Goal: Information Seeking & Learning: Learn about a topic

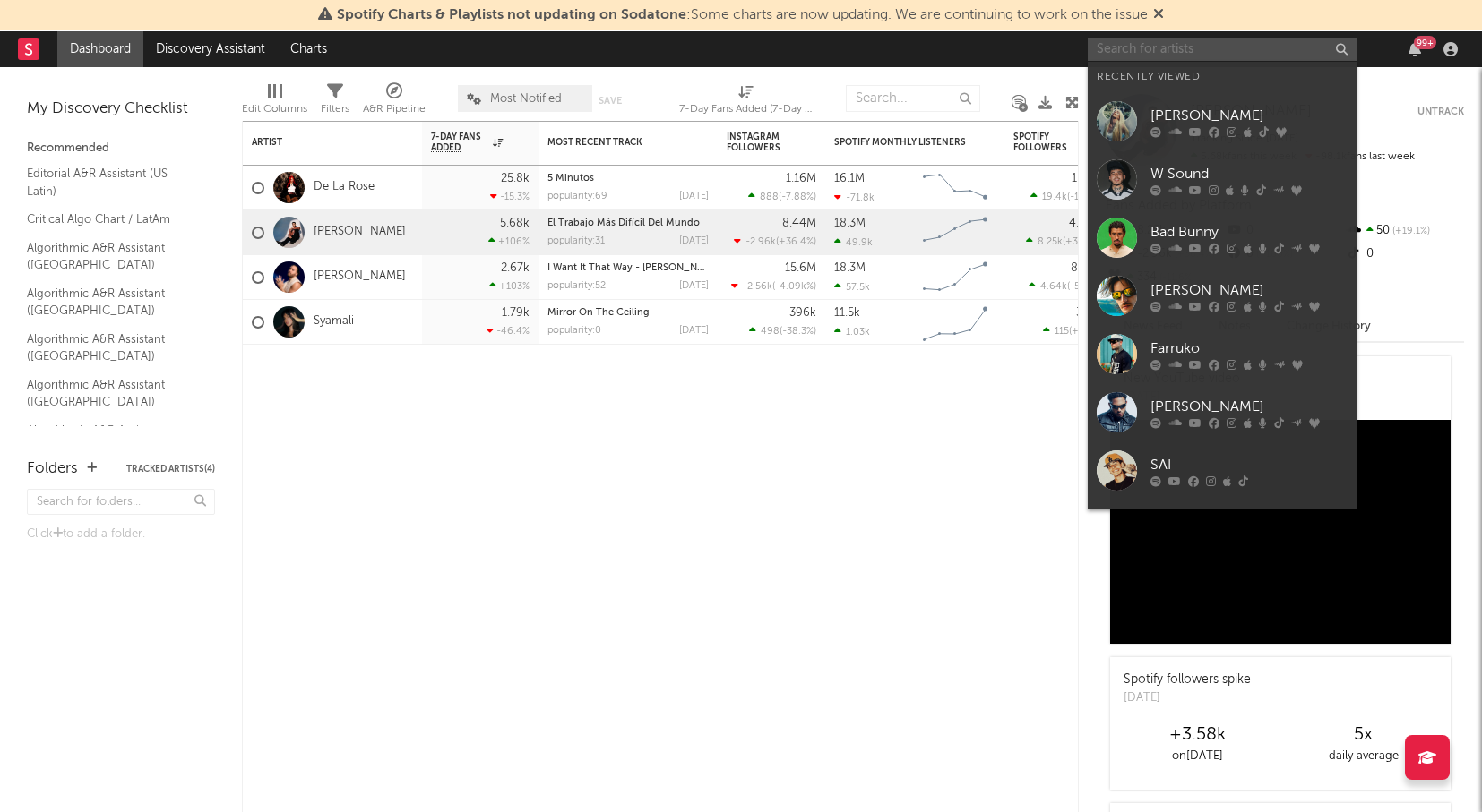
click at [1221, 50] on input "text" at bounding box center [1222, 50] width 269 height 23
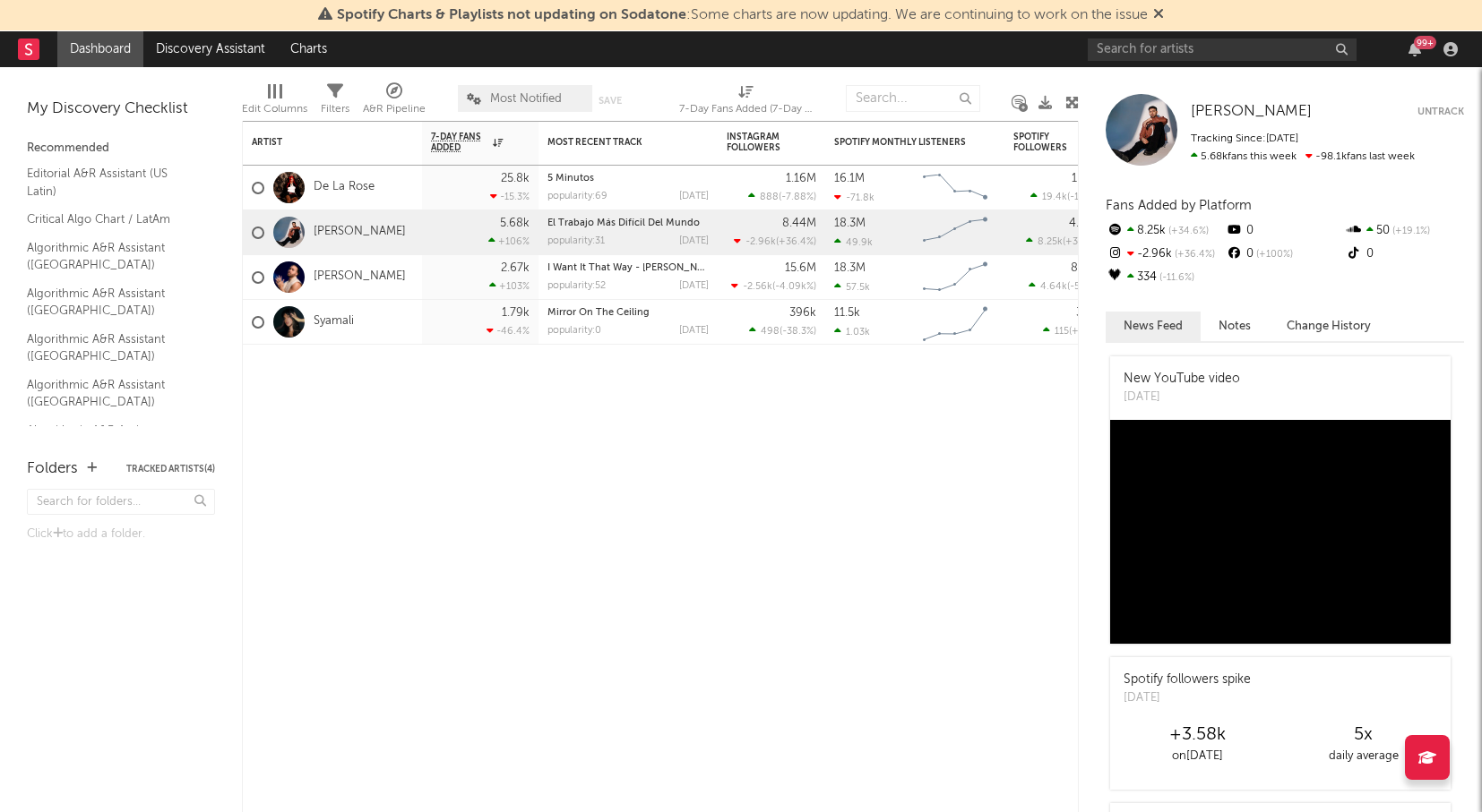
click at [1159, 16] on icon at bounding box center [1159, 14] width 11 height 14
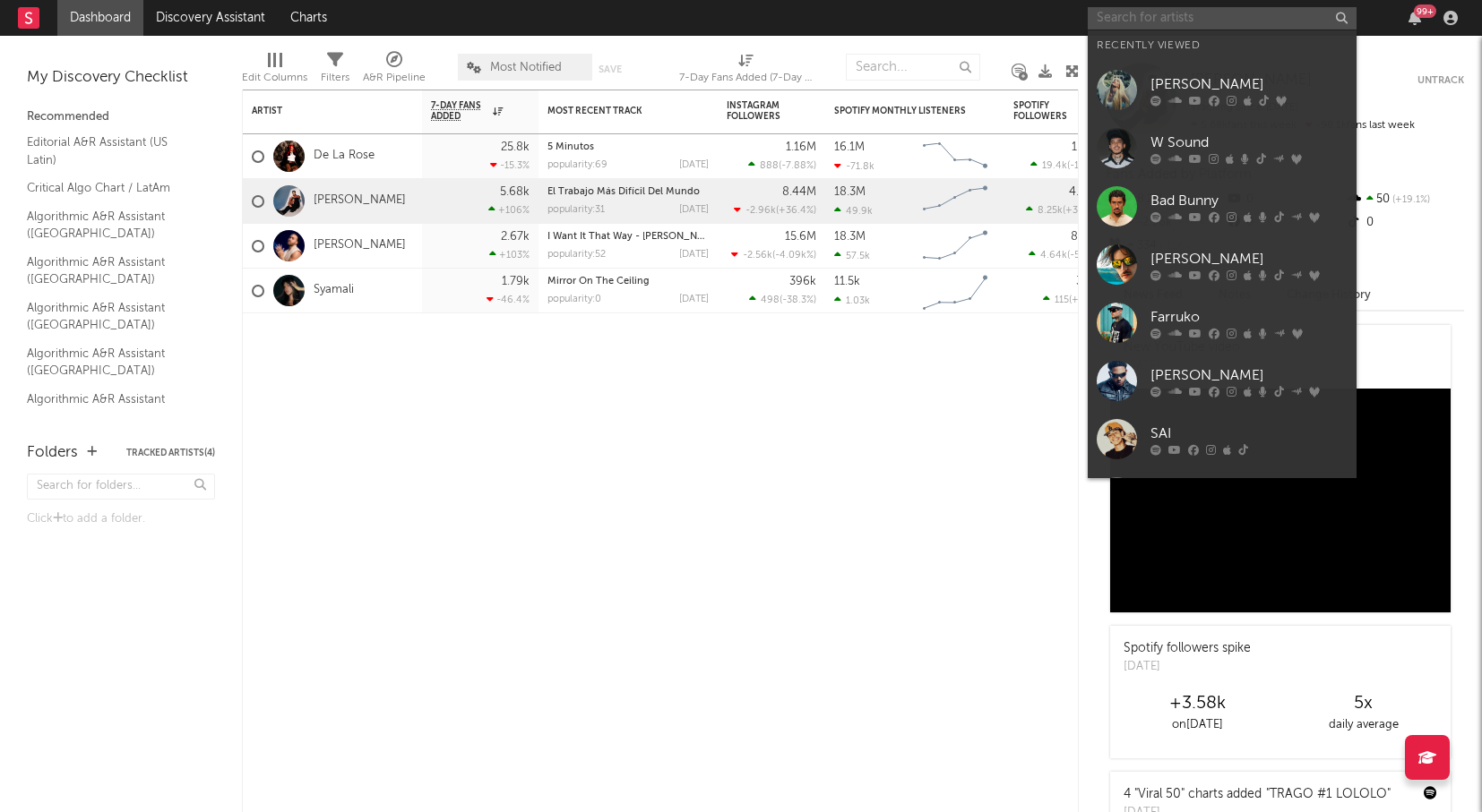
click at [1154, 21] on input "text" at bounding box center [1222, 18] width 269 height 23
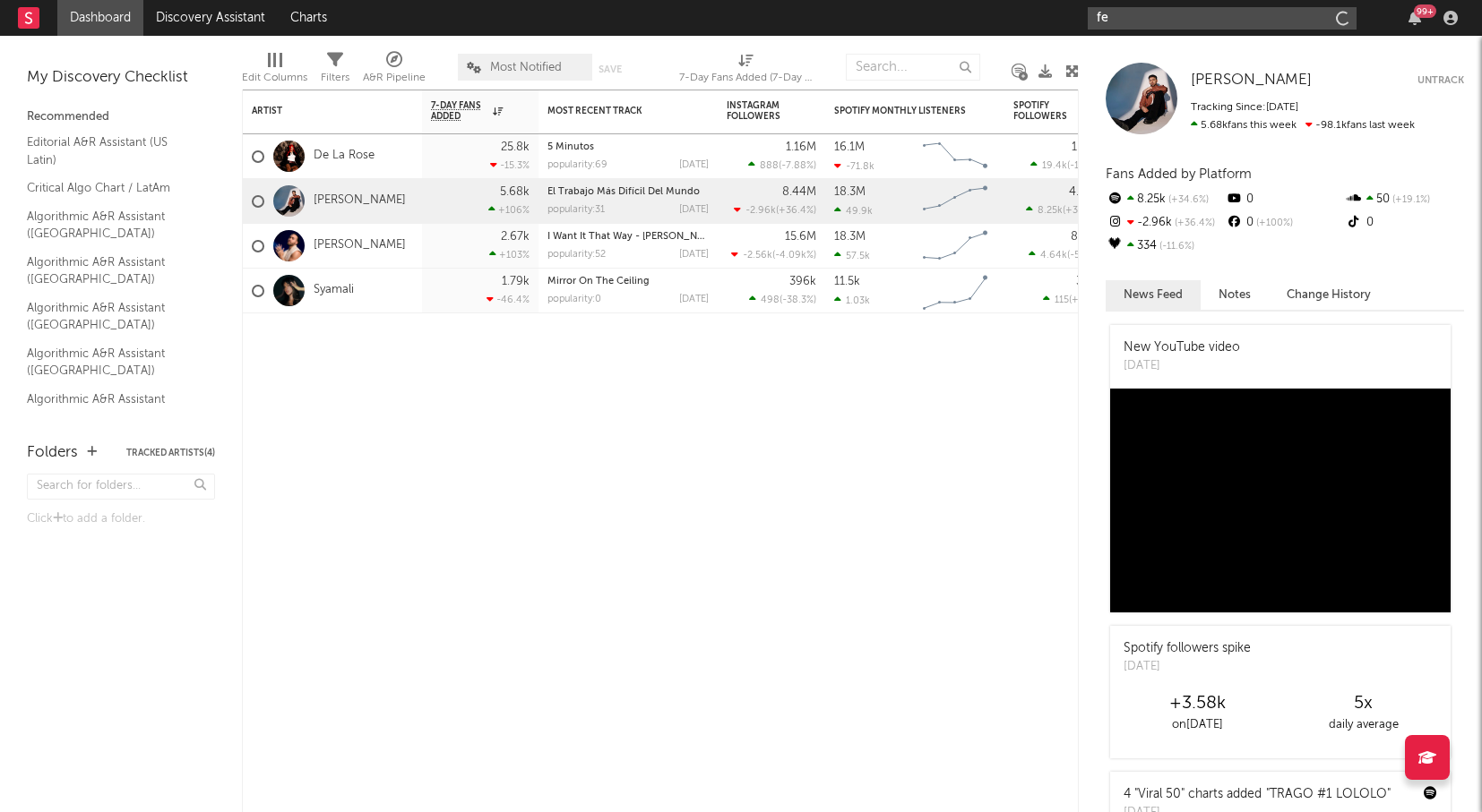
type input "f"
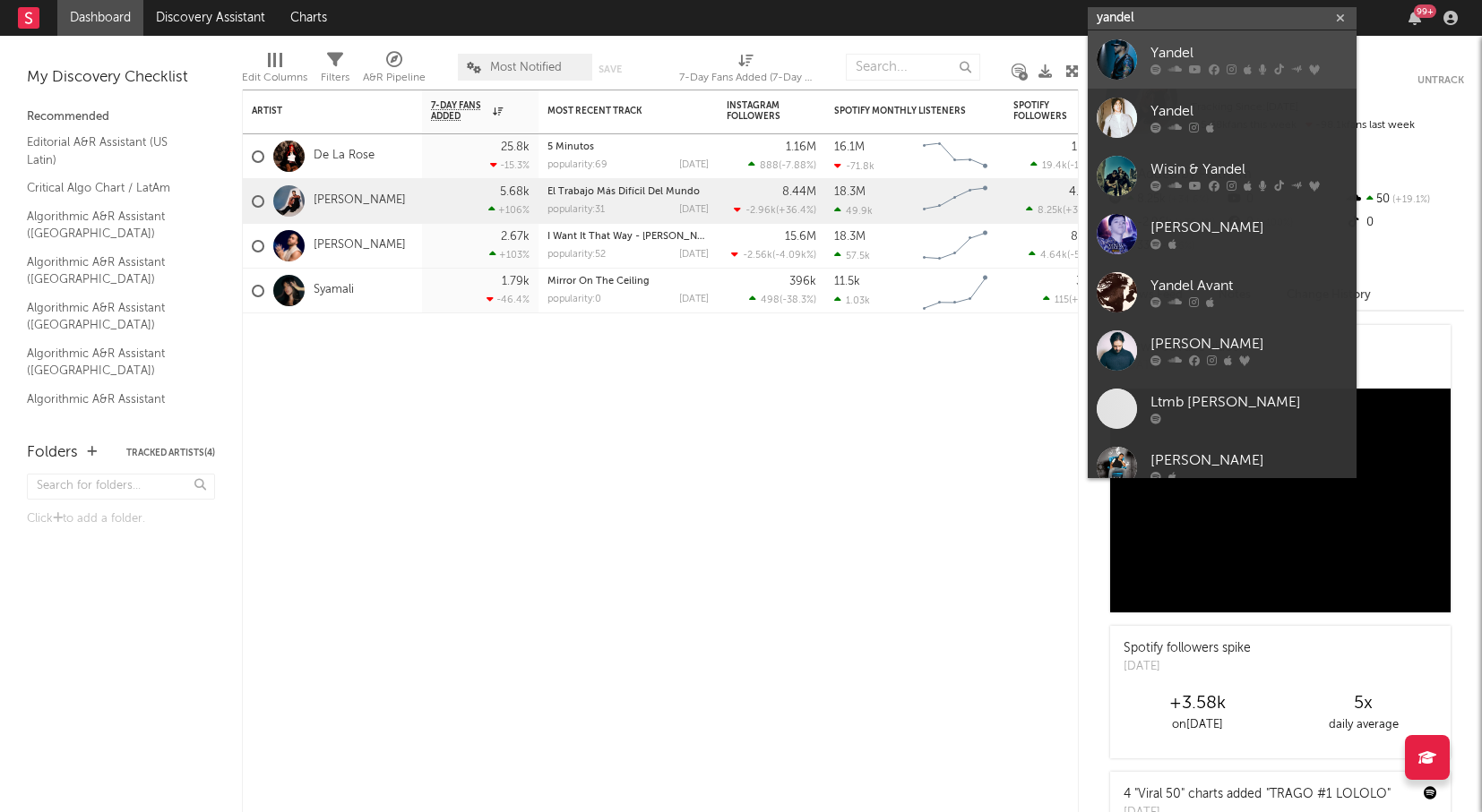
type input "yandel"
click at [1154, 46] on div "Yandel" at bounding box center [1249, 54] width 197 height 22
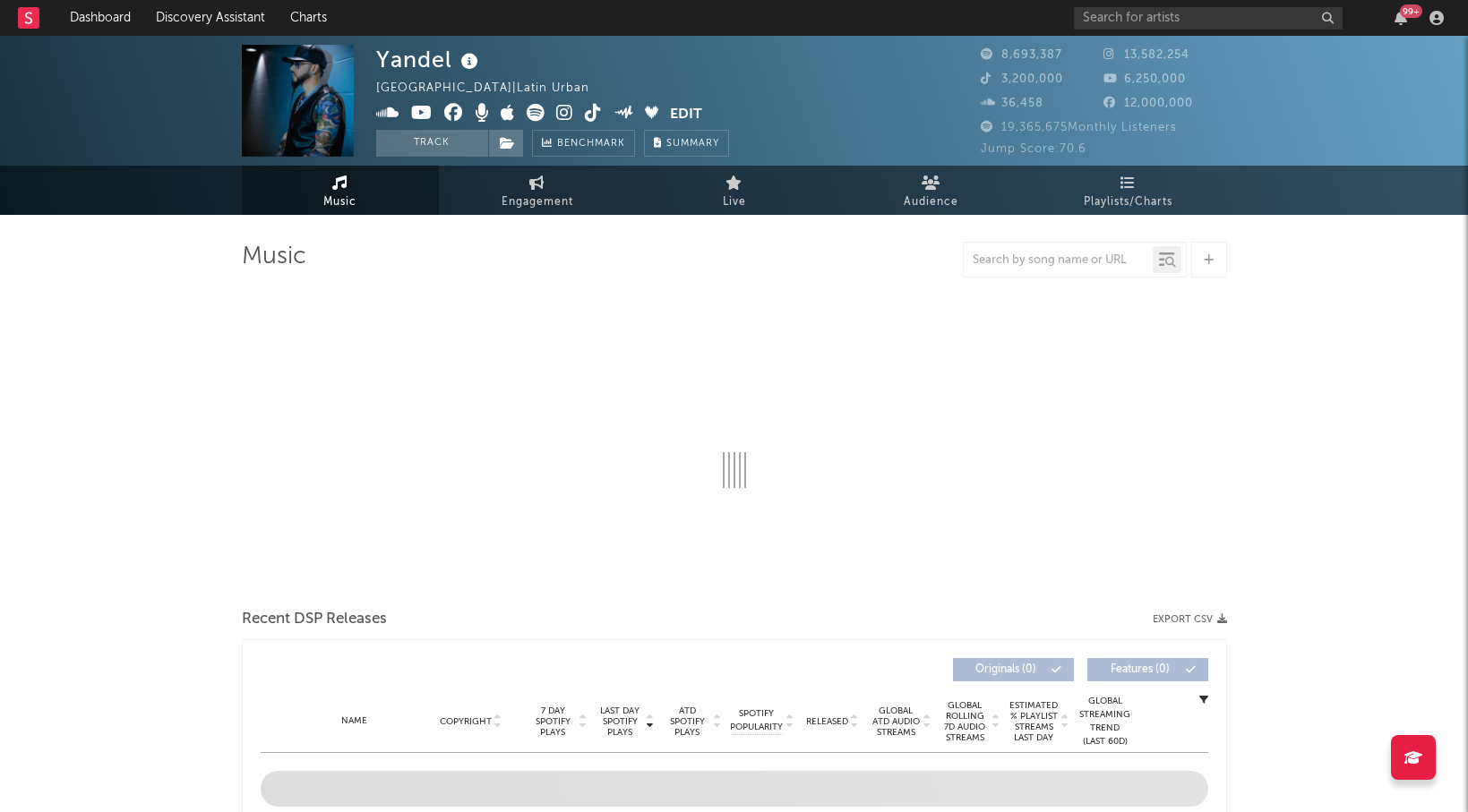
select select "6m"
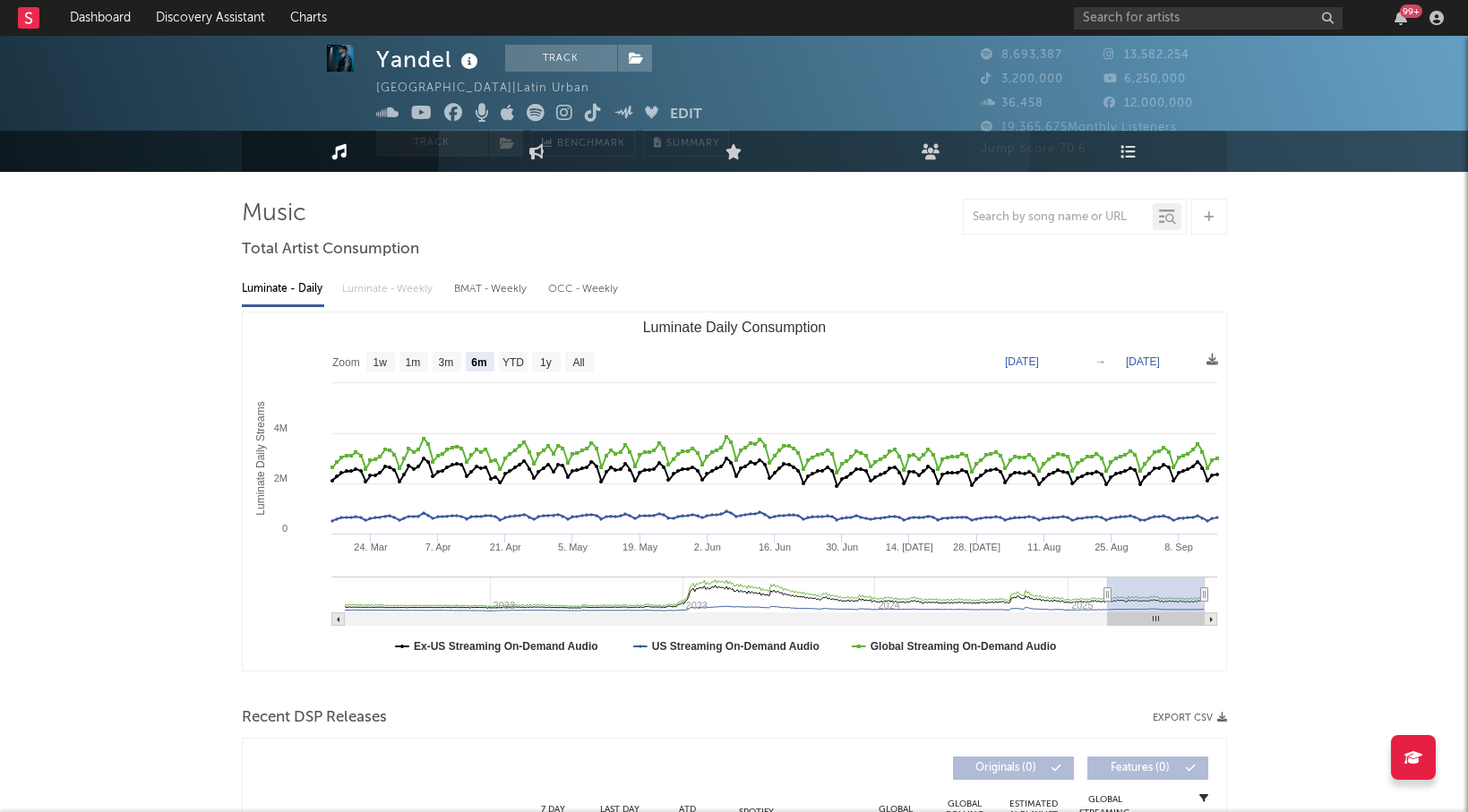
scroll to position [20, 0]
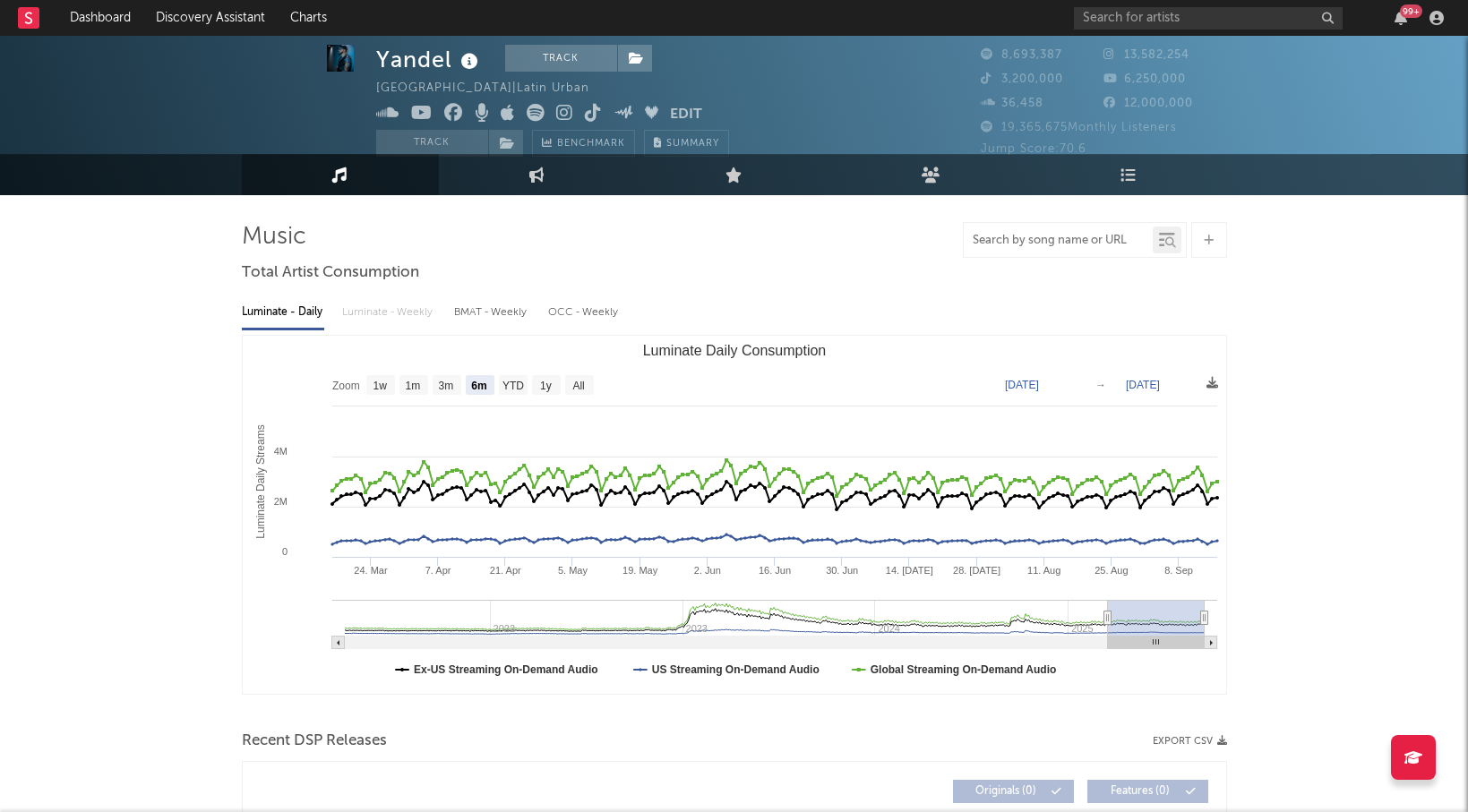
click at [1021, 245] on input "text" at bounding box center [1057, 241] width 189 height 14
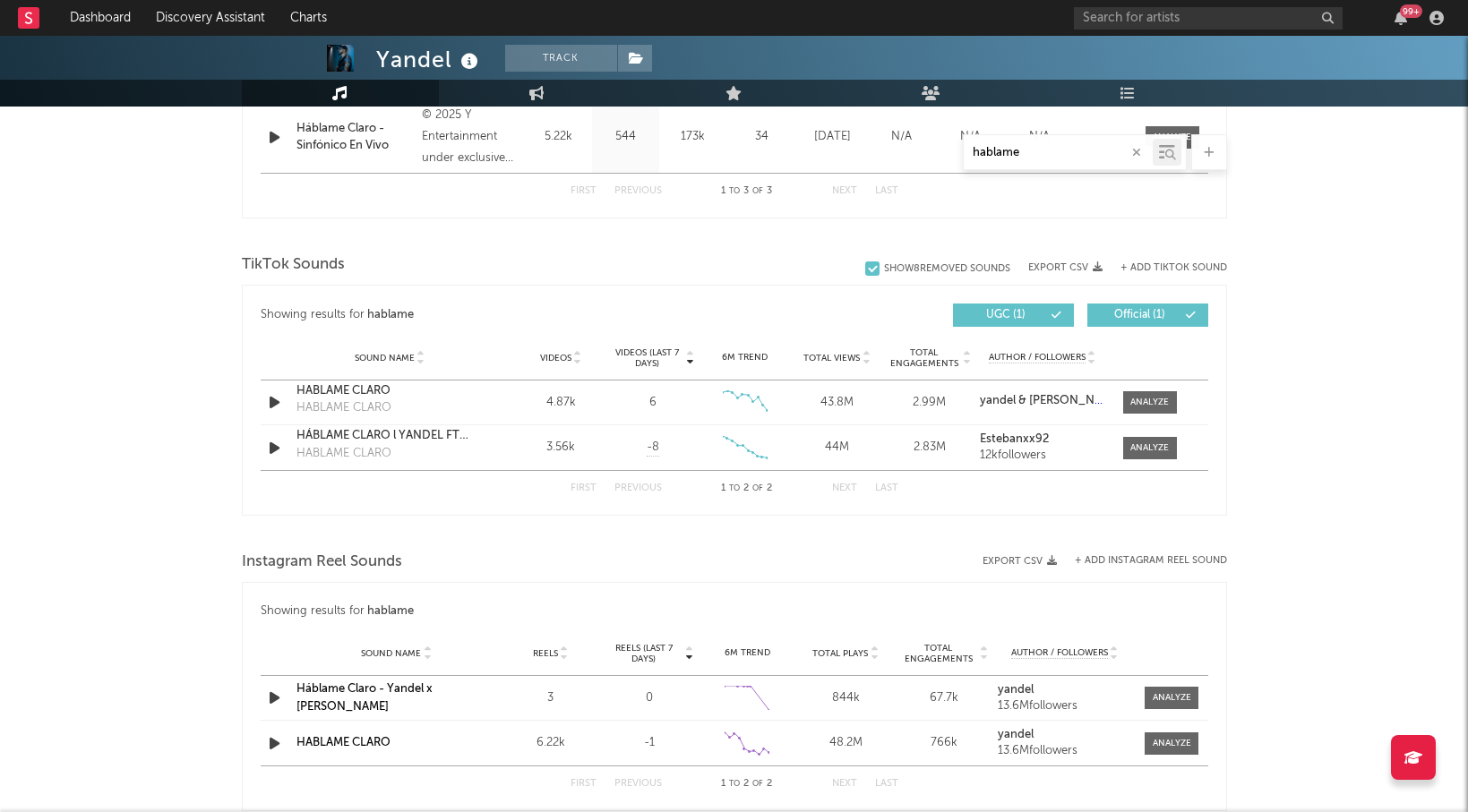
scroll to position [955, 0]
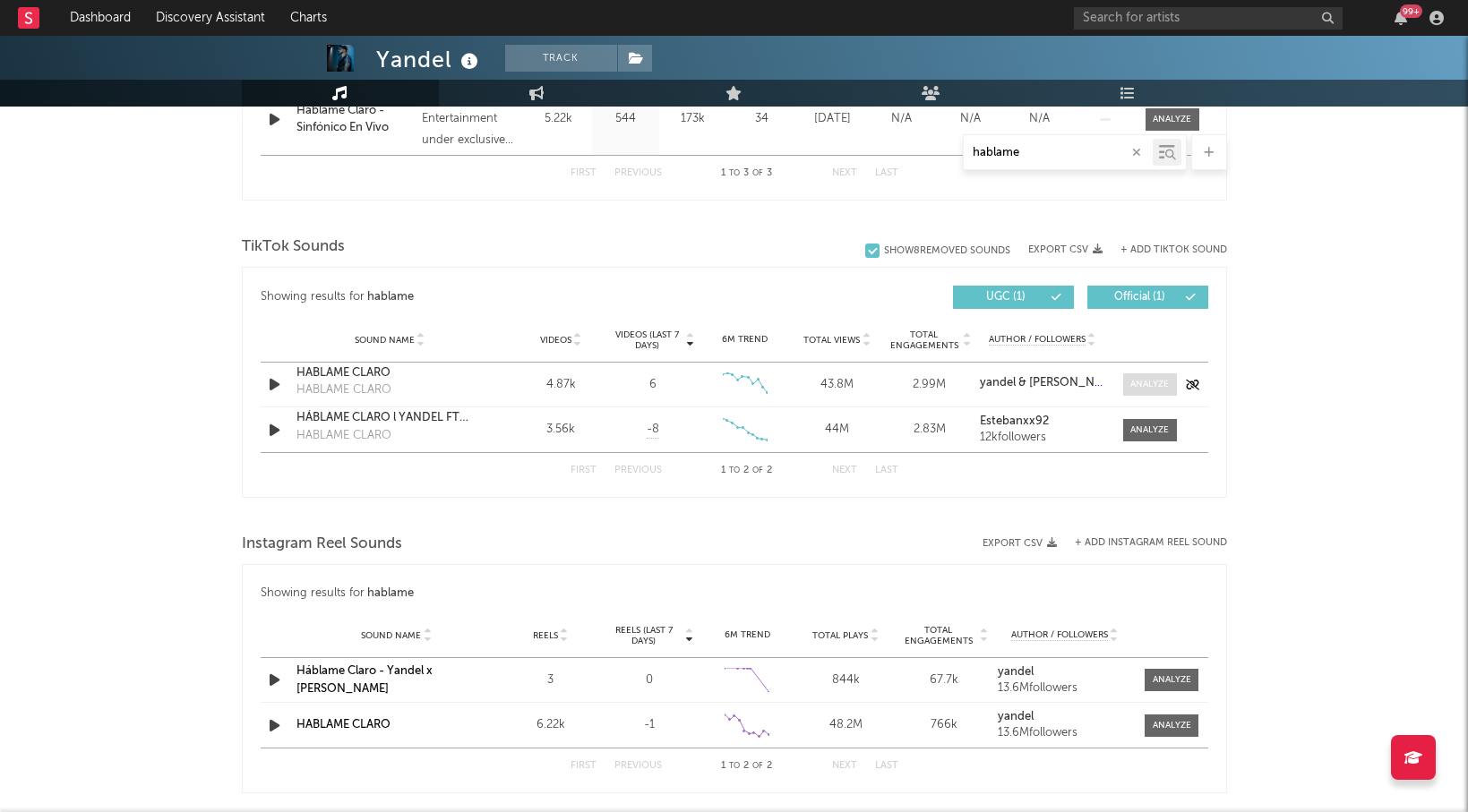
type input "hablame"
click at [1147, 381] on div at bounding box center [1149, 384] width 39 height 14
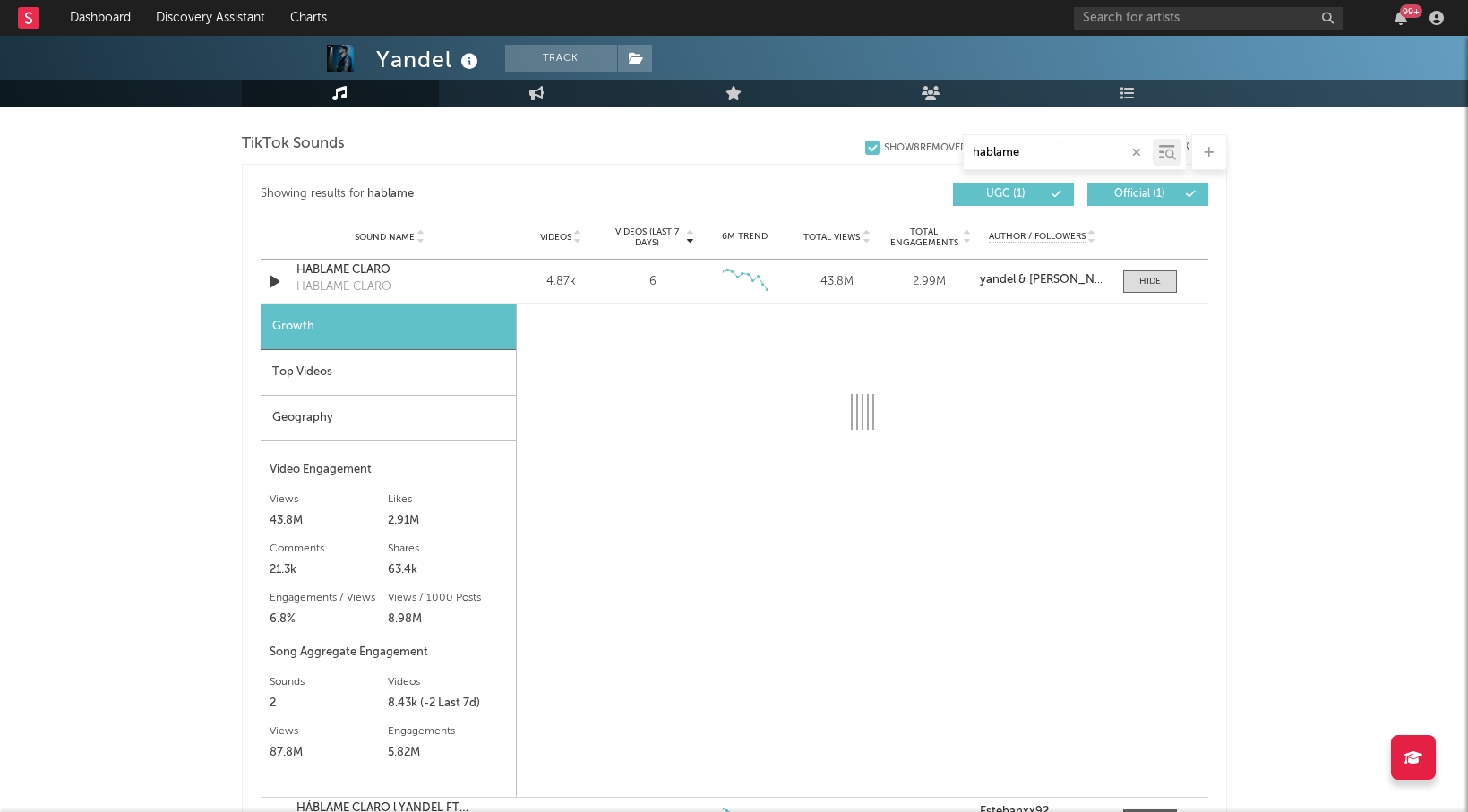
scroll to position [1058, 0]
select select "6m"
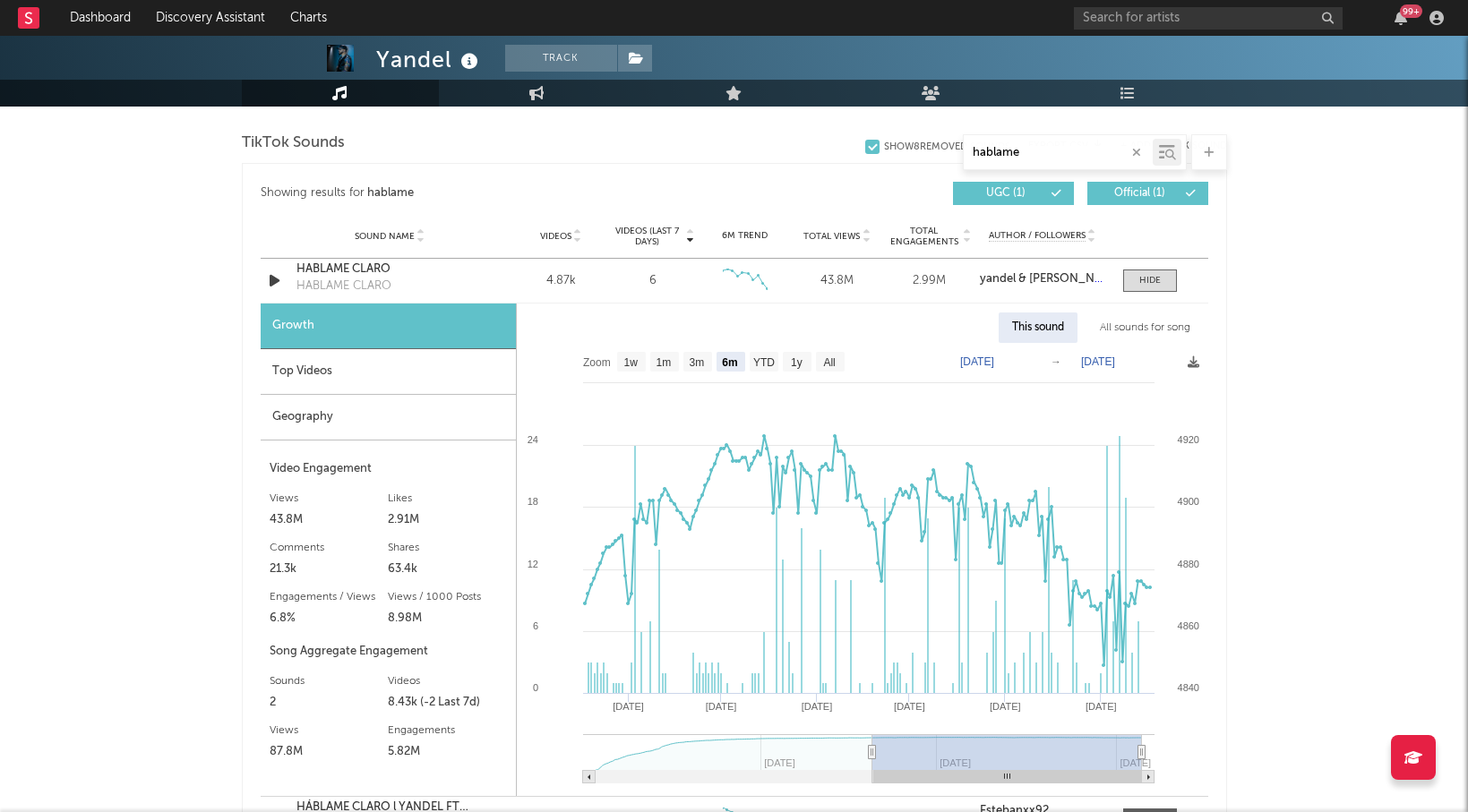
click at [1177, 328] on div "All sounds for song" at bounding box center [1145, 328] width 117 height 31
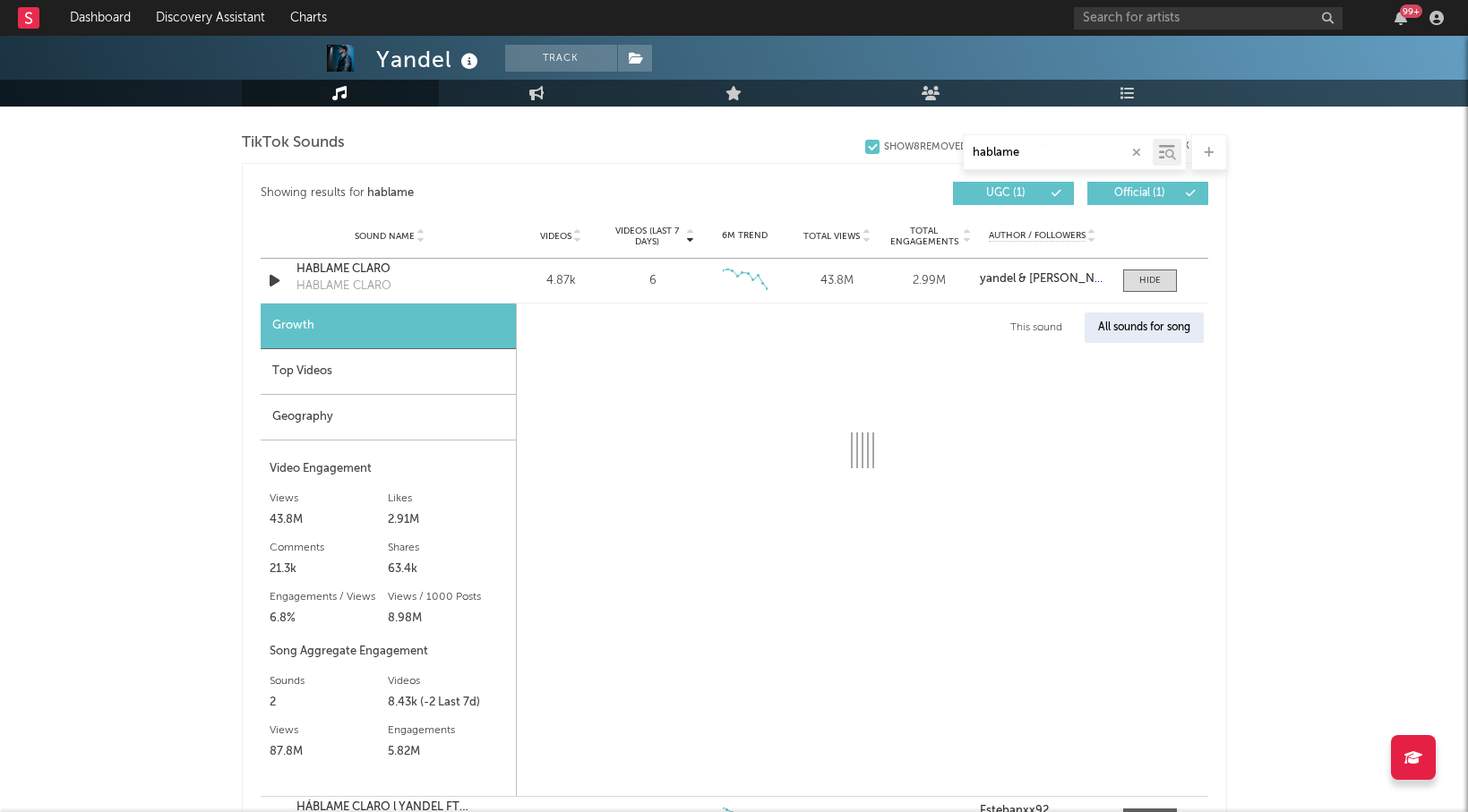
select select "1w"
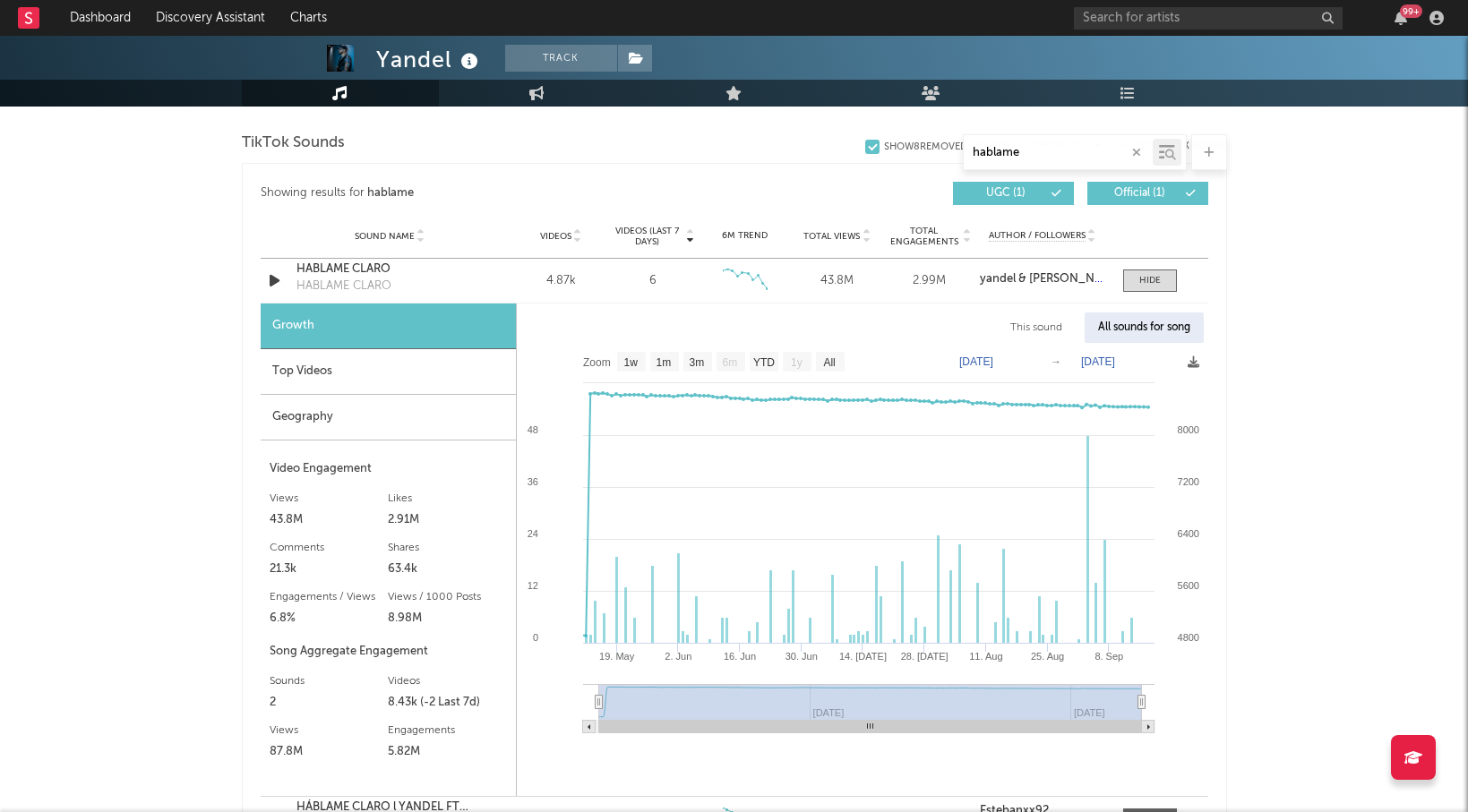
click at [1118, 329] on div "All sounds for song" at bounding box center [1144, 328] width 119 height 31
click at [1140, 279] on div at bounding box center [1150, 281] width 22 height 14
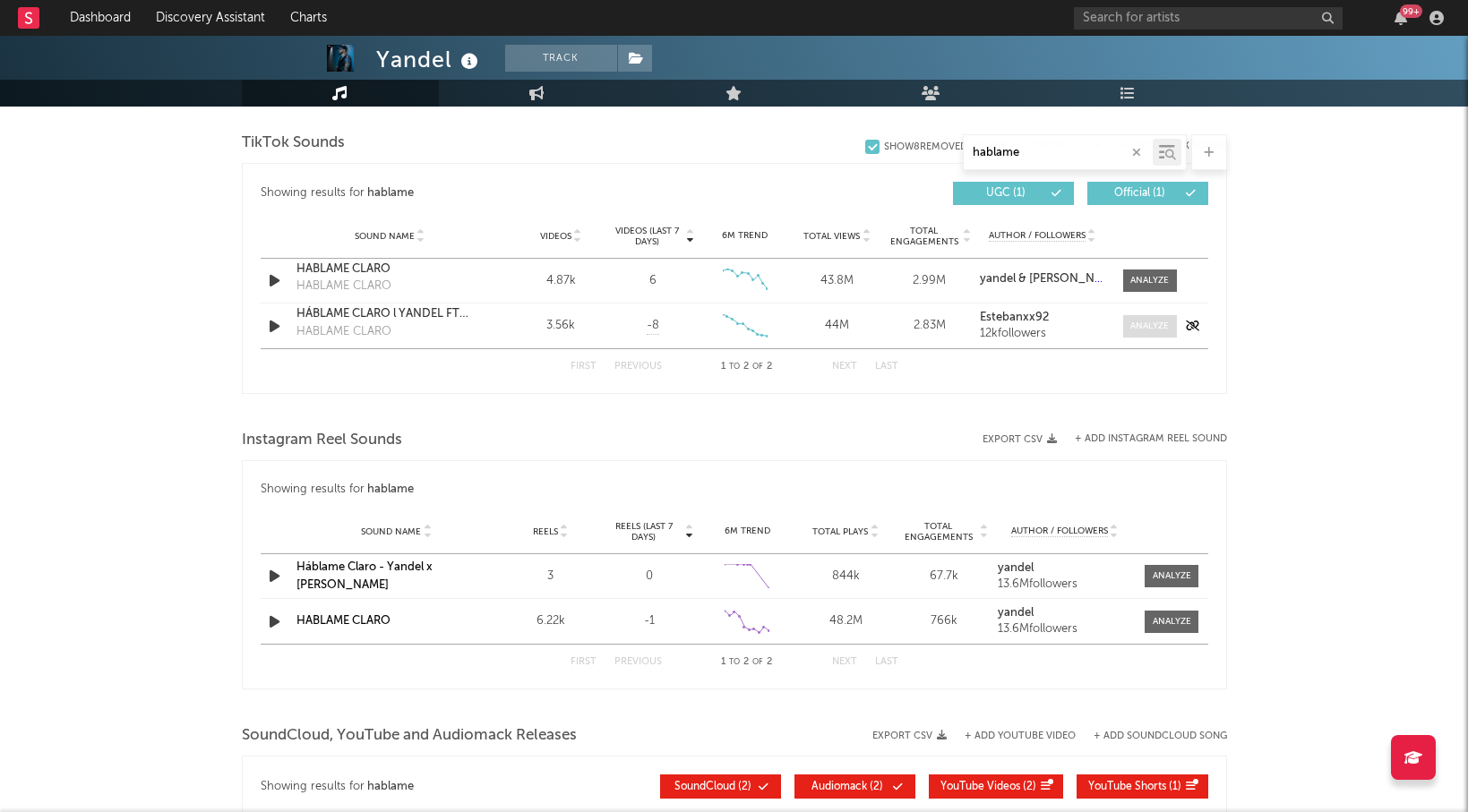
click at [1141, 327] on div at bounding box center [1149, 326] width 39 height 14
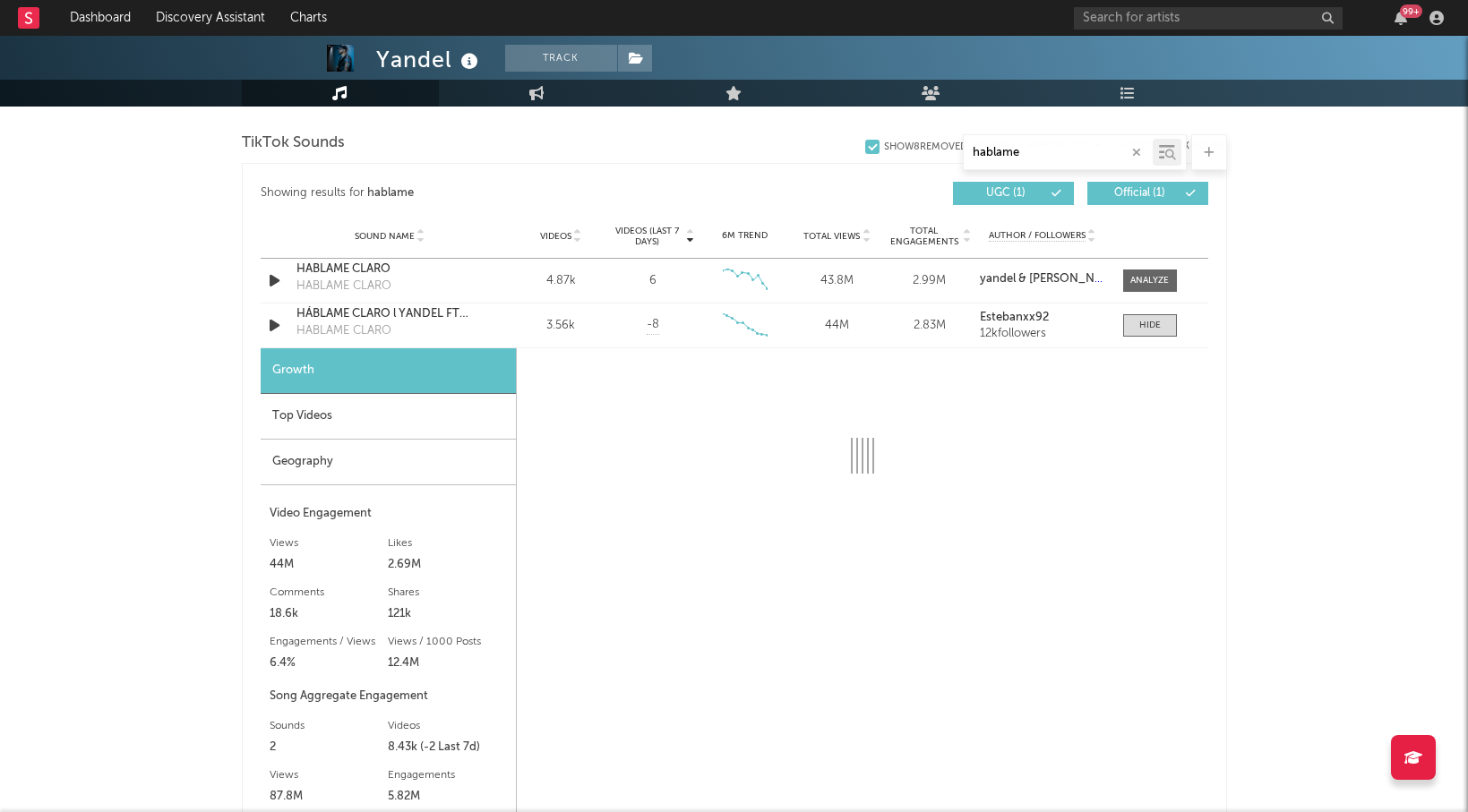
select select "6m"
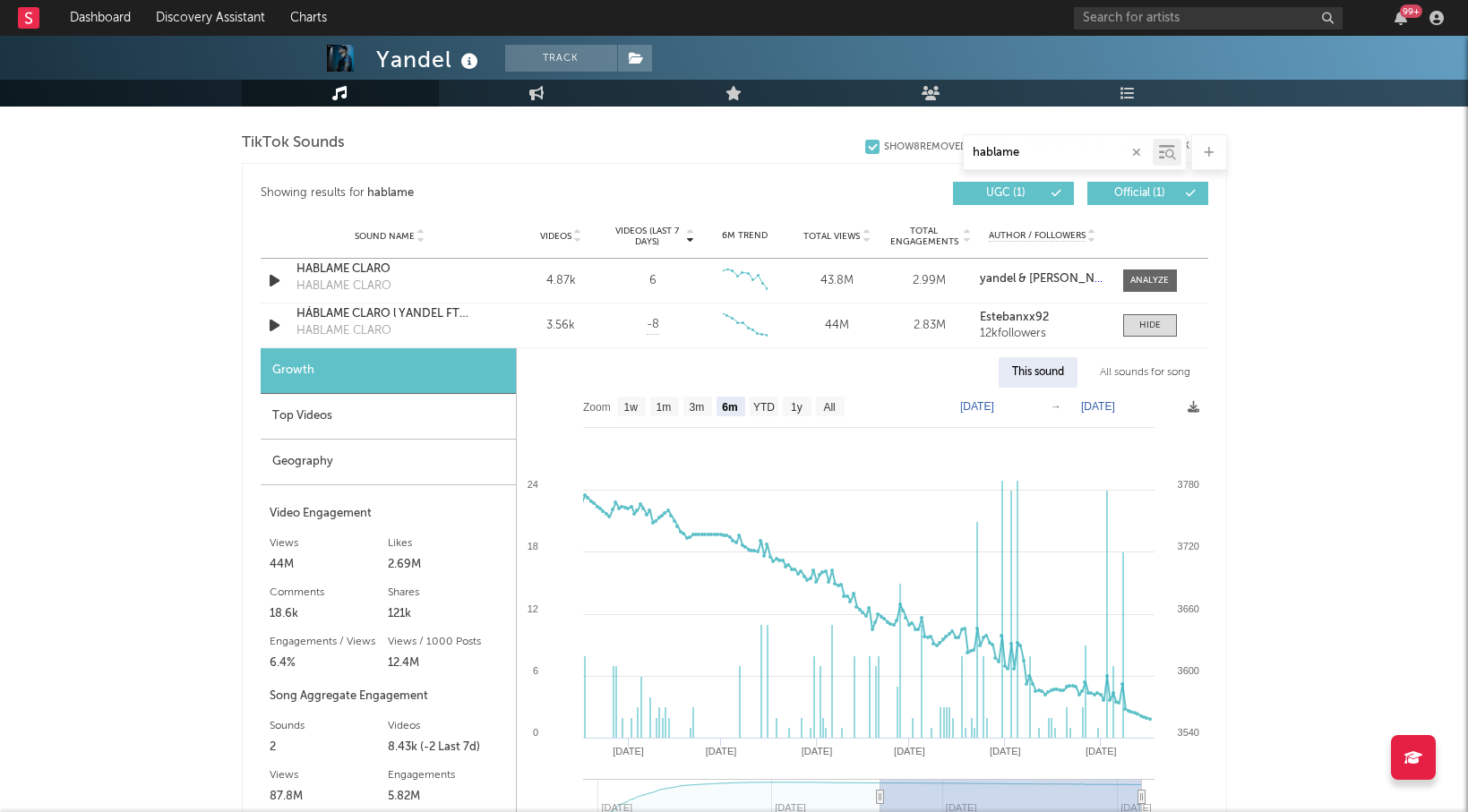
click at [1160, 371] on div "All sounds for song" at bounding box center [1145, 373] width 117 height 31
select select "1w"
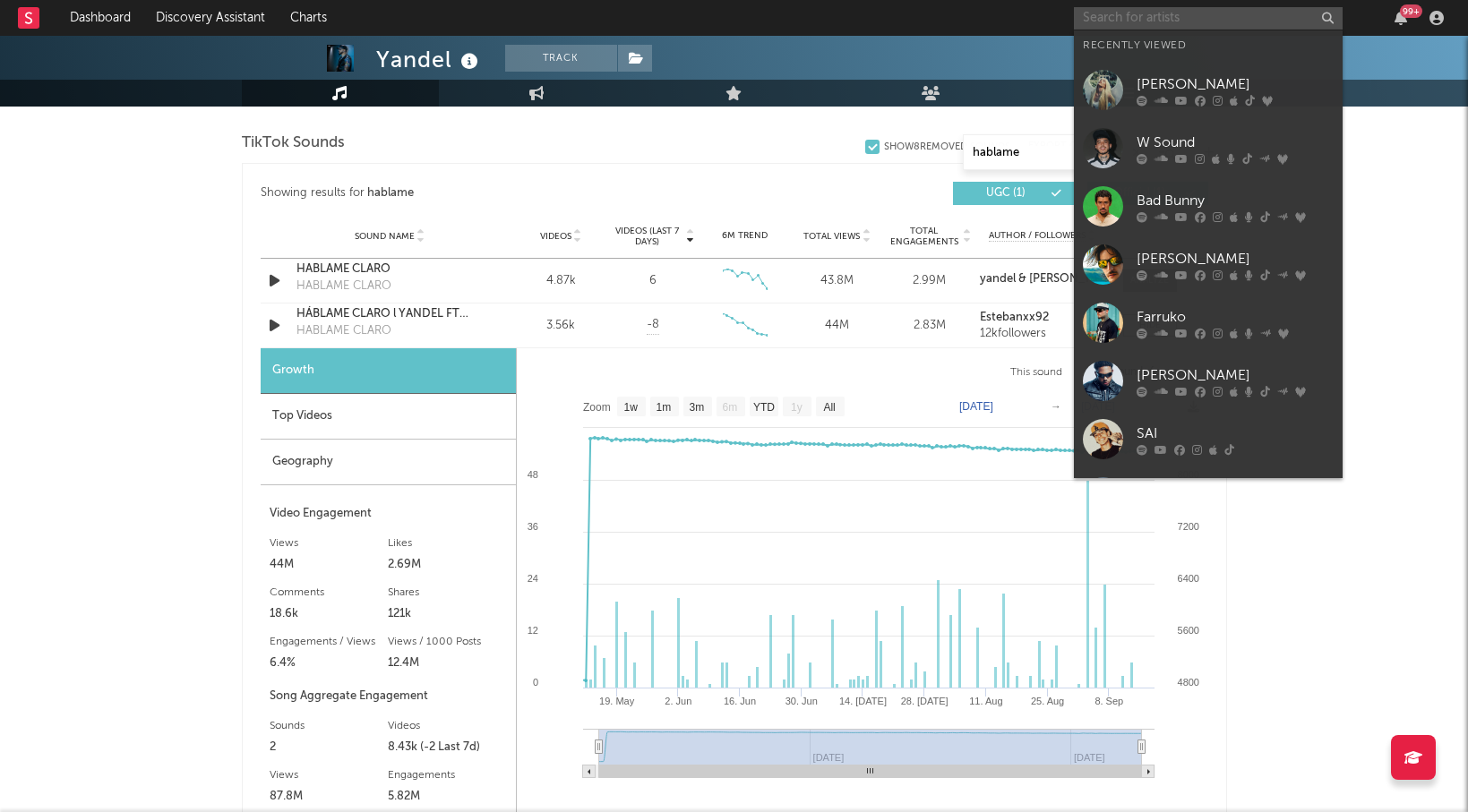
click at [1114, 21] on input "text" at bounding box center [1208, 18] width 269 height 23
type input "a"
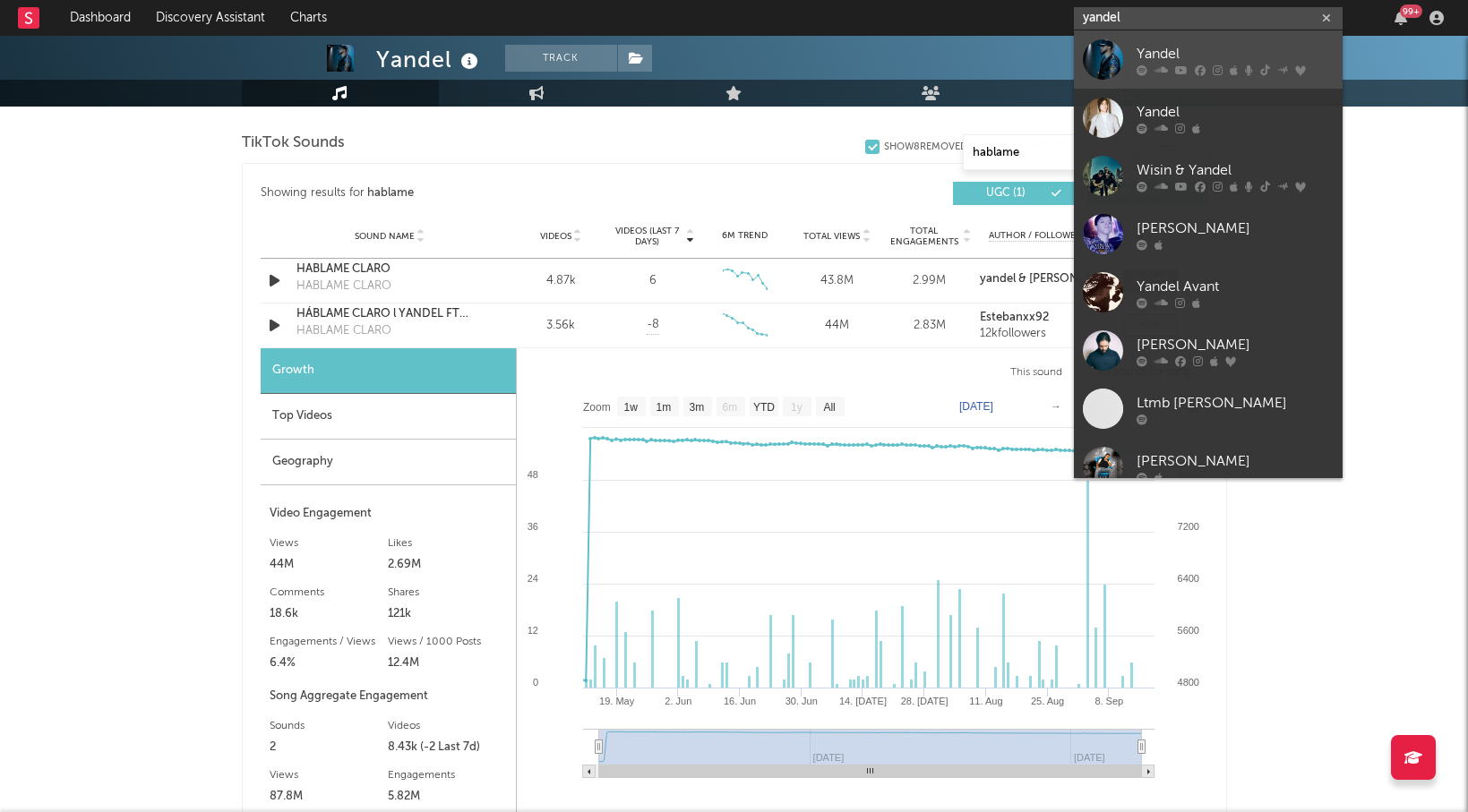
type input "yandel"
click at [1149, 60] on div "Yandel" at bounding box center [1235, 54] width 197 height 22
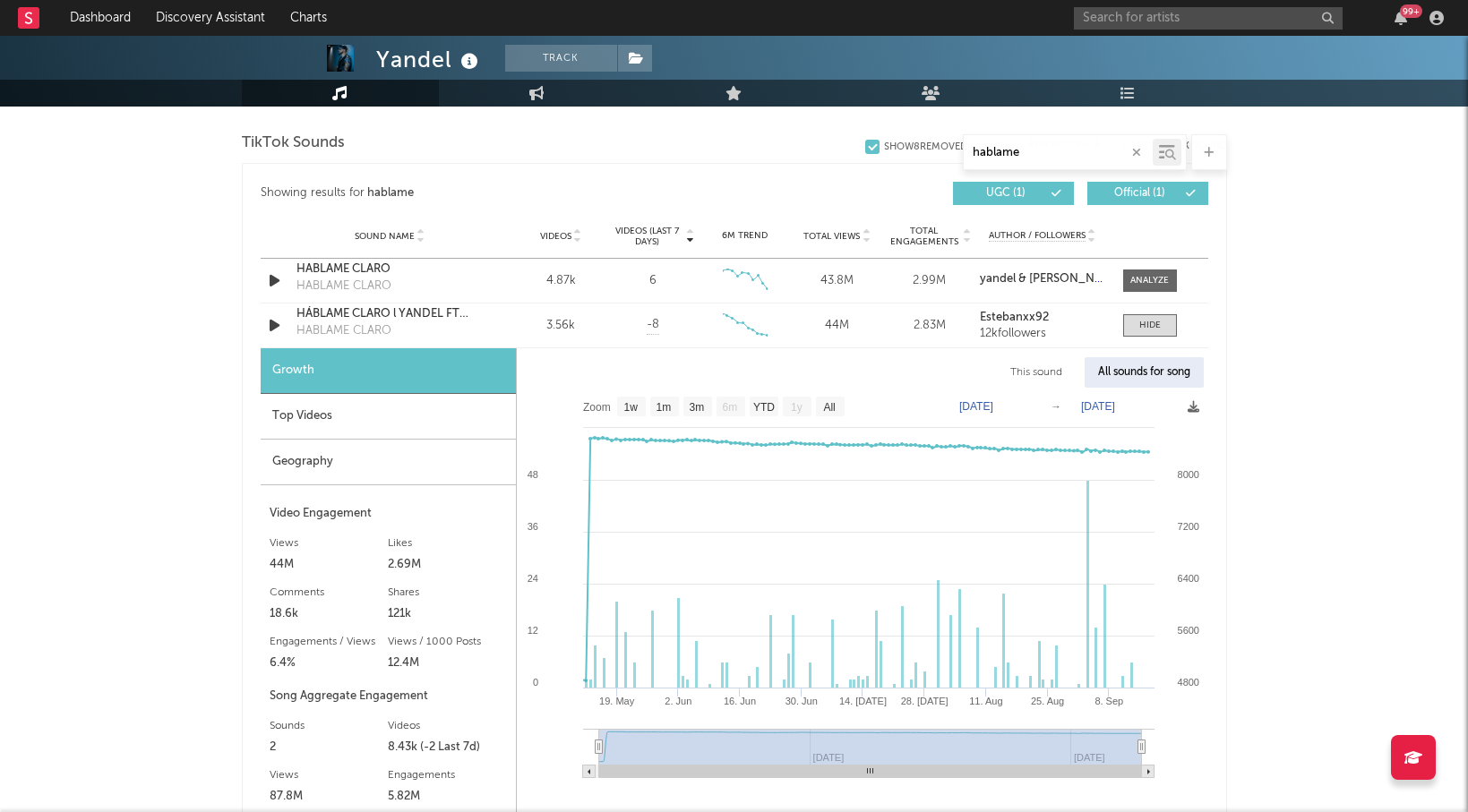
click at [227, 437] on div "Yandel Track [GEOGRAPHIC_DATA] | Latin Urban Edit Track Benchmark Summary 8,693…" at bounding box center [734, 381] width 1468 height 2809
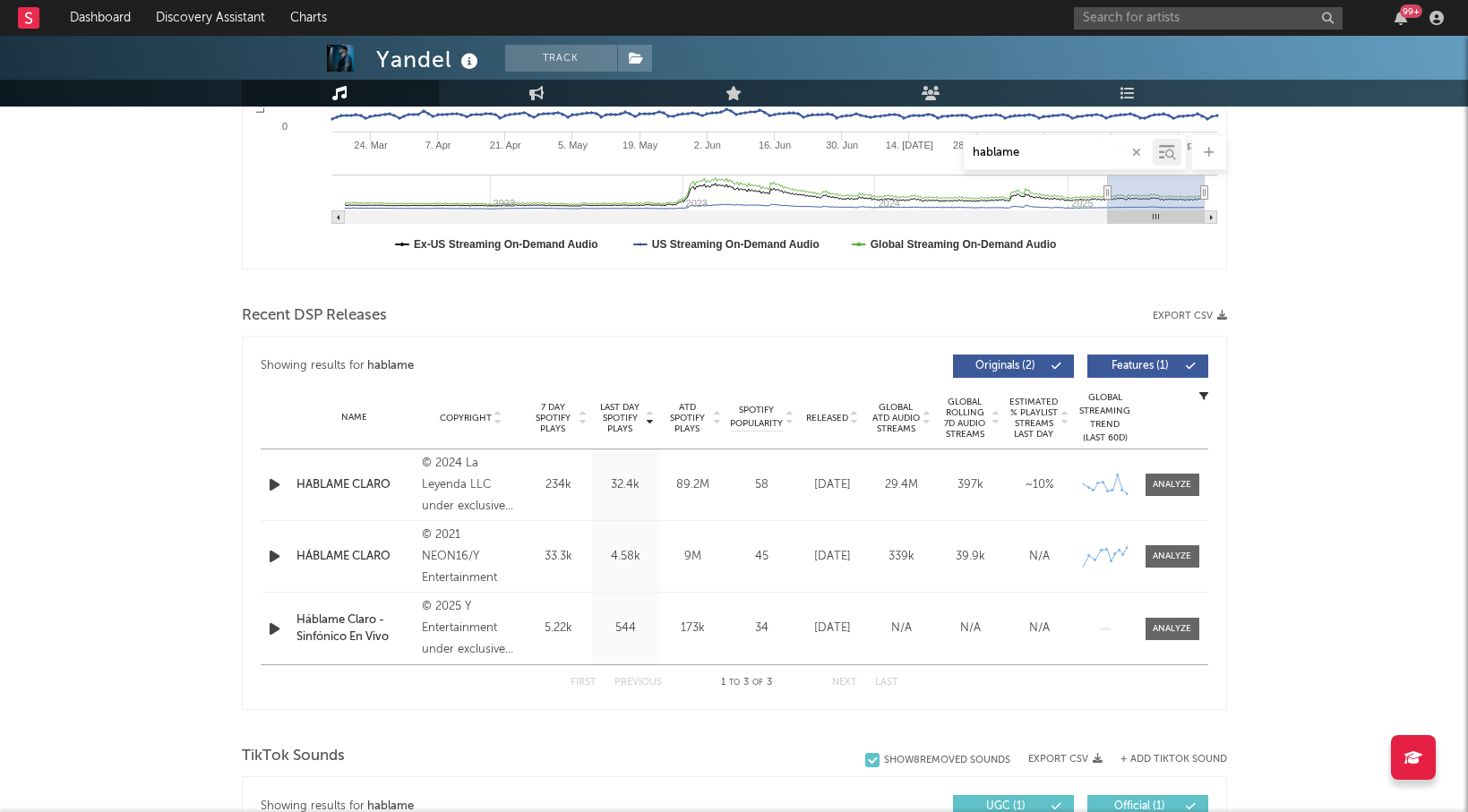
scroll to position [428, 0]
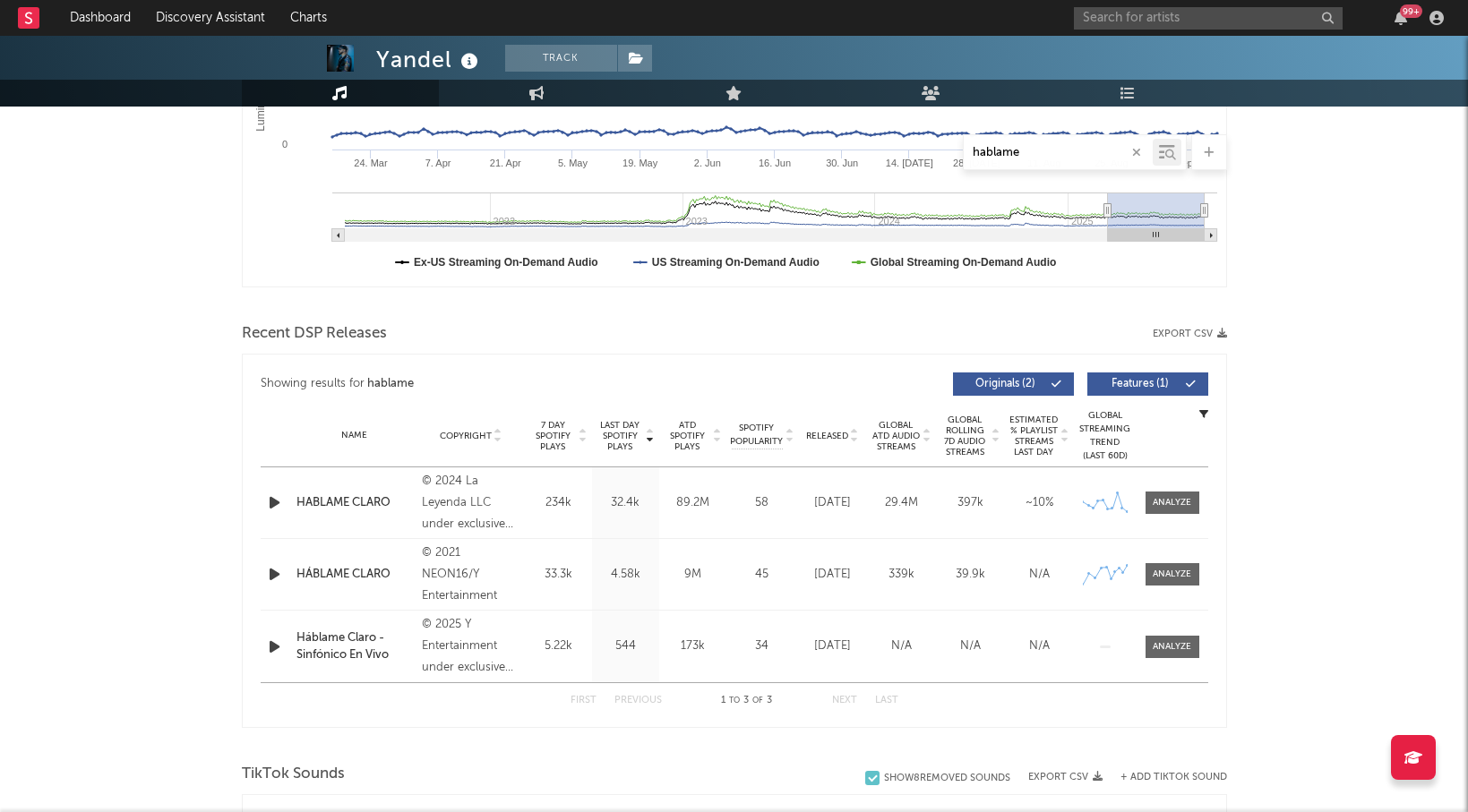
click at [1010, 151] on input "hablame" at bounding box center [1057, 153] width 189 height 14
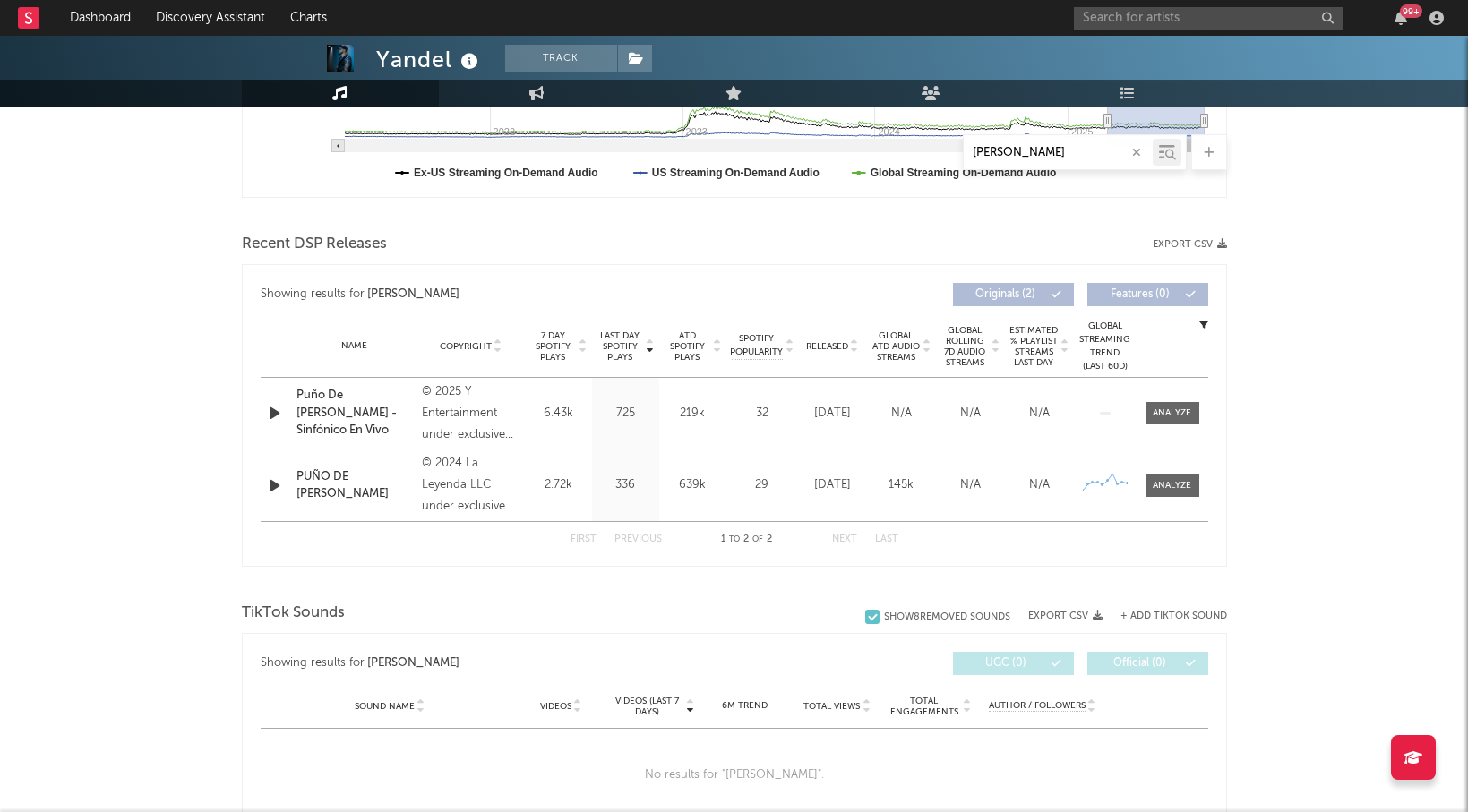
scroll to position [530, 0]
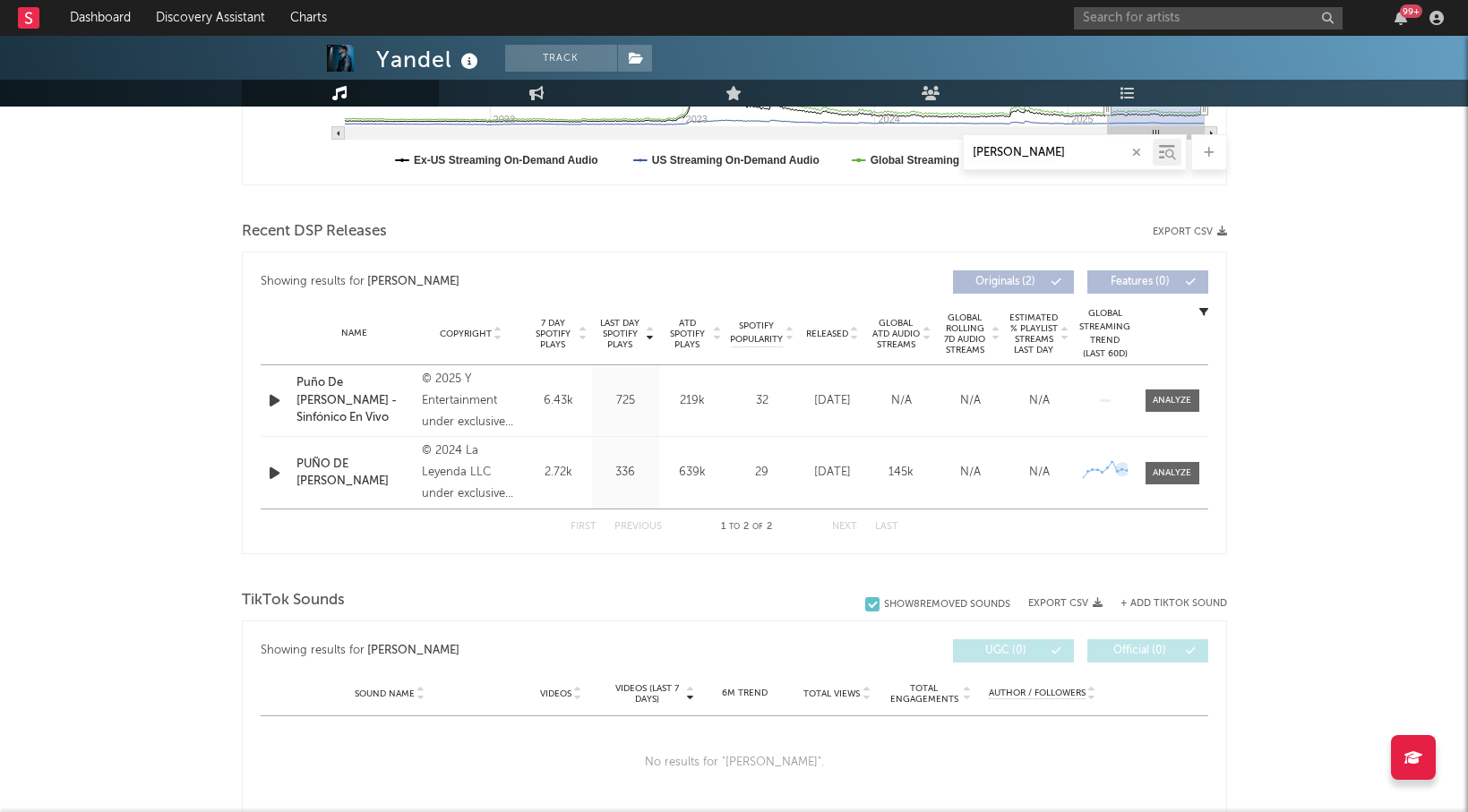
type input "[PERSON_NAME]"
click at [1204, 469] on div at bounding box center [1172, 473] width 71 height 23
click at [1180, 475] on div at bounding box center [1172, 473] width 39 height 14
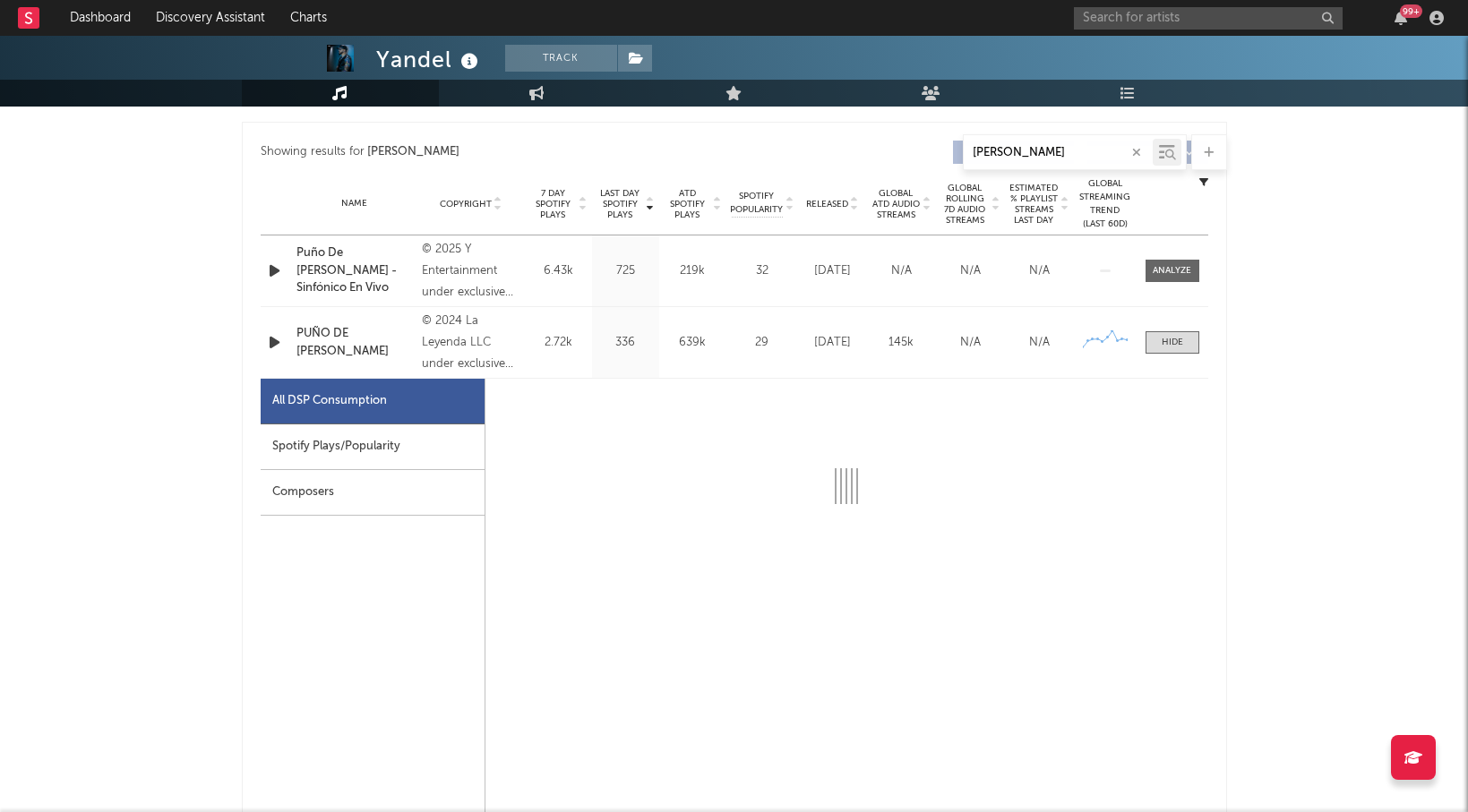
select select "6m"
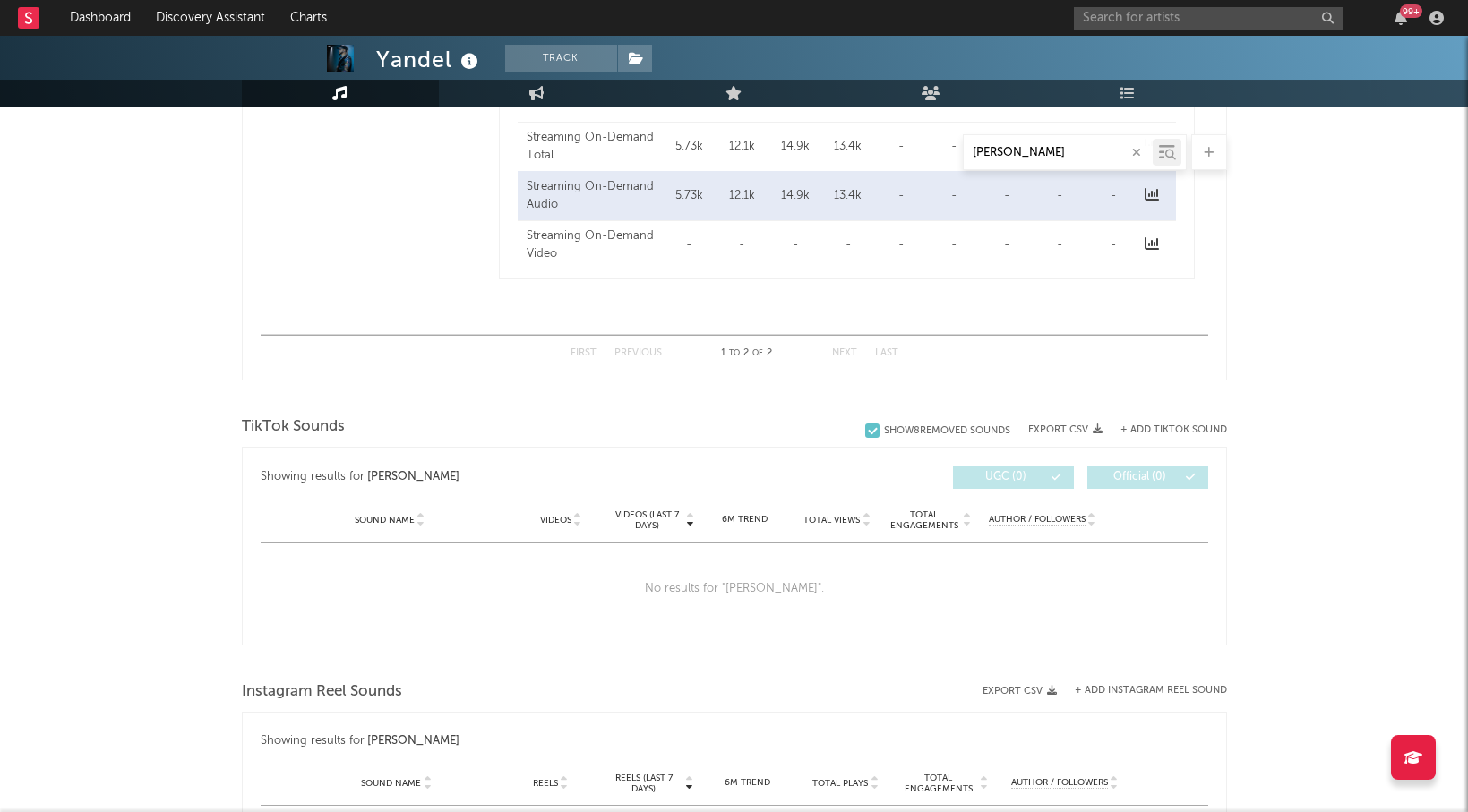
scroll to position [1550, 0]
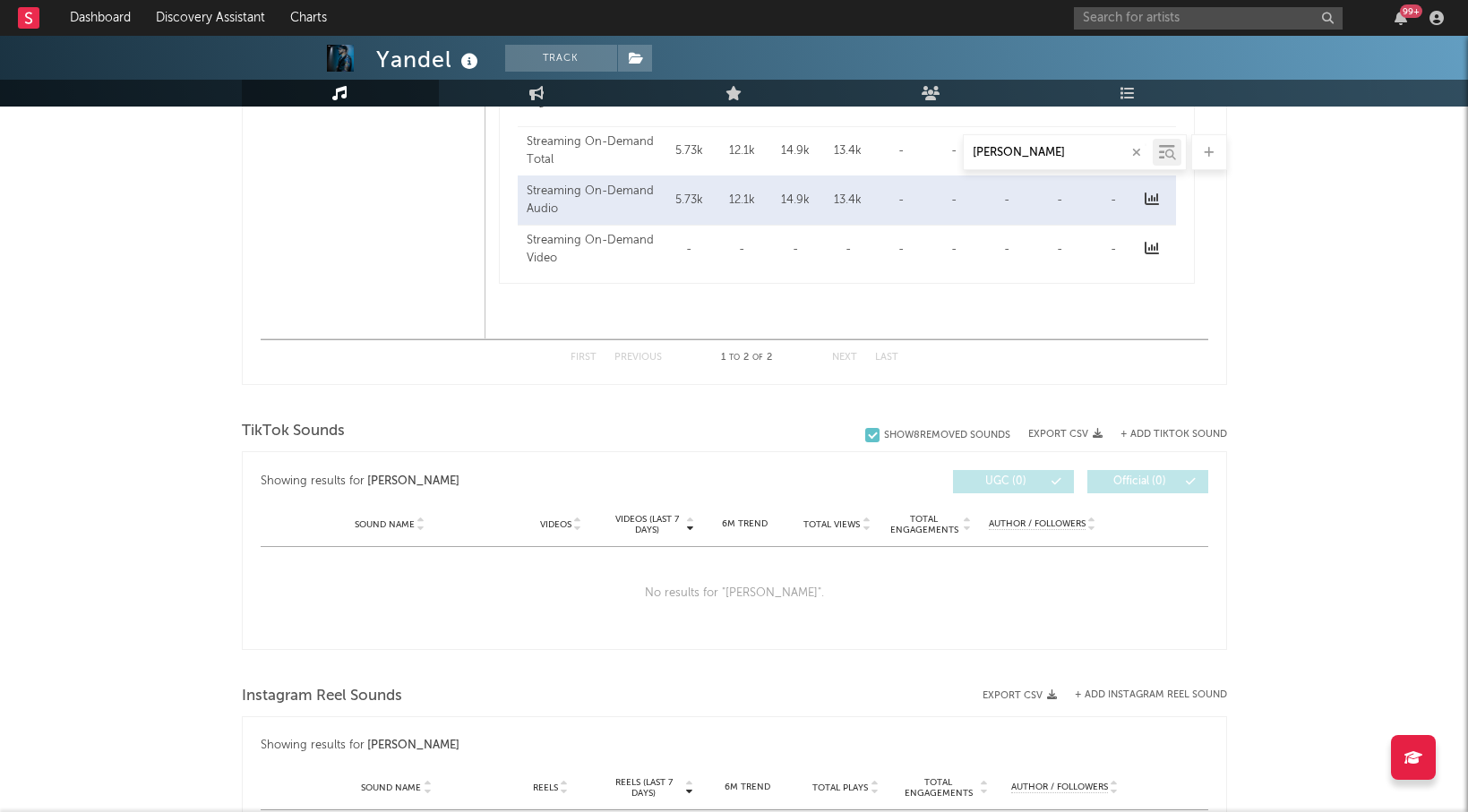
click at [998, 146] on input "[PERSON_NAME]" at bounding box center [1057, 153] width 189 height 14
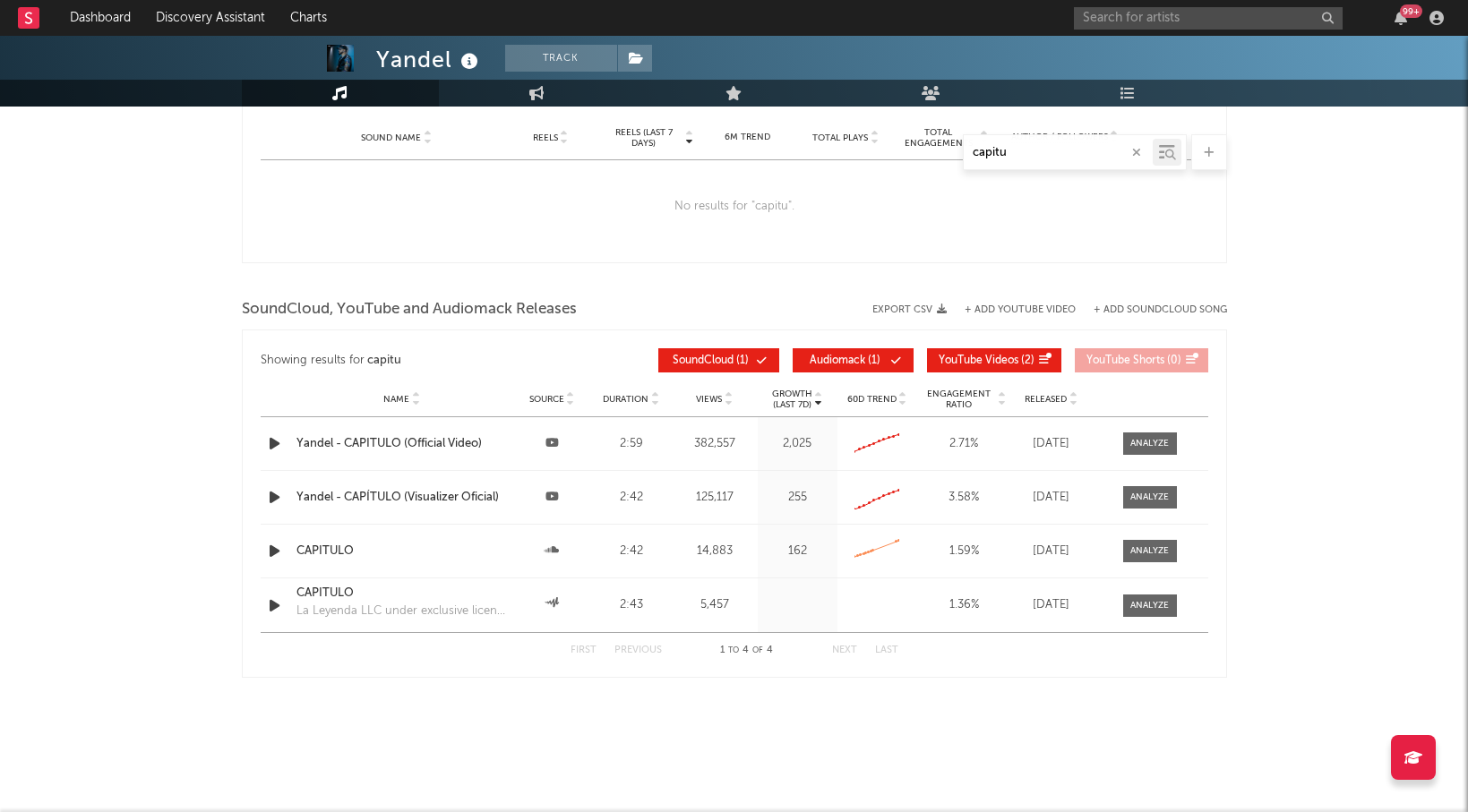
scroll to position [1264, 0]
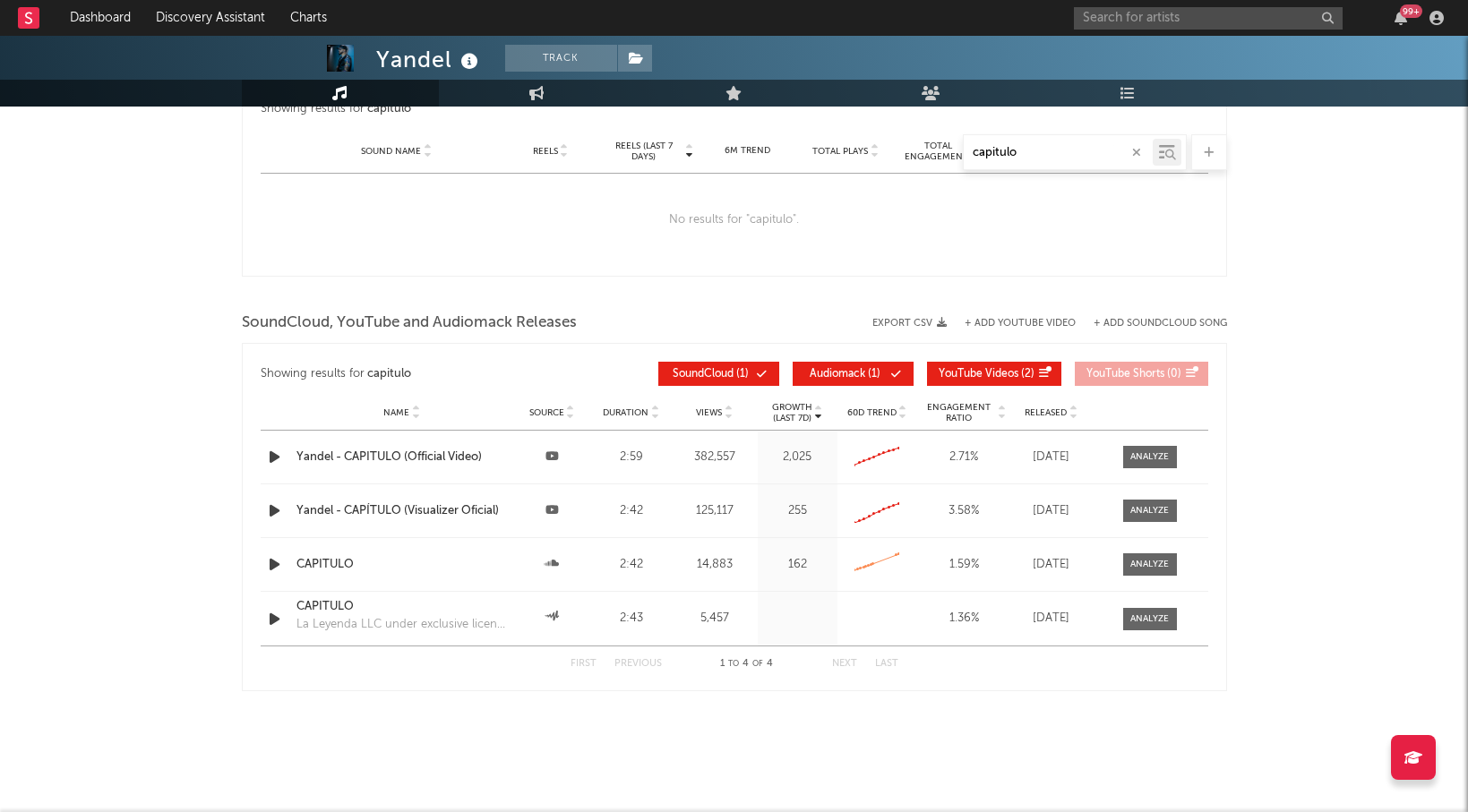
click at [1005, 149] on input "capitulo" at bounding box center [1057, 153] width 189 height 14
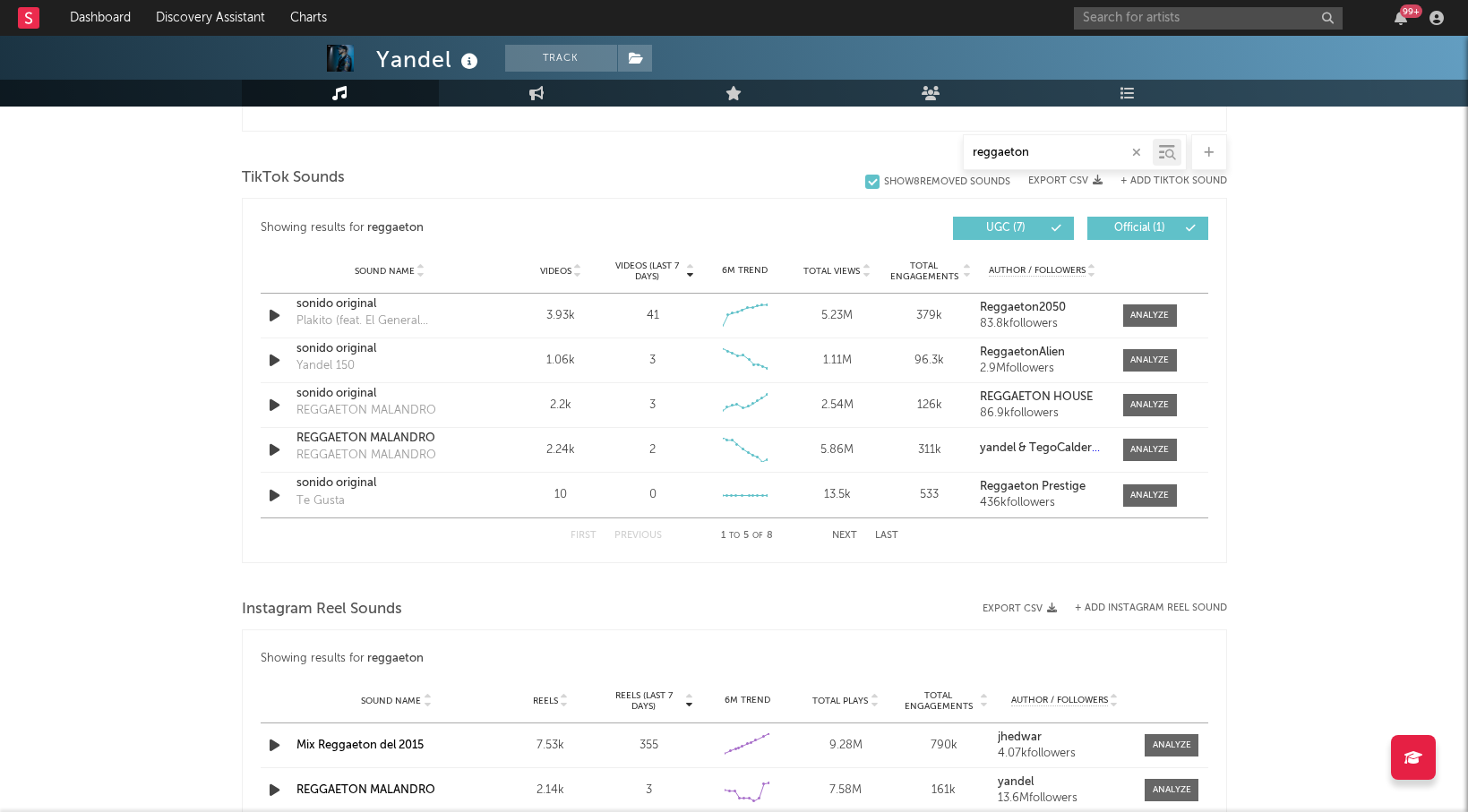
scroll to position [1164, 0]
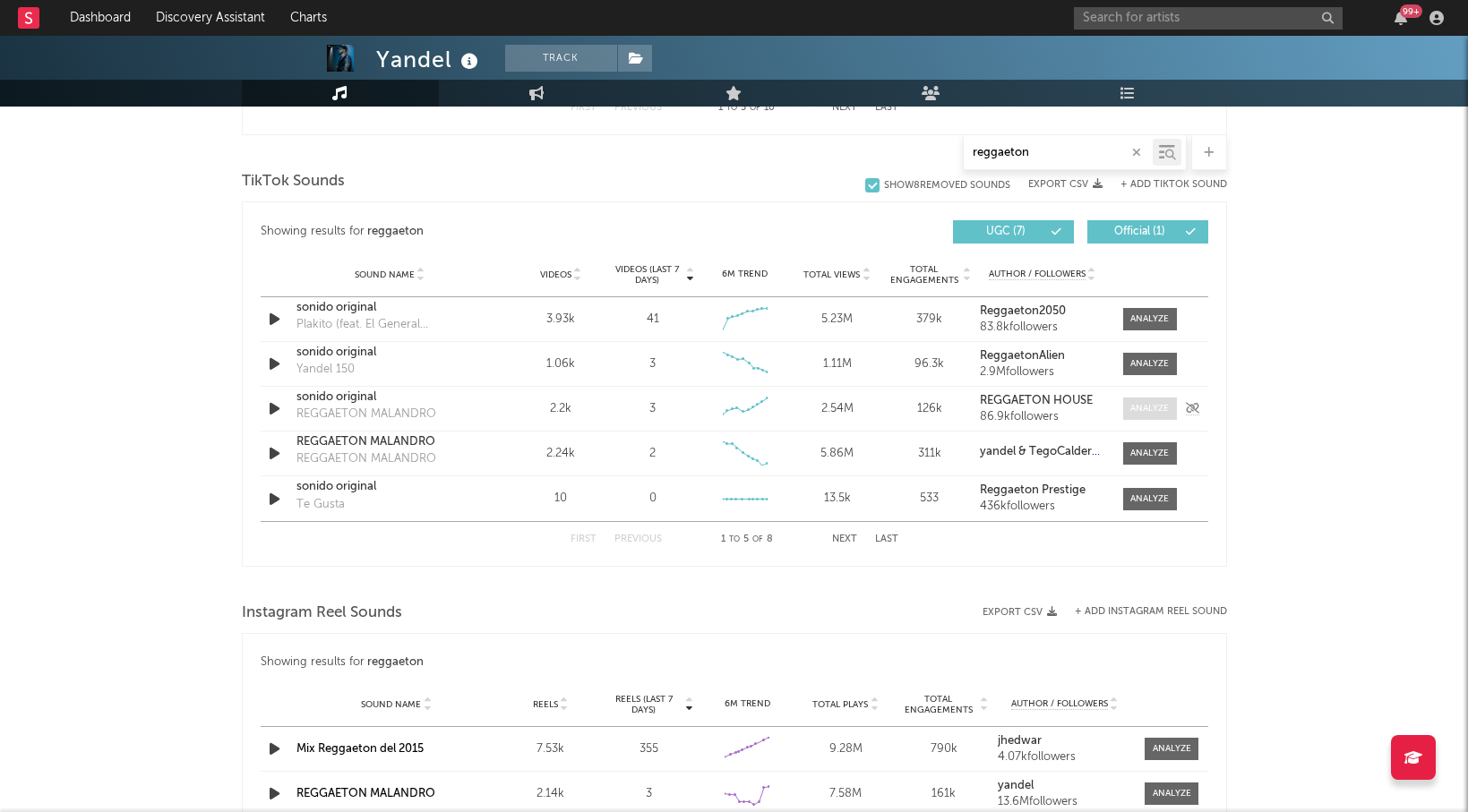
type input "reggaeton"
click at [1140, 415] on div at bounding box center [1149, 409] width 39 height 14
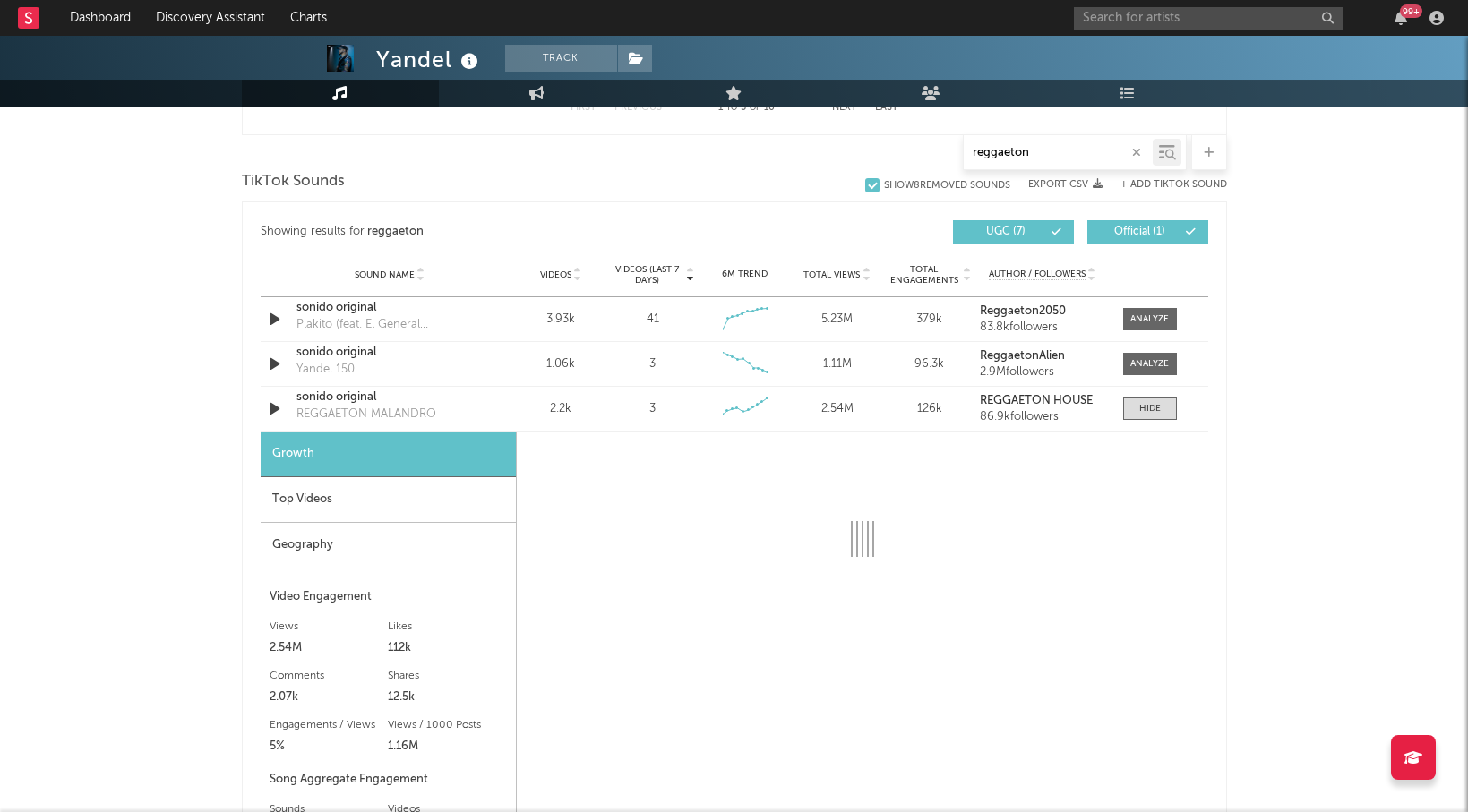
select select "6m"
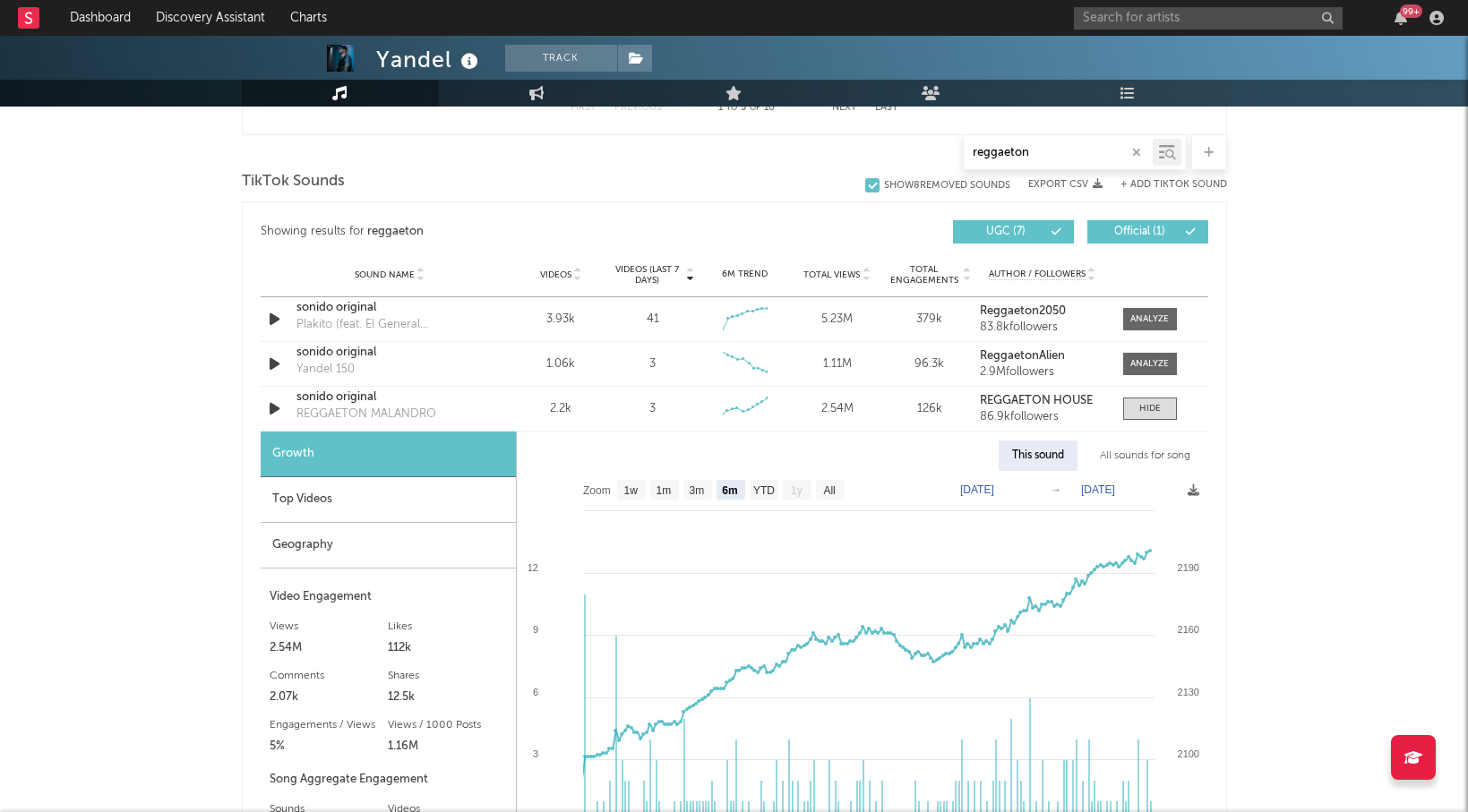
click at [1162, 448] on div "All sounds for song" at bounding box center [1145, 456] width 117 height 31
select select "1w"
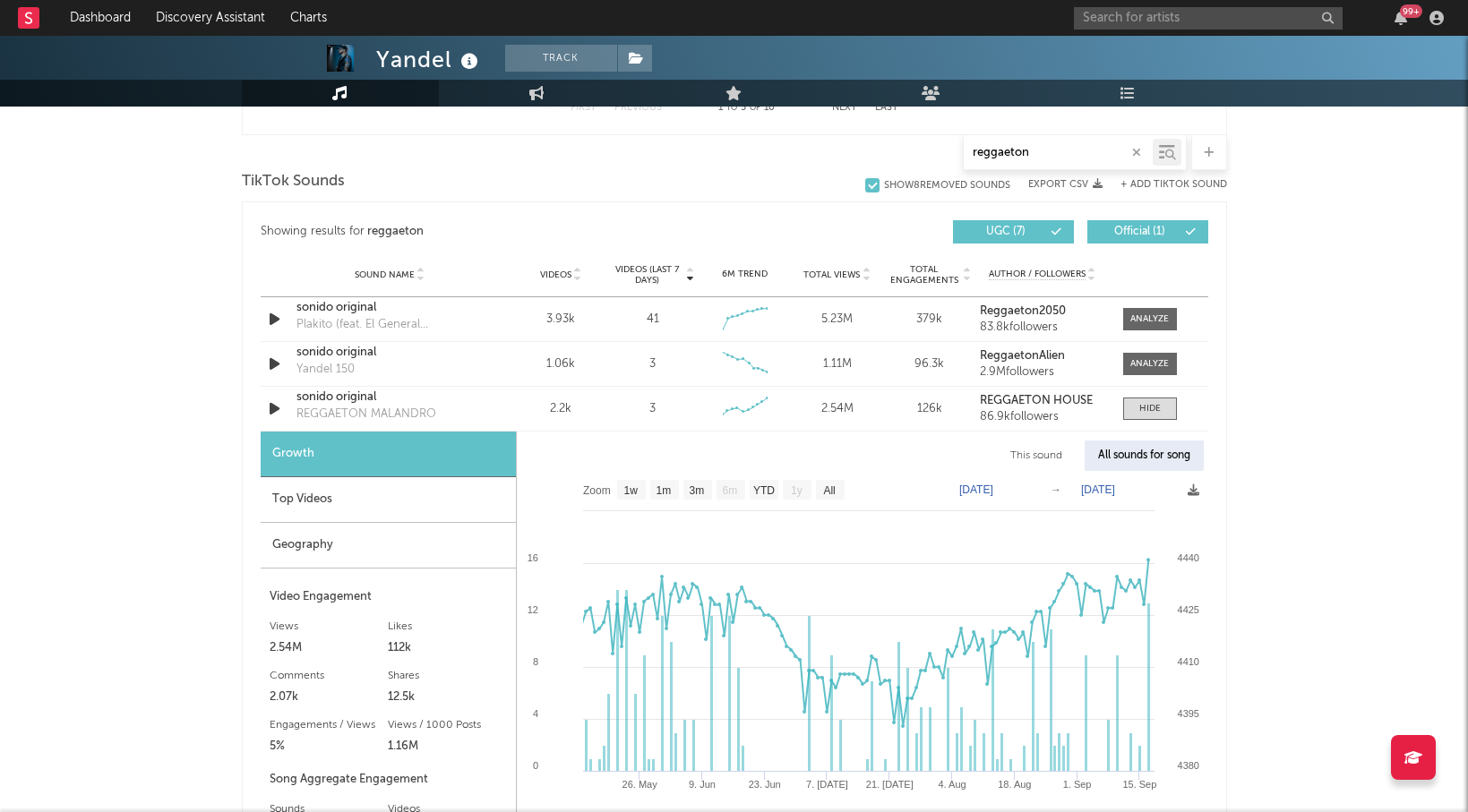
click at [1004, 154] on input "reggaeton" at bounding box center [1057, 153] width 189 height 14
paste input "Old School"
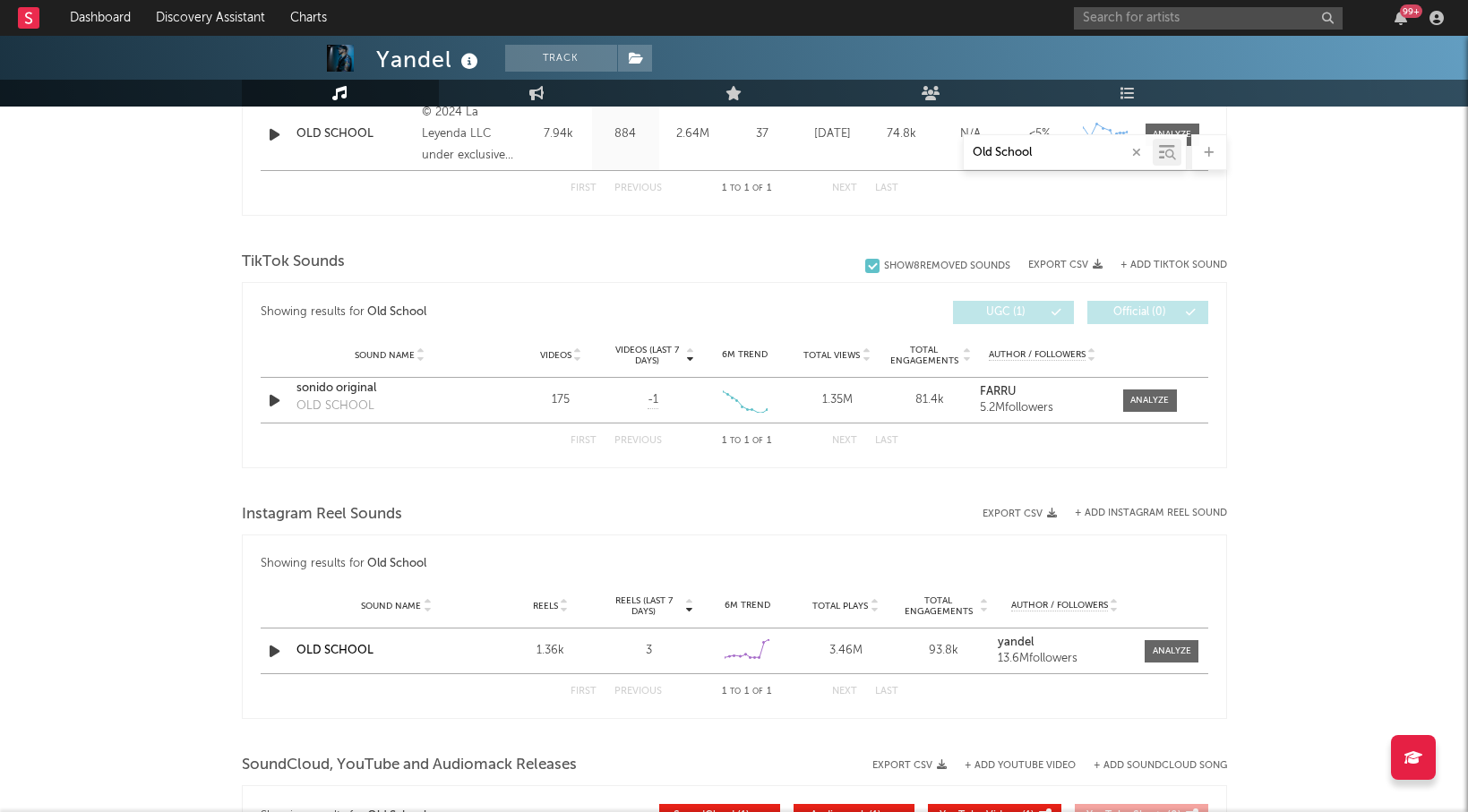
scroll to position [792, 0]
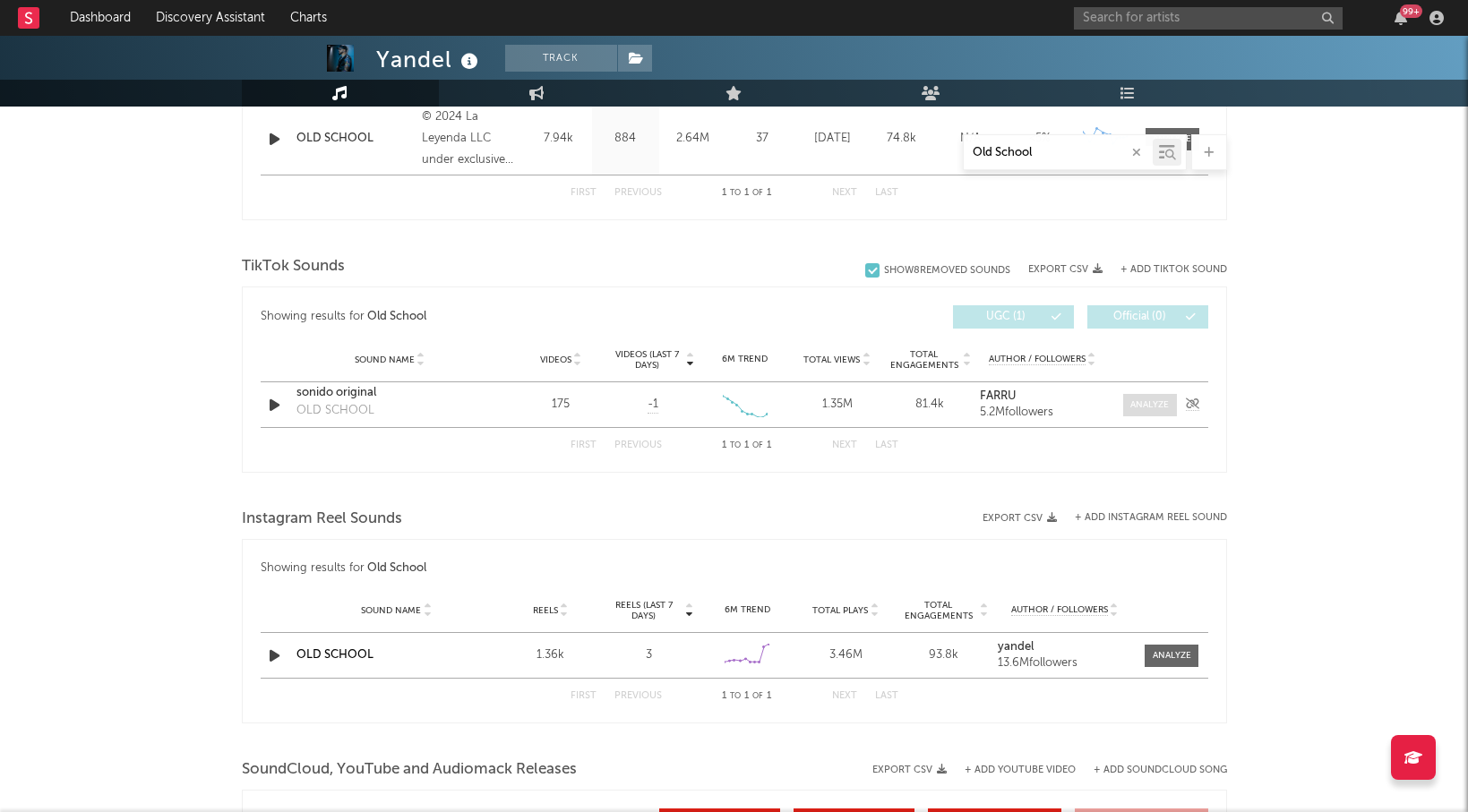
type input "Old School"
click at [1137, 406] on div at bounding box center [1149, 405] width 39 height 14
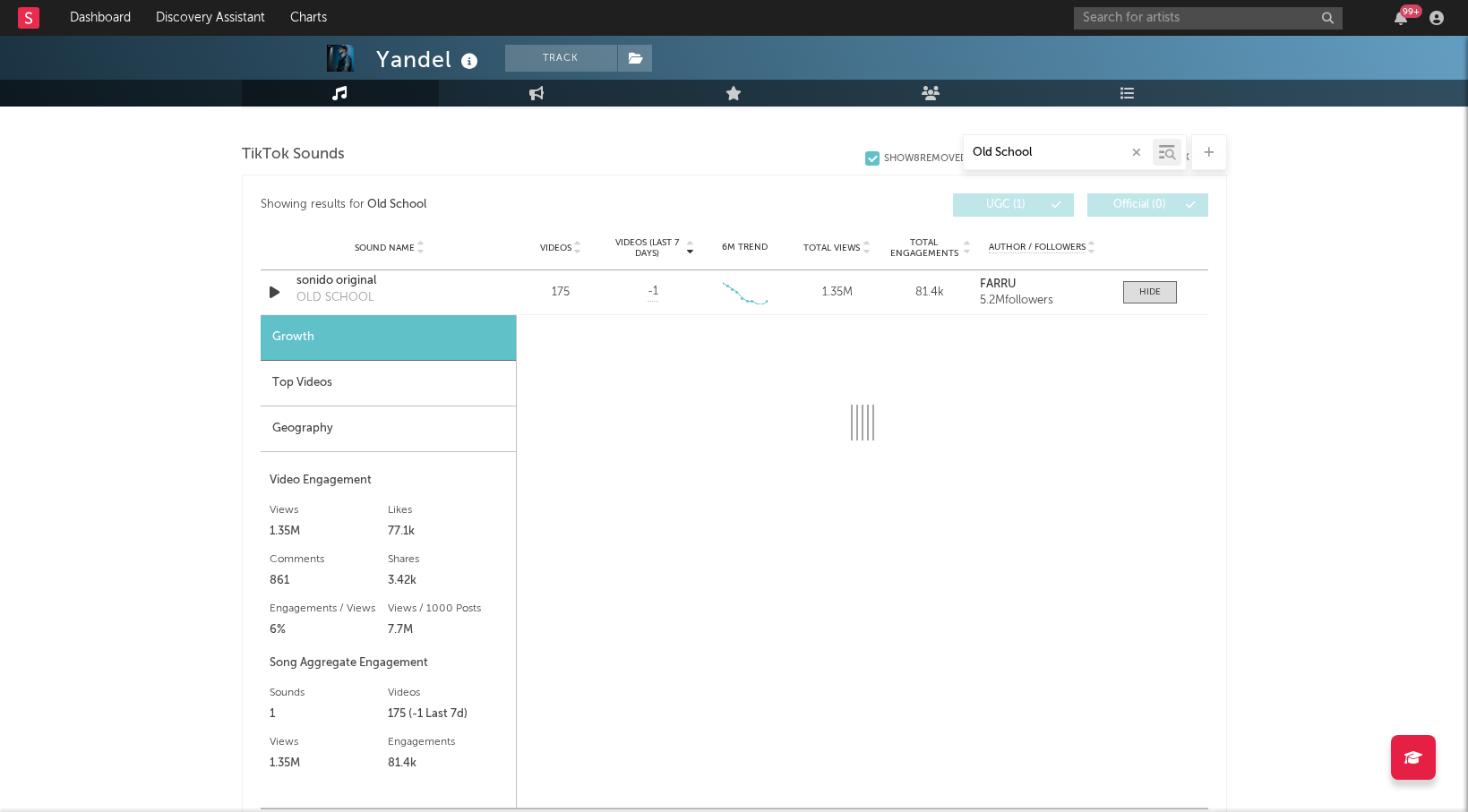
scroll to position [911, 0]
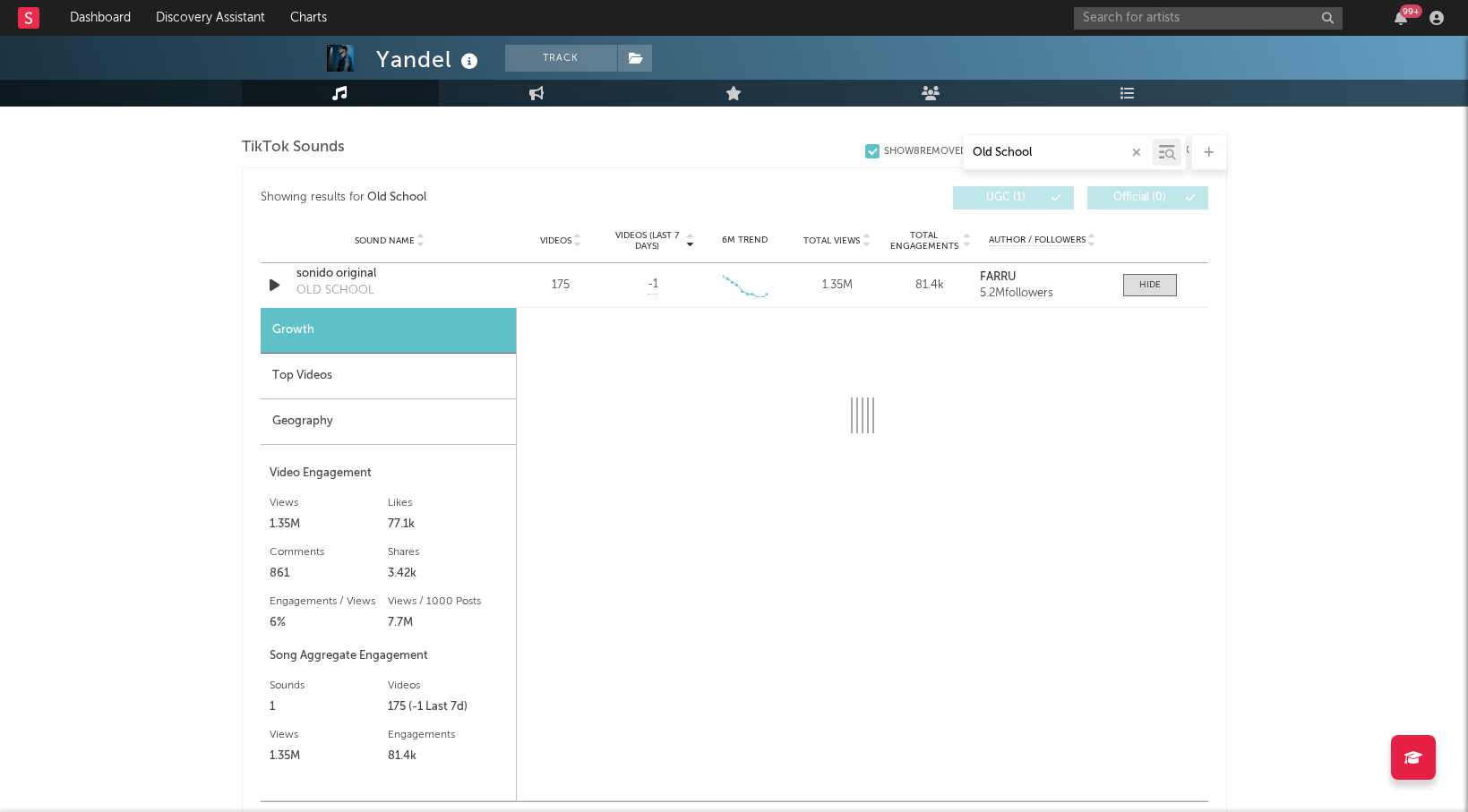
select select "6m"
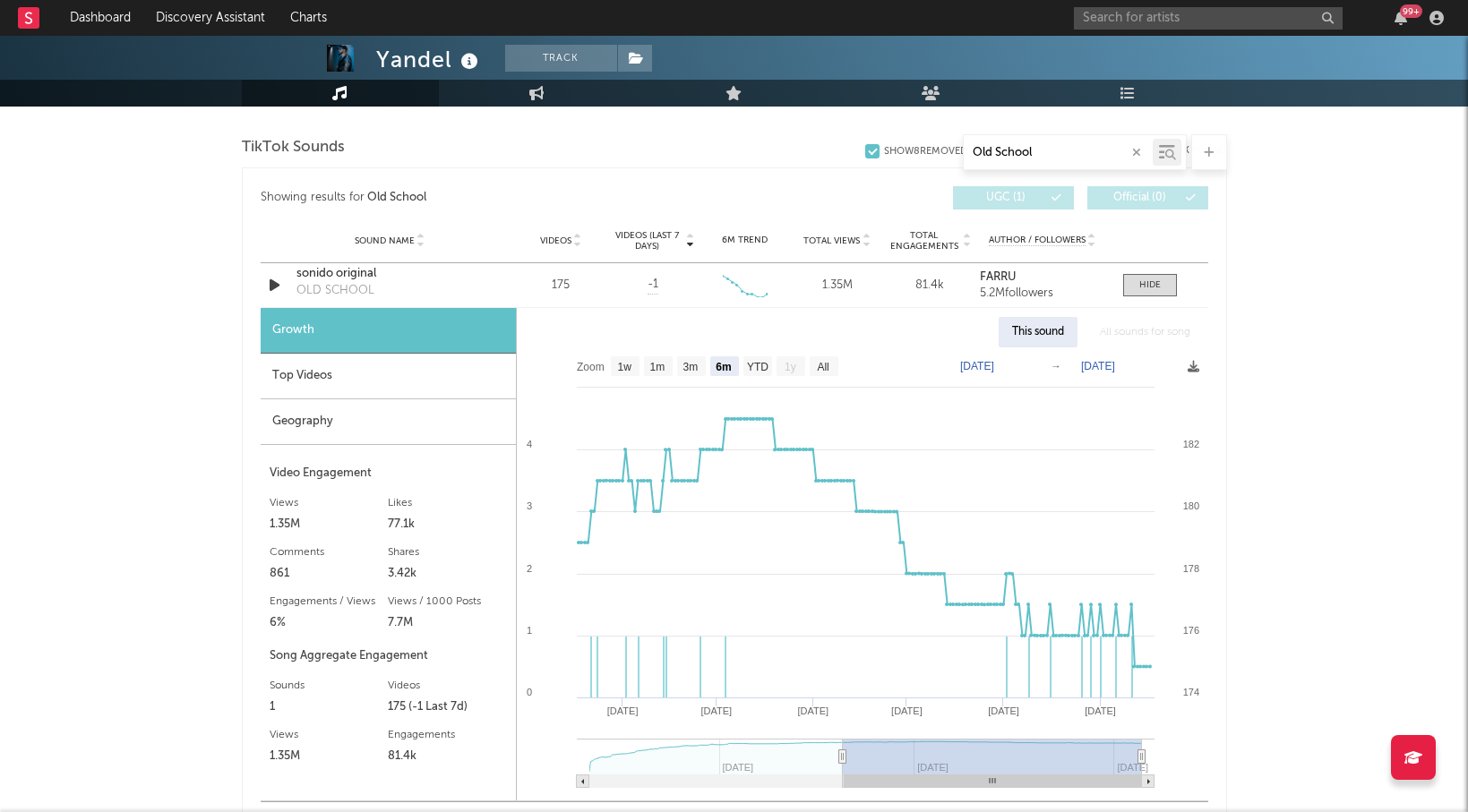
click at [1033, 147] on input "Old School" at bounding box center [1057, 153] width 189 height 14
paste input "[PERSON_NAME]"
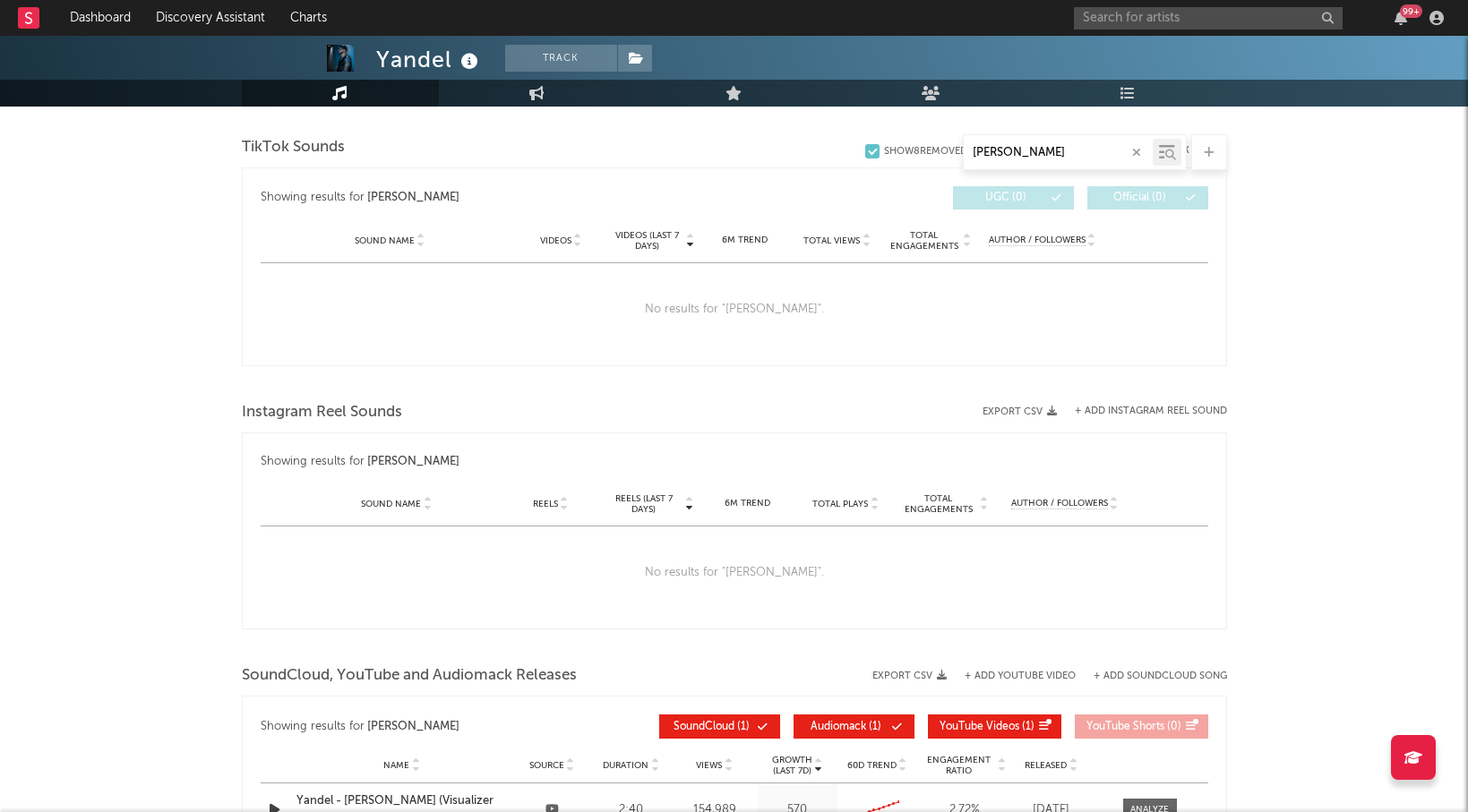
click at [1020, 159] on input "[PERSON_NAME]" at bounding box center [1057, 153] width 189 height 14
paste input "Hablame Claro"
type input "Hablame Claro"
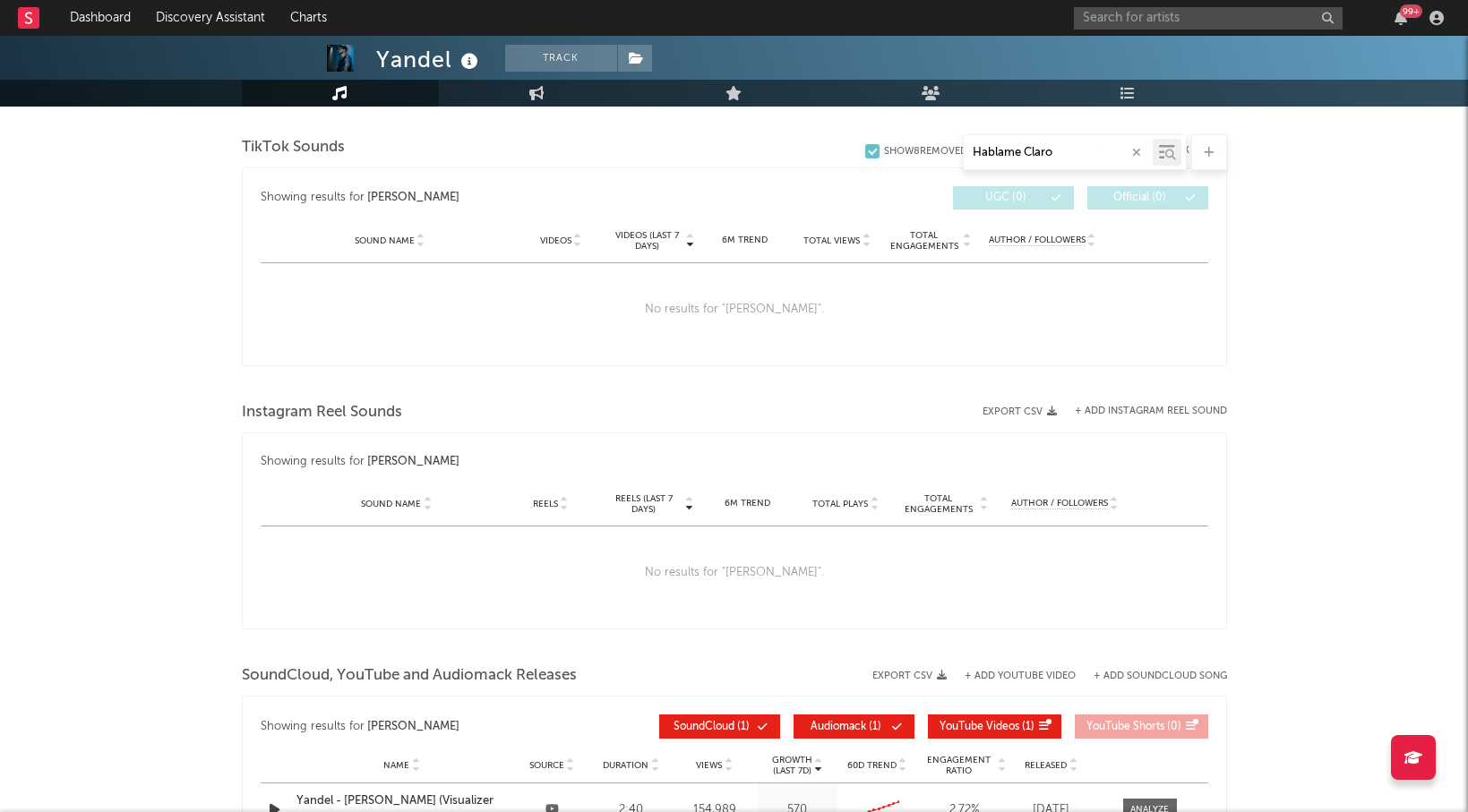
select select "6m"
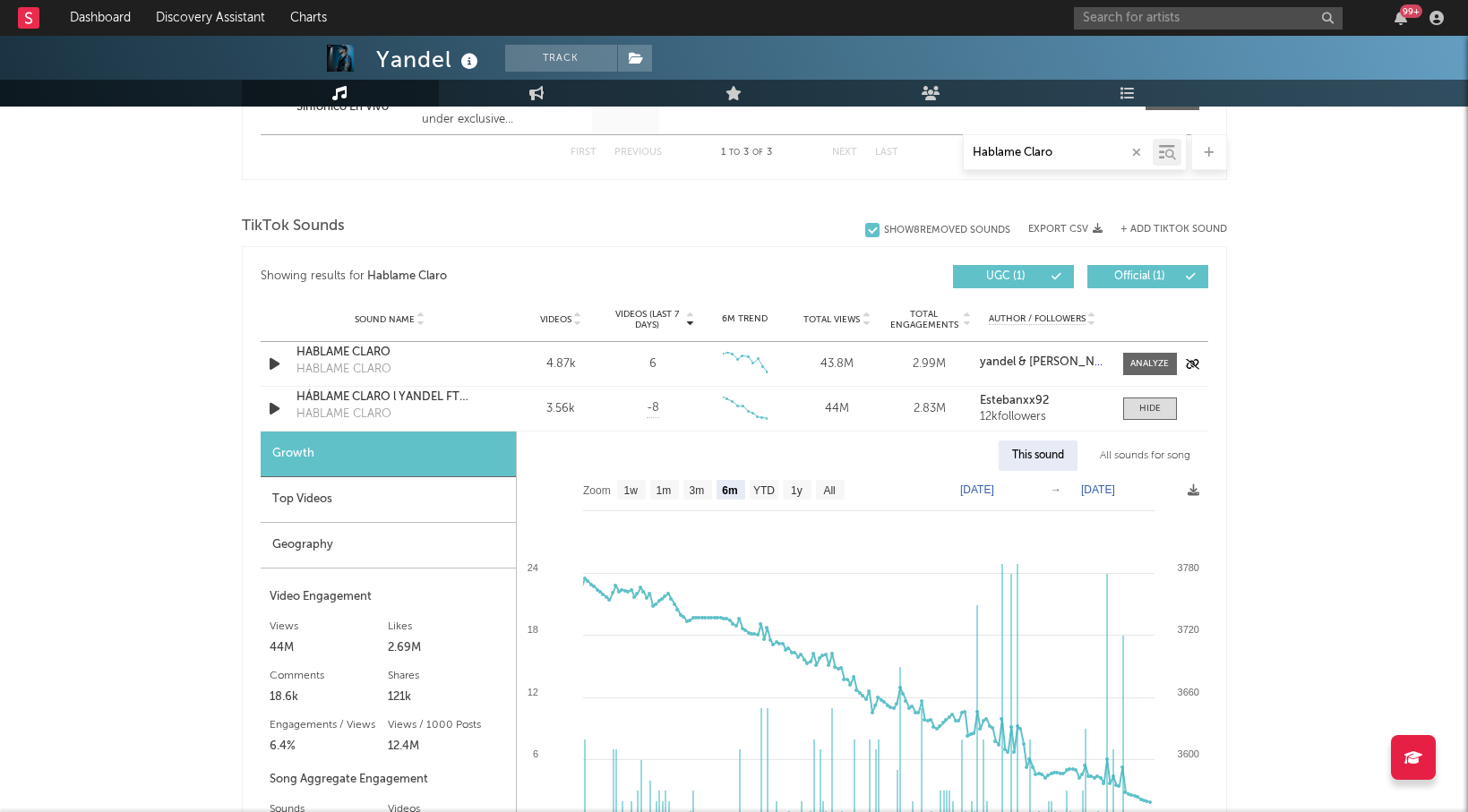
scroll to position [1033, 0]
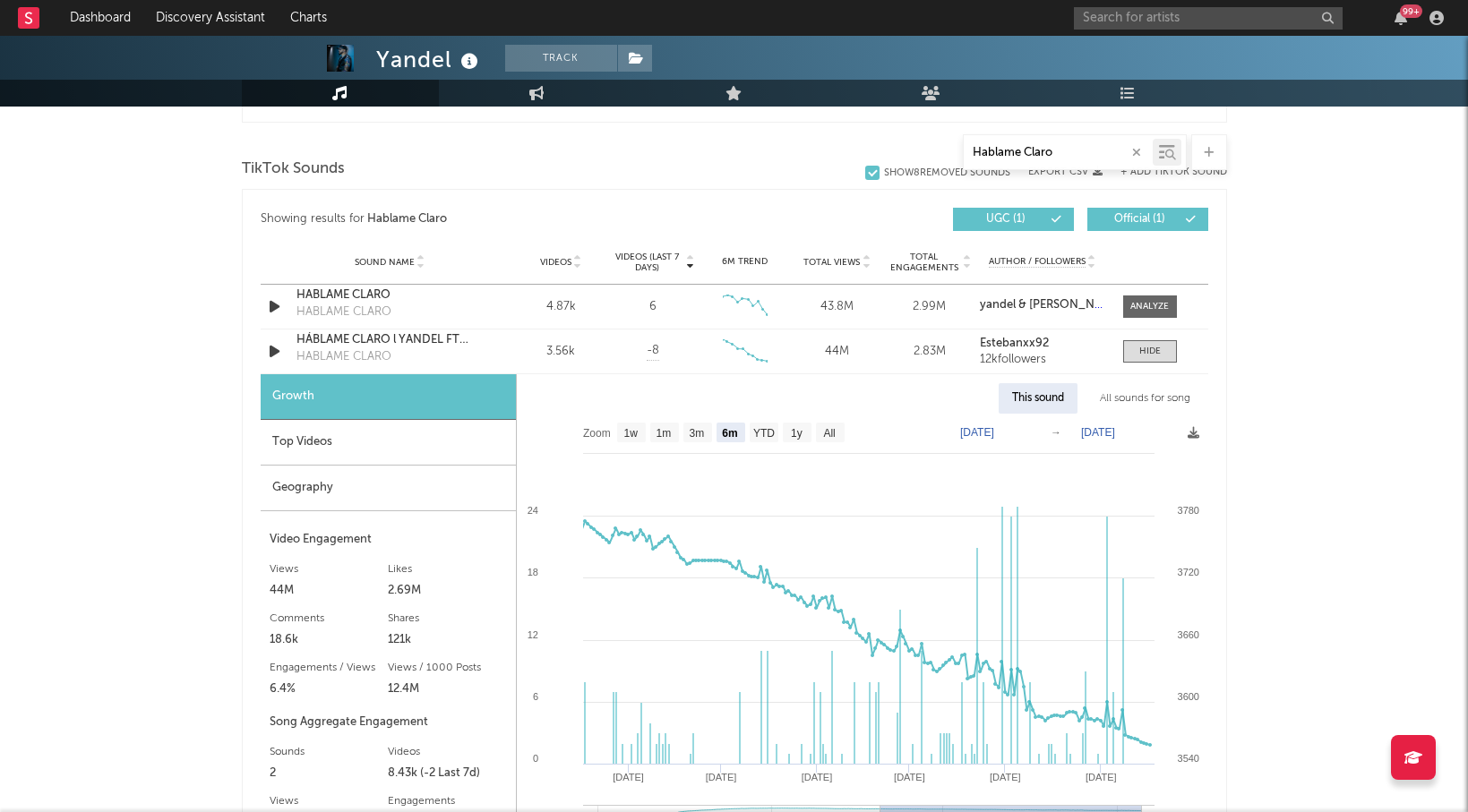
type input "Hablame Claro"
click at [1167, 398] on div "All sounds for song" at bounding box center [1145, 399] width 117 height 31
select select "1w"
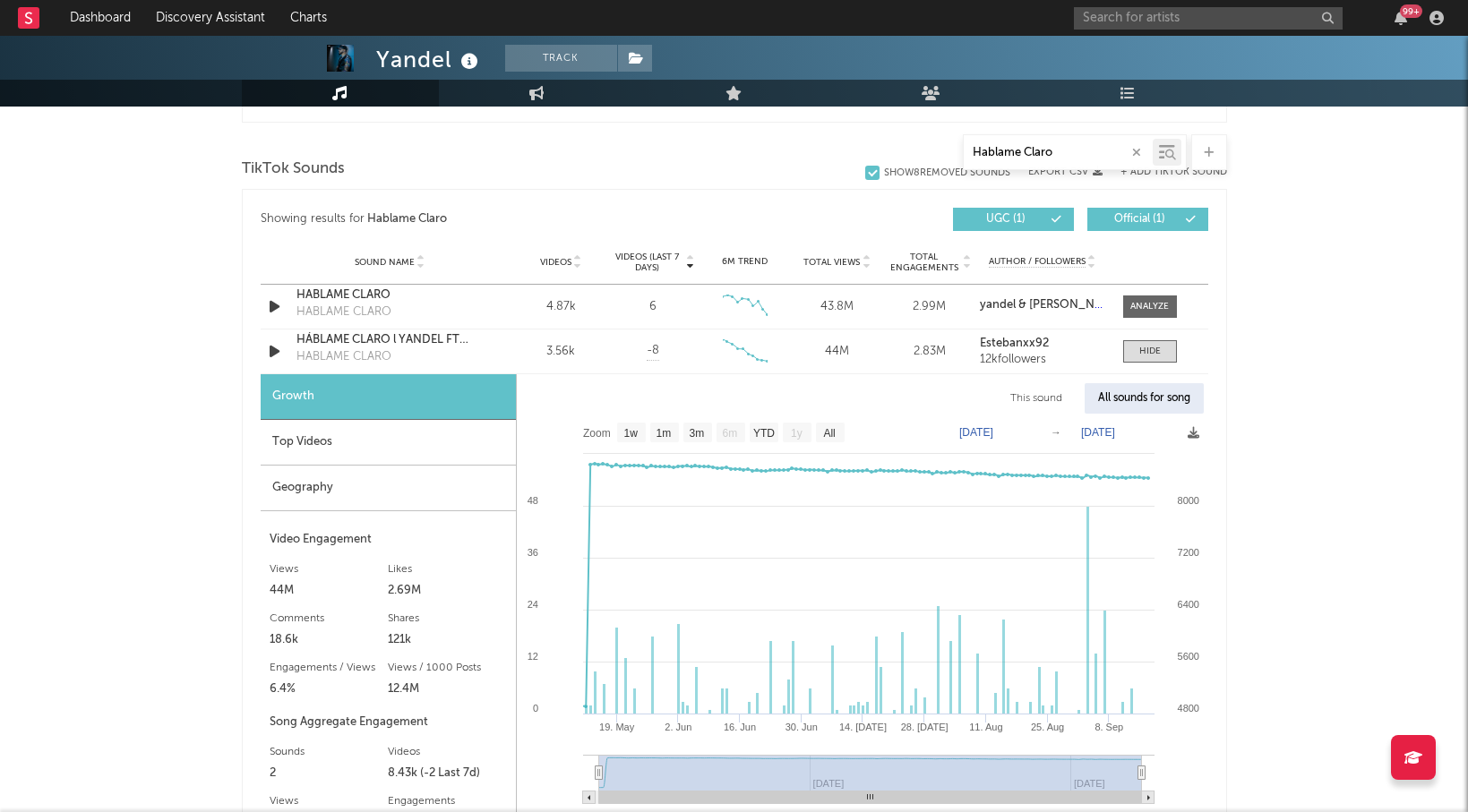
scroll to position [1066, 0]
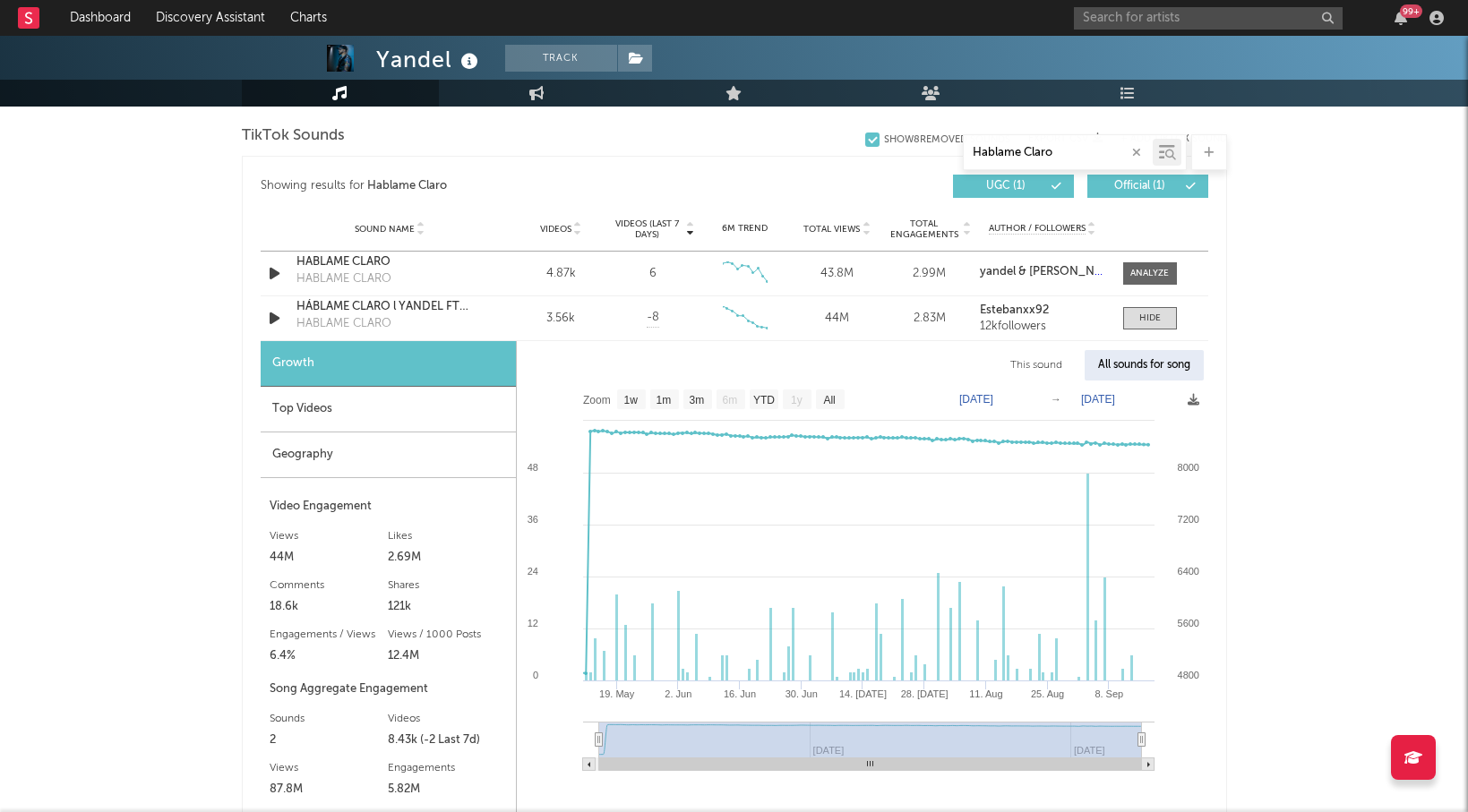
click at [1024, 147] on input "Hablame Claro" at bounding box center [1057, 153] width 189 height 14
paste input "Maquina"
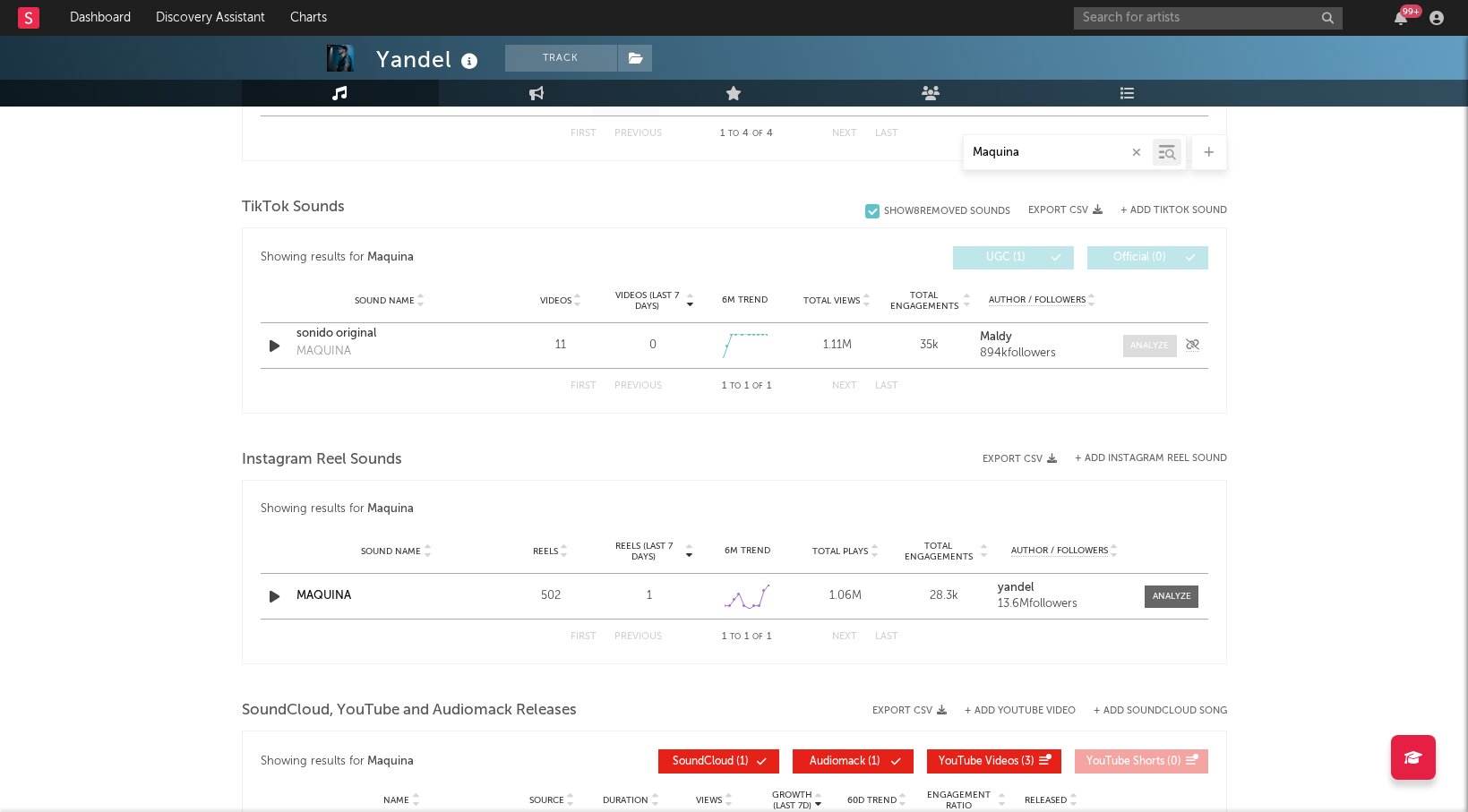
type input "Maquina"
click at [1149, 349] on div at bounding box center [1149, 346] width 39 height 14
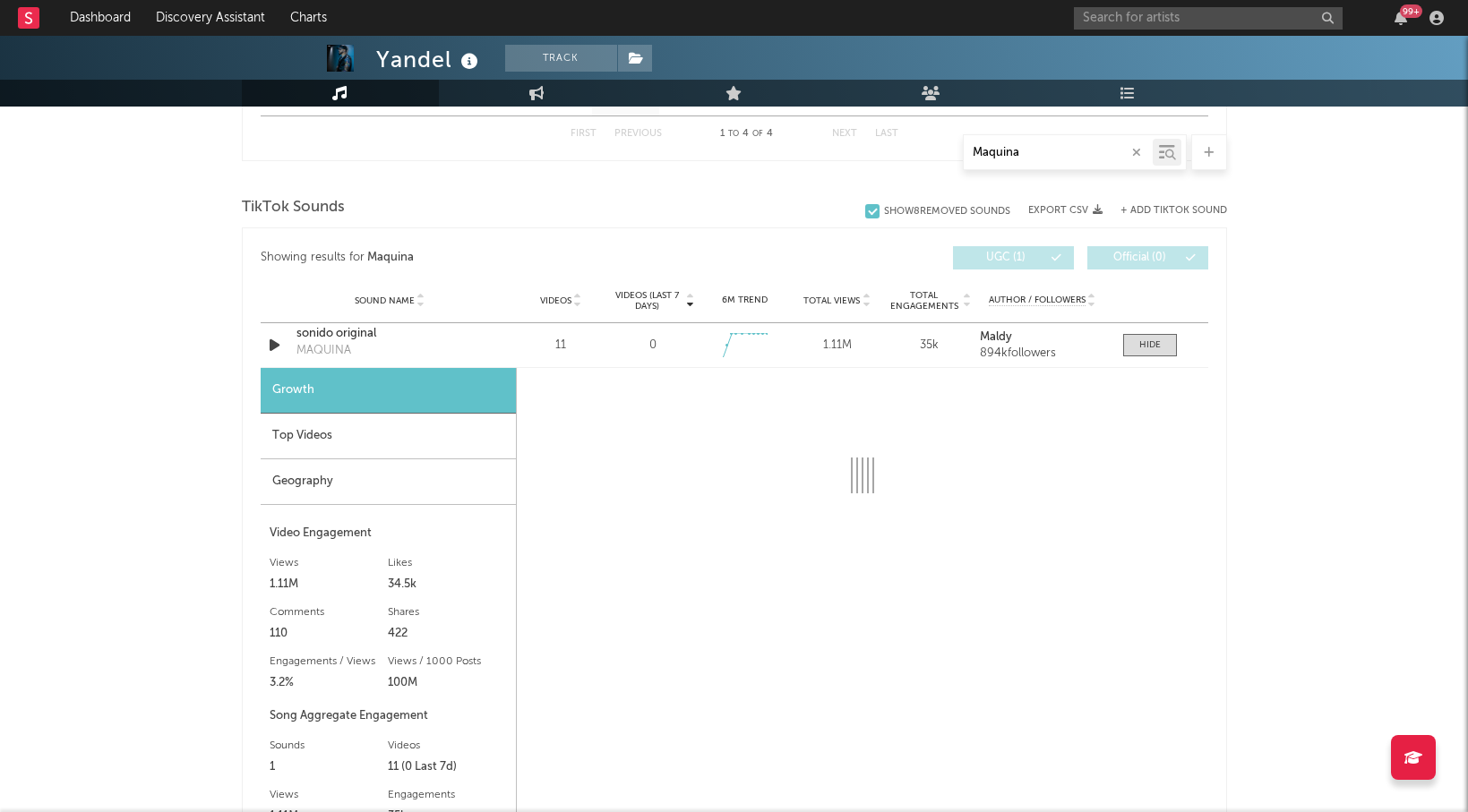
select select "6m"
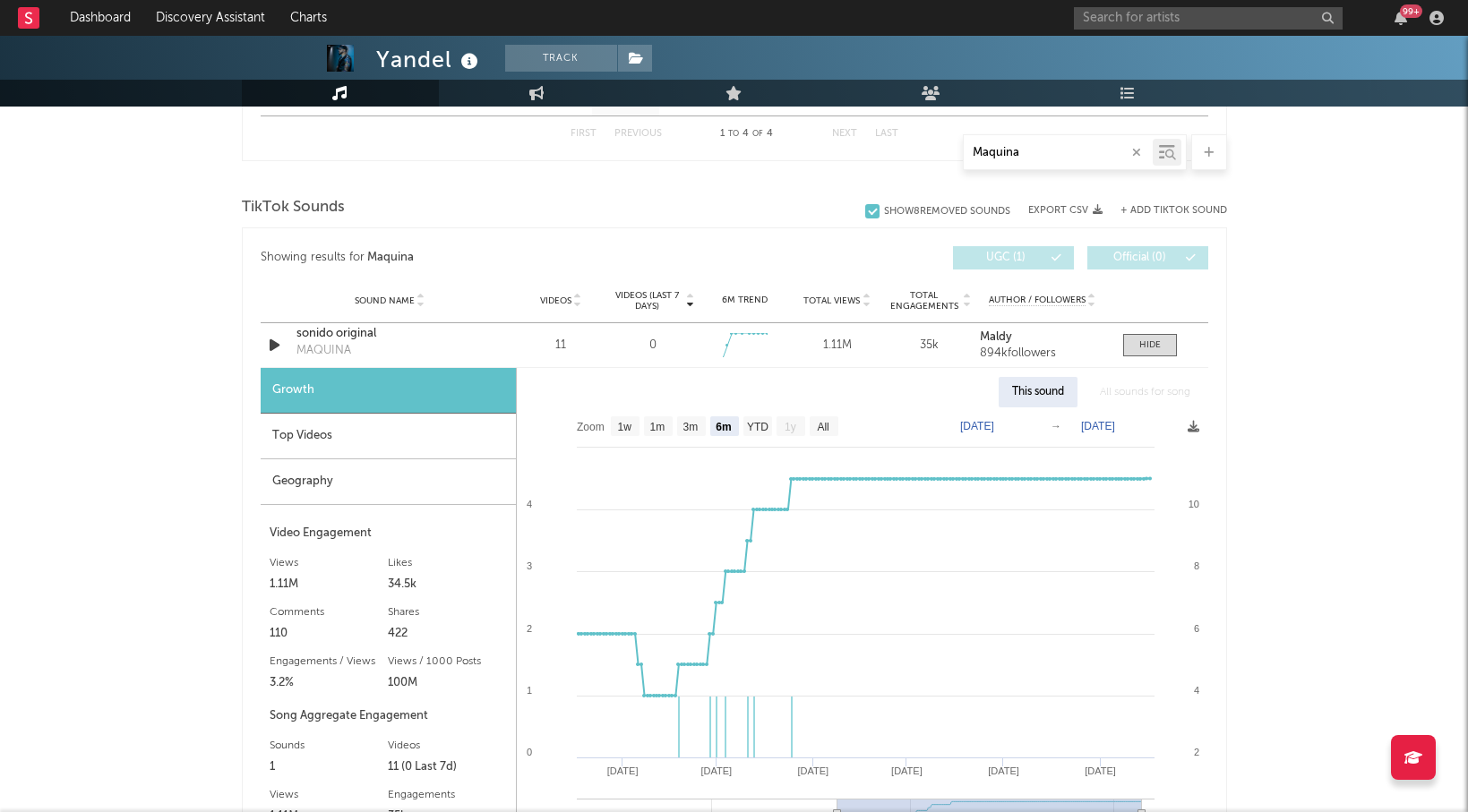
click at [991, 156] on input "Maquina" at bounding box center [1057, 153] width 189 height 14
paste input "Amanezco"
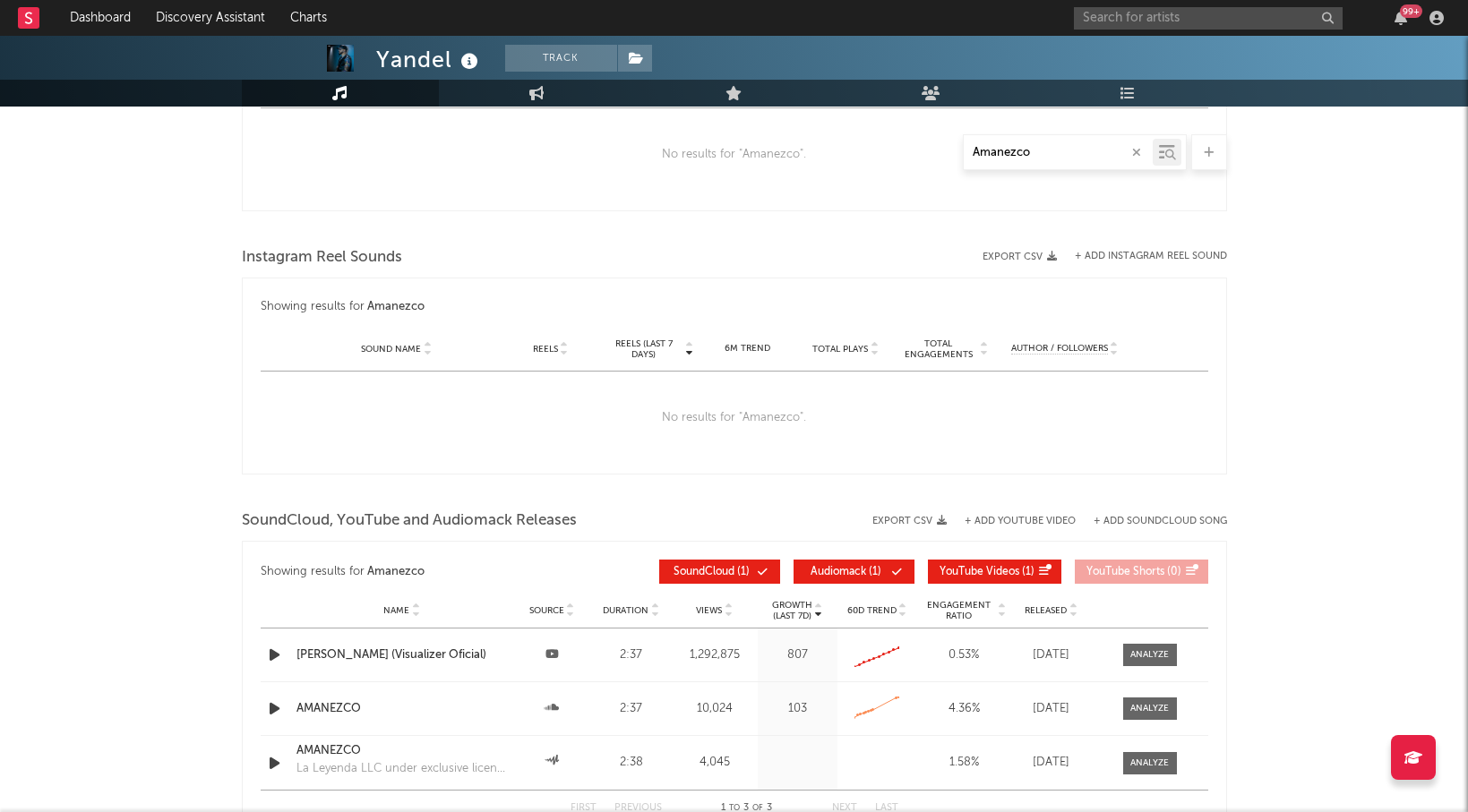
click at [1004, 150] on input "Amanezco" at bounding box center [1057, 153] width 189 height 14
type input "g"
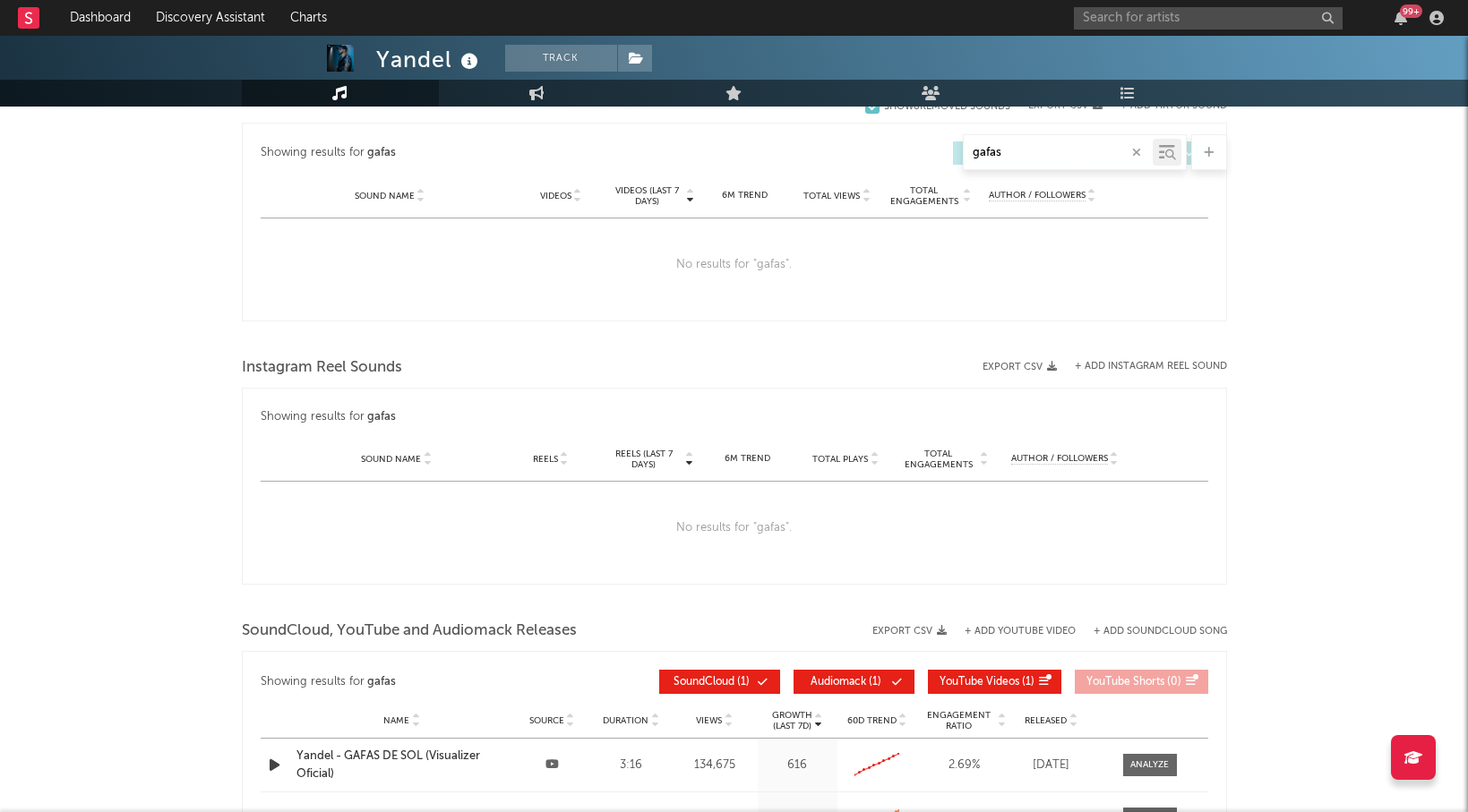
scroll to position [889, 0]
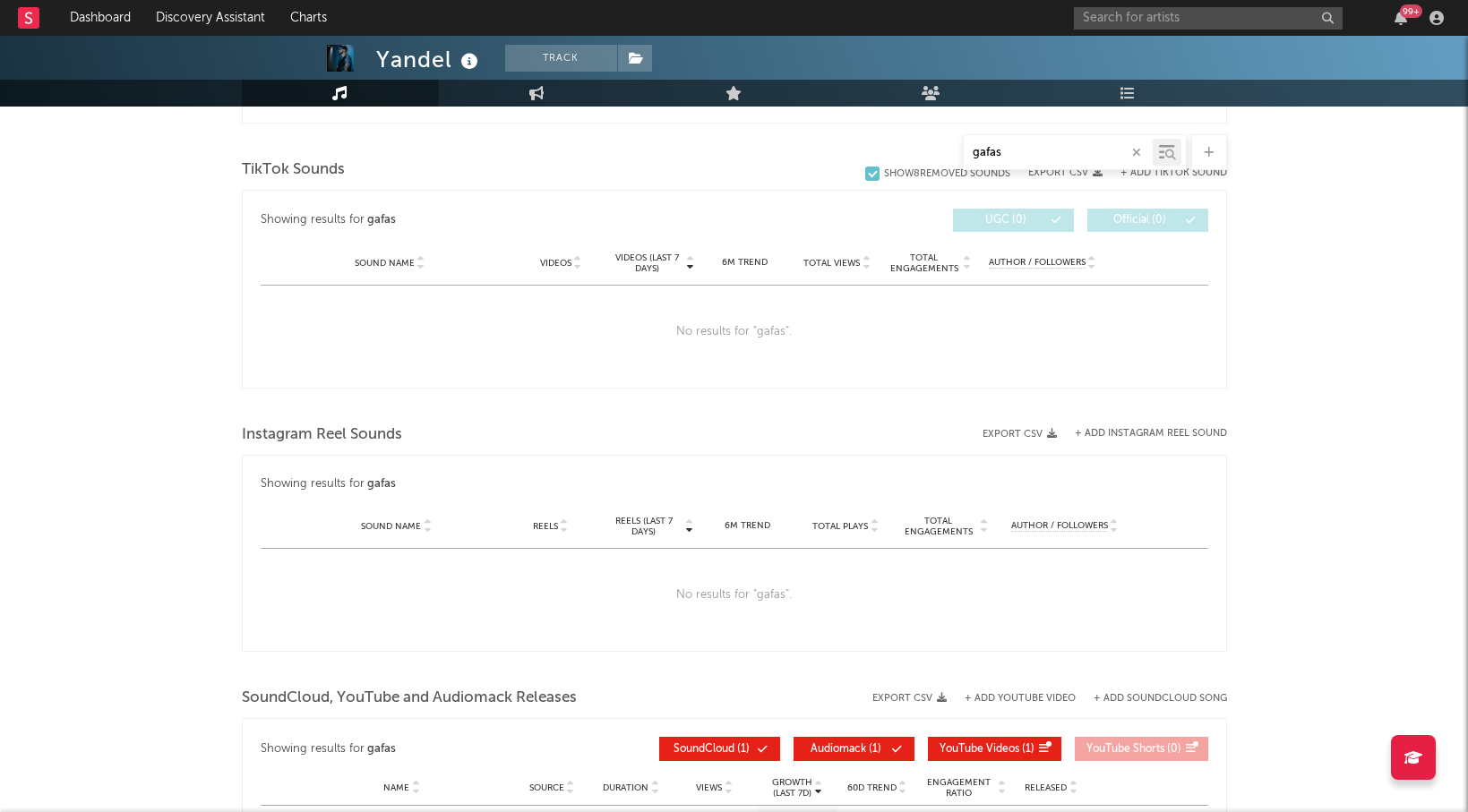
click at [1025, 148] on input "gafas" at bounding box center [1057, 153] width 189 height 14
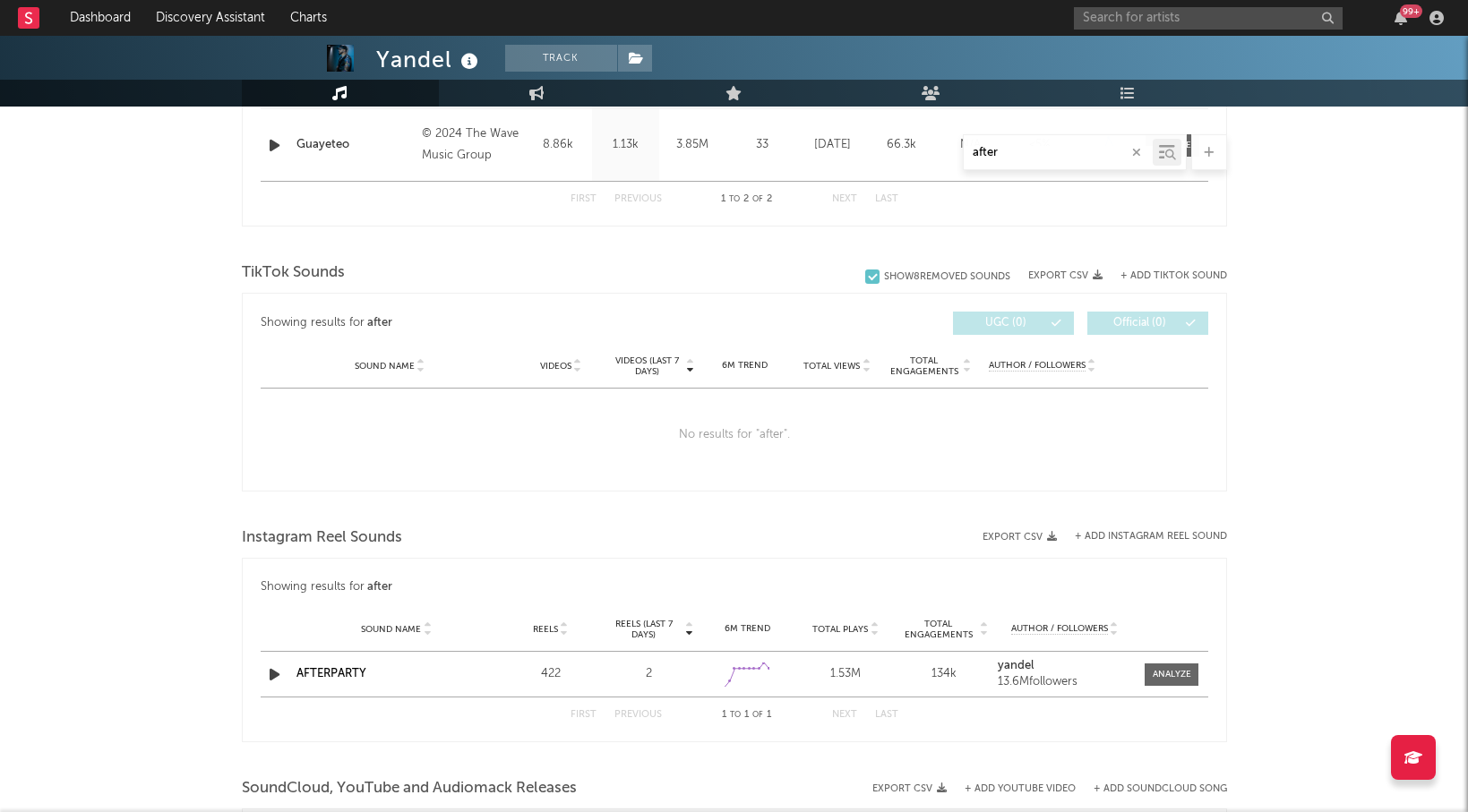
scroll to position [853, 0]
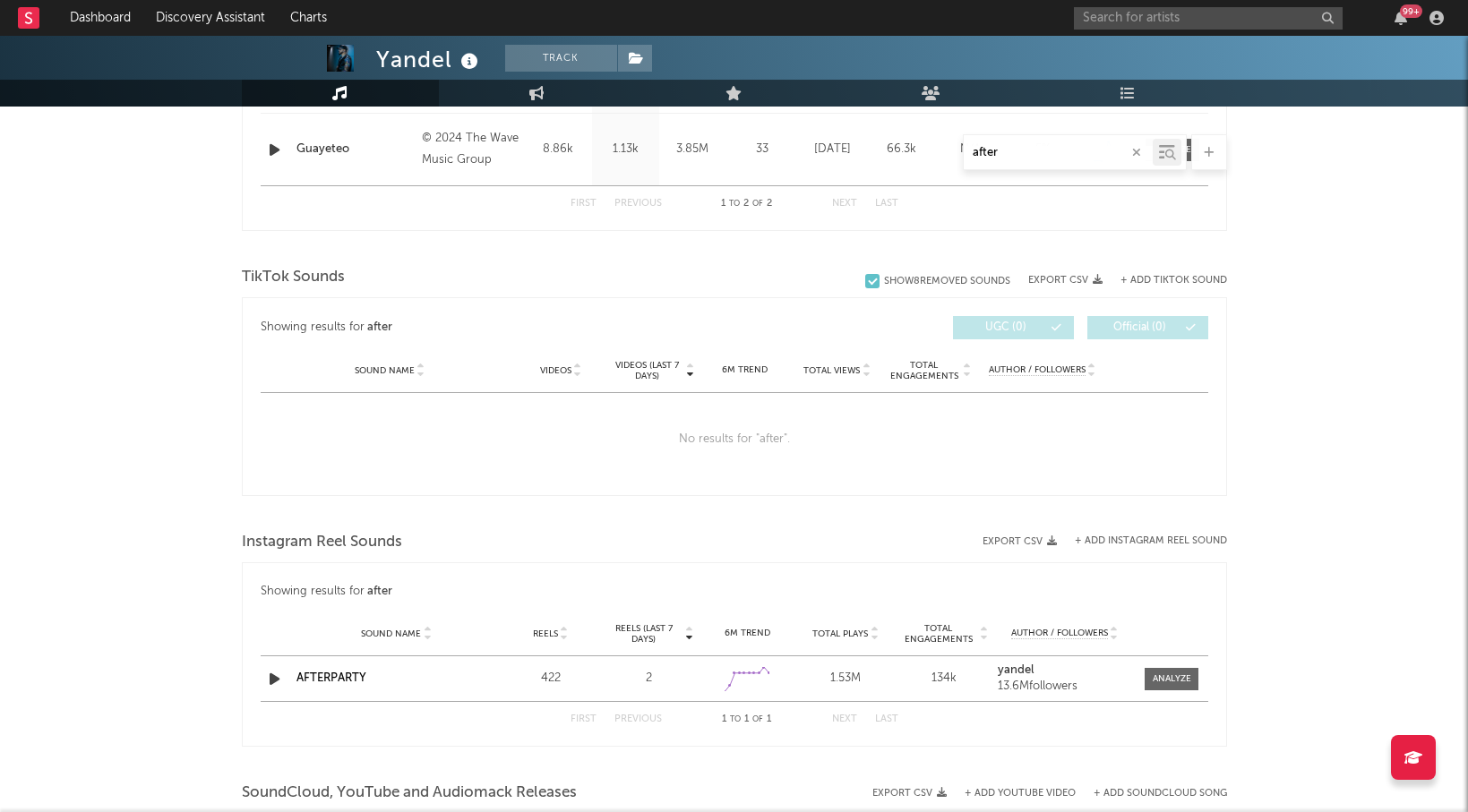
click at [1016, 149] on input "after" at bounding box center [1057, 153] width 189 height 14
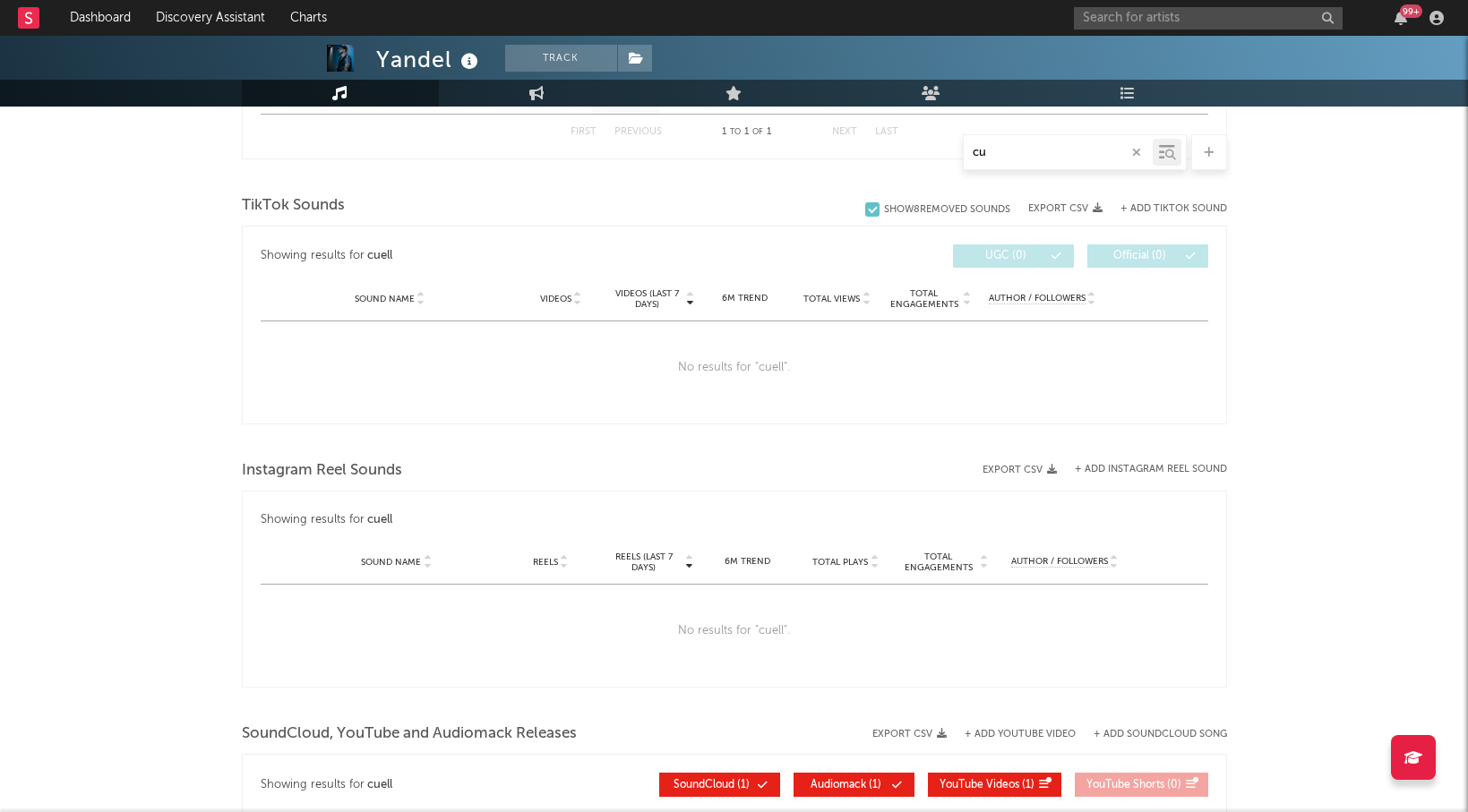
type input "c"
type input "g"
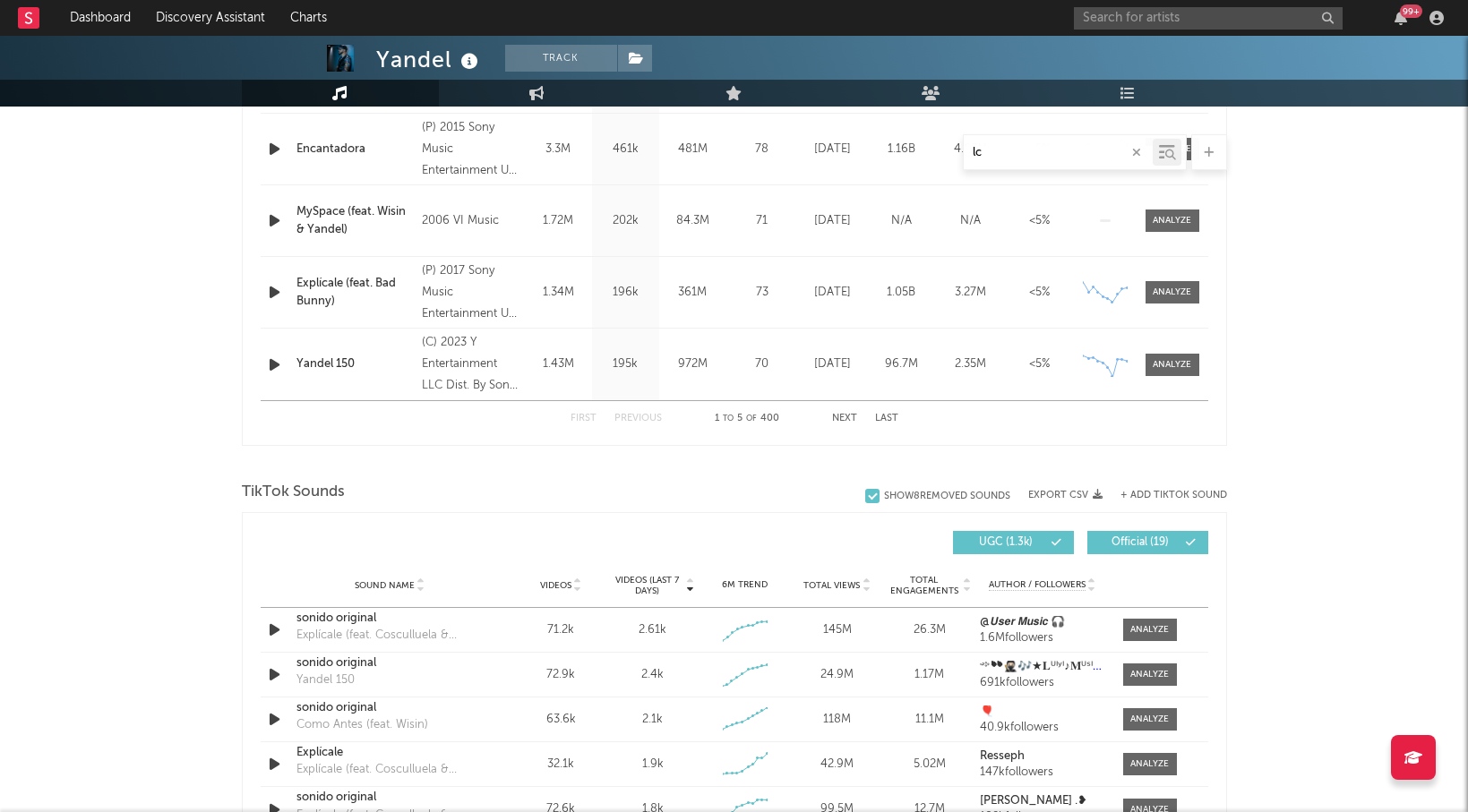
type input "l"
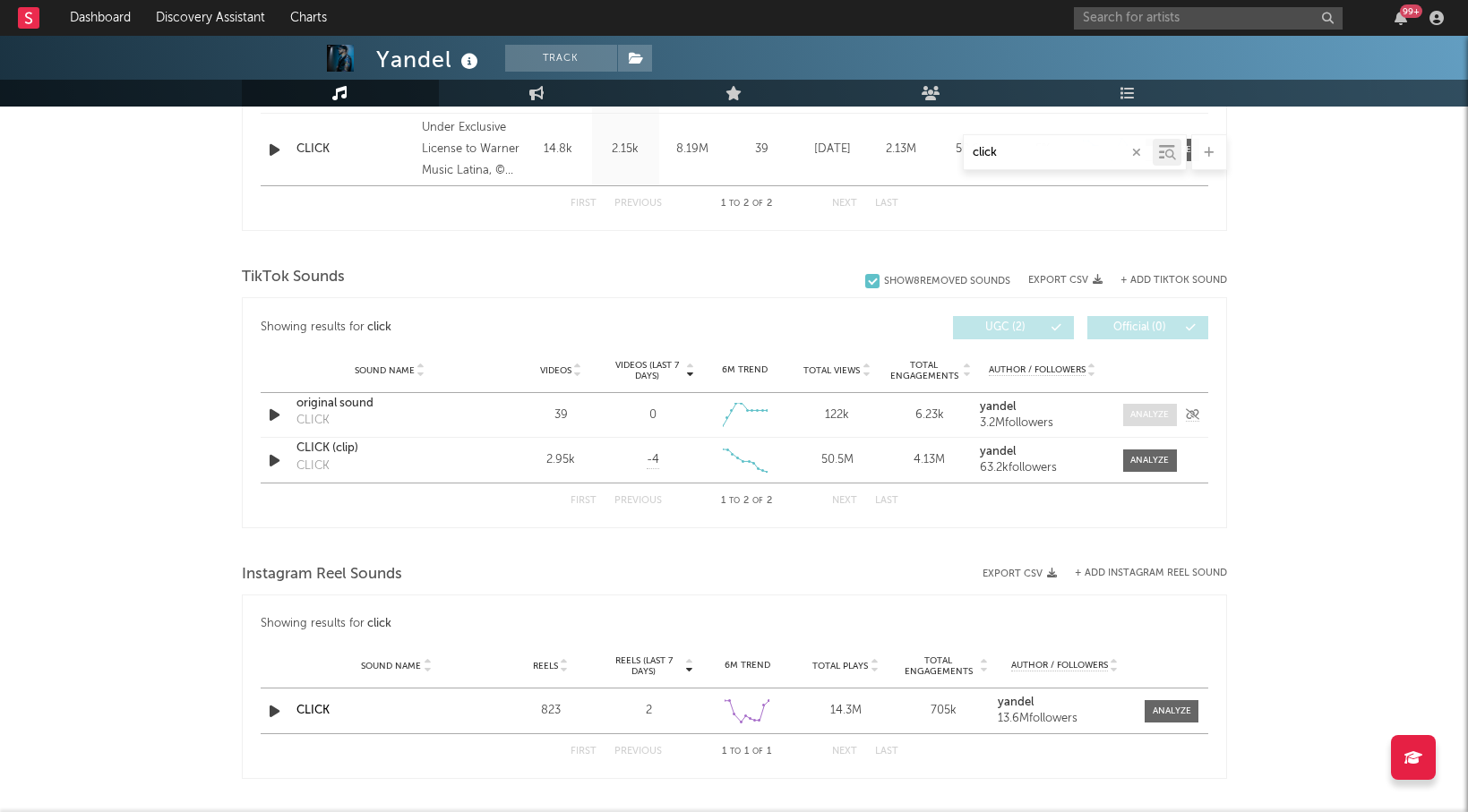
type input "click"
click at [1160, 412] on div at bounding box center [1149, 415] width 39 height 14
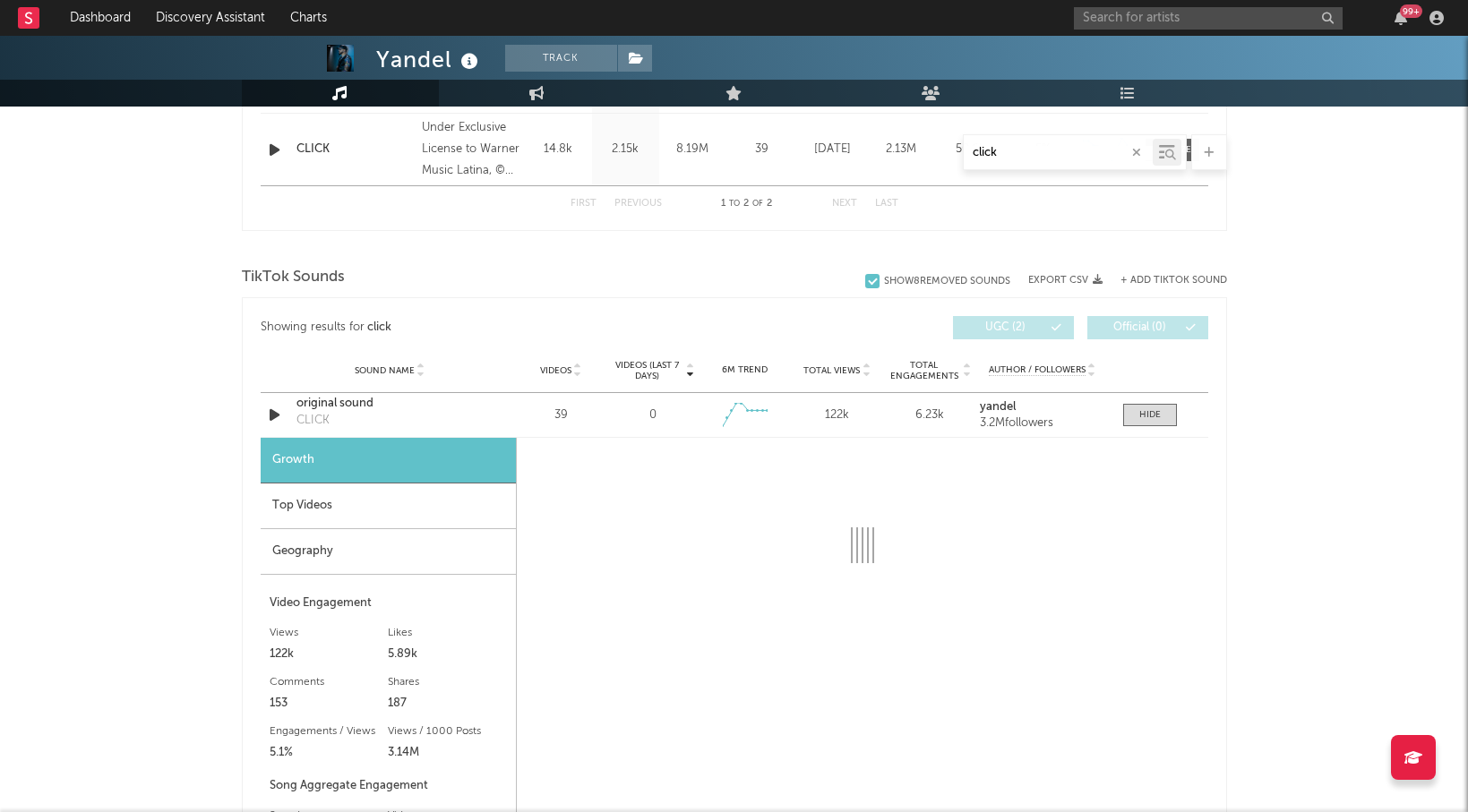
select select "6m"
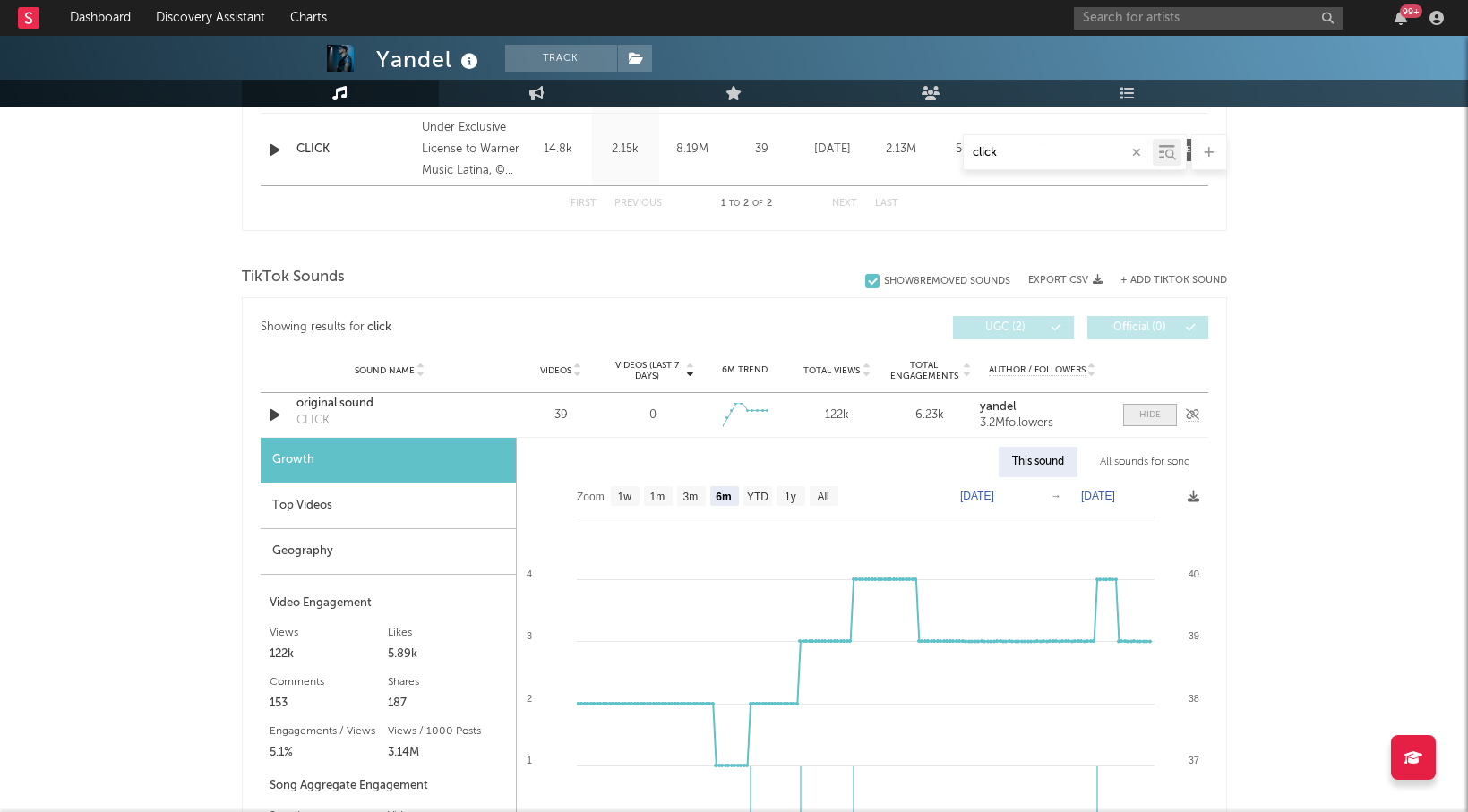
click at [1163, 413] on span at bounding box center [1150, 415] width 54 height 23
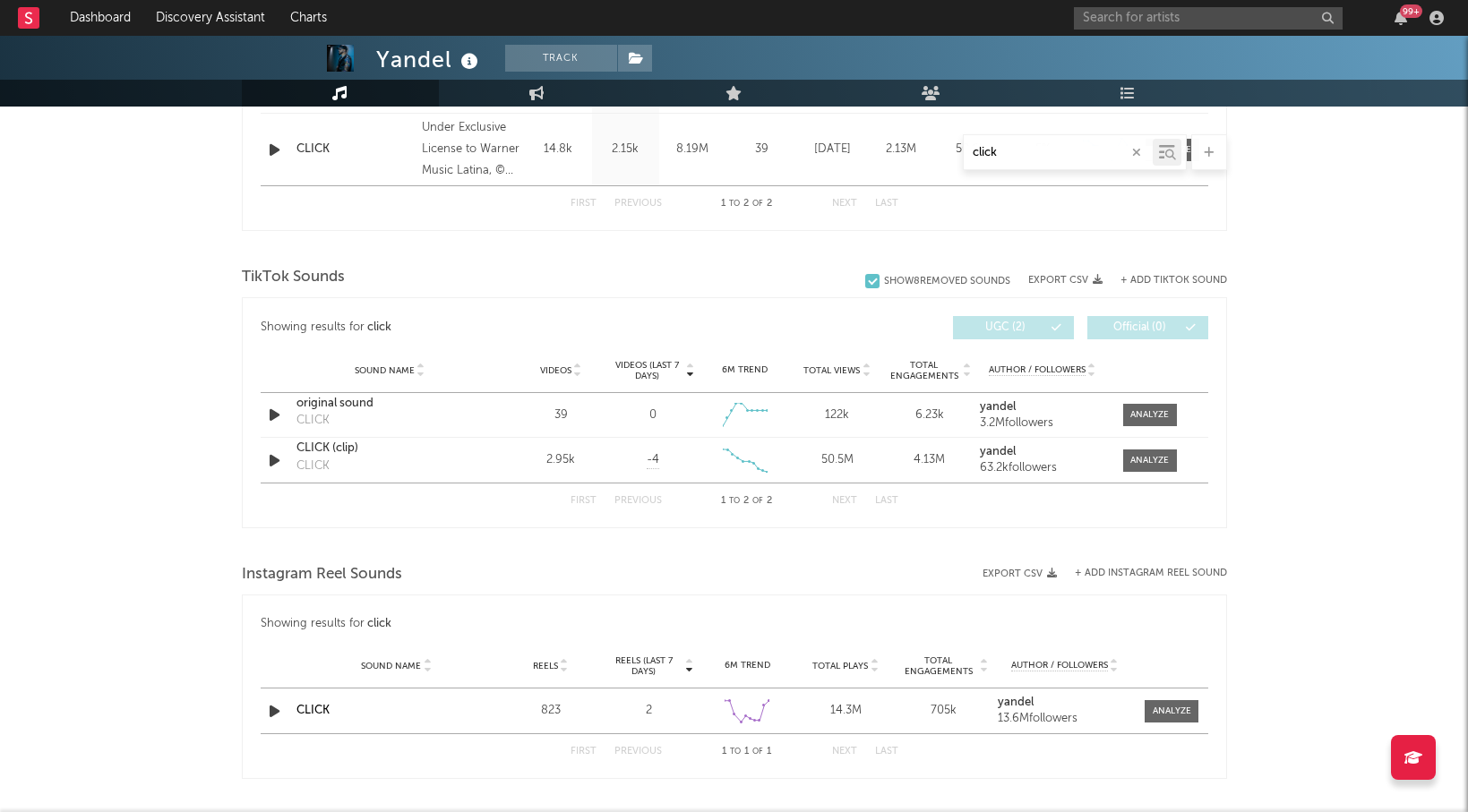
click at [1039, 152] on input "click" at bounding box center [1057, 153] width 189 height 14
paste input "Keo"
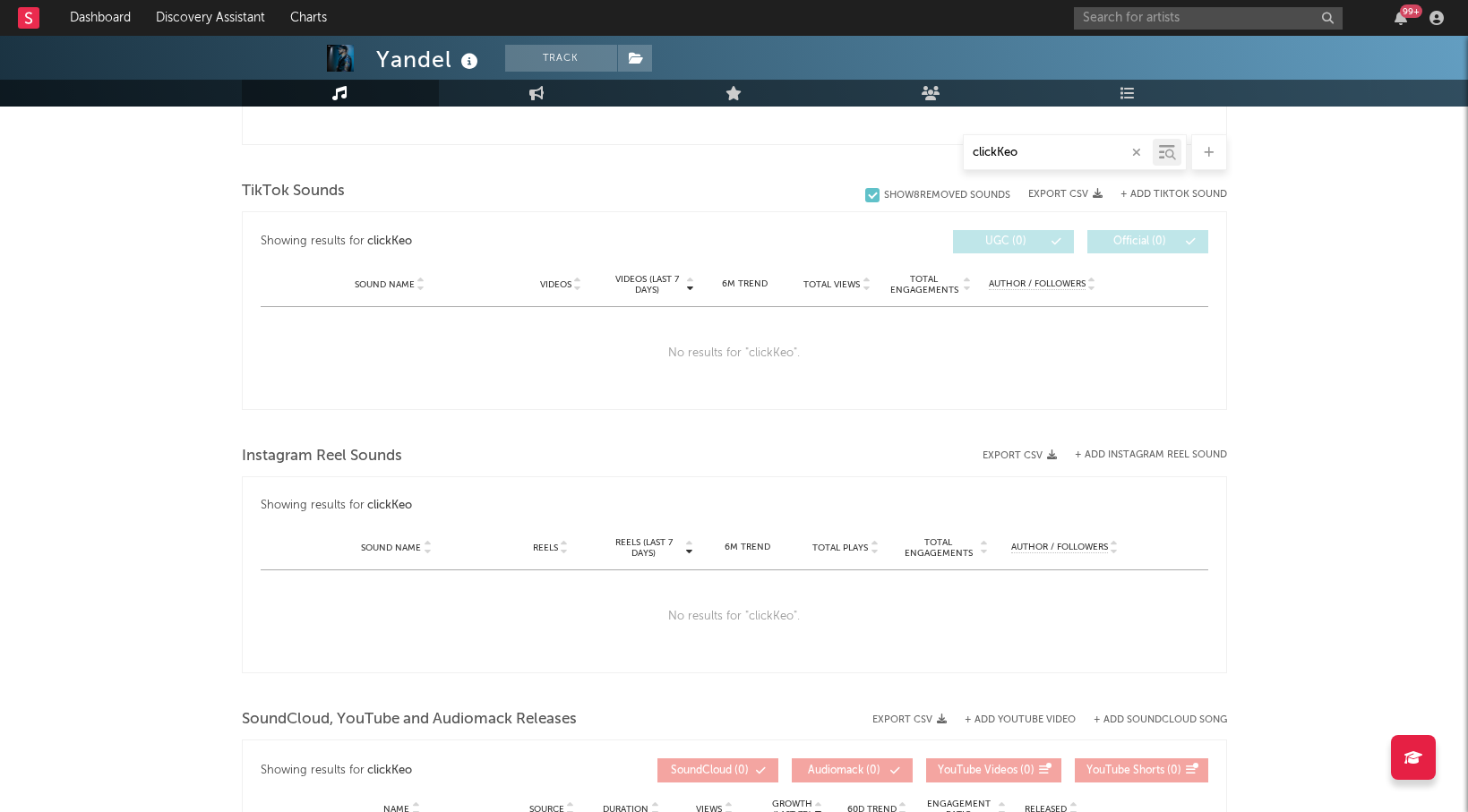
click at [1039, 152] on input "clickKeo" at bounding box center [1057, 153] width 189 height 14
paste input "text"
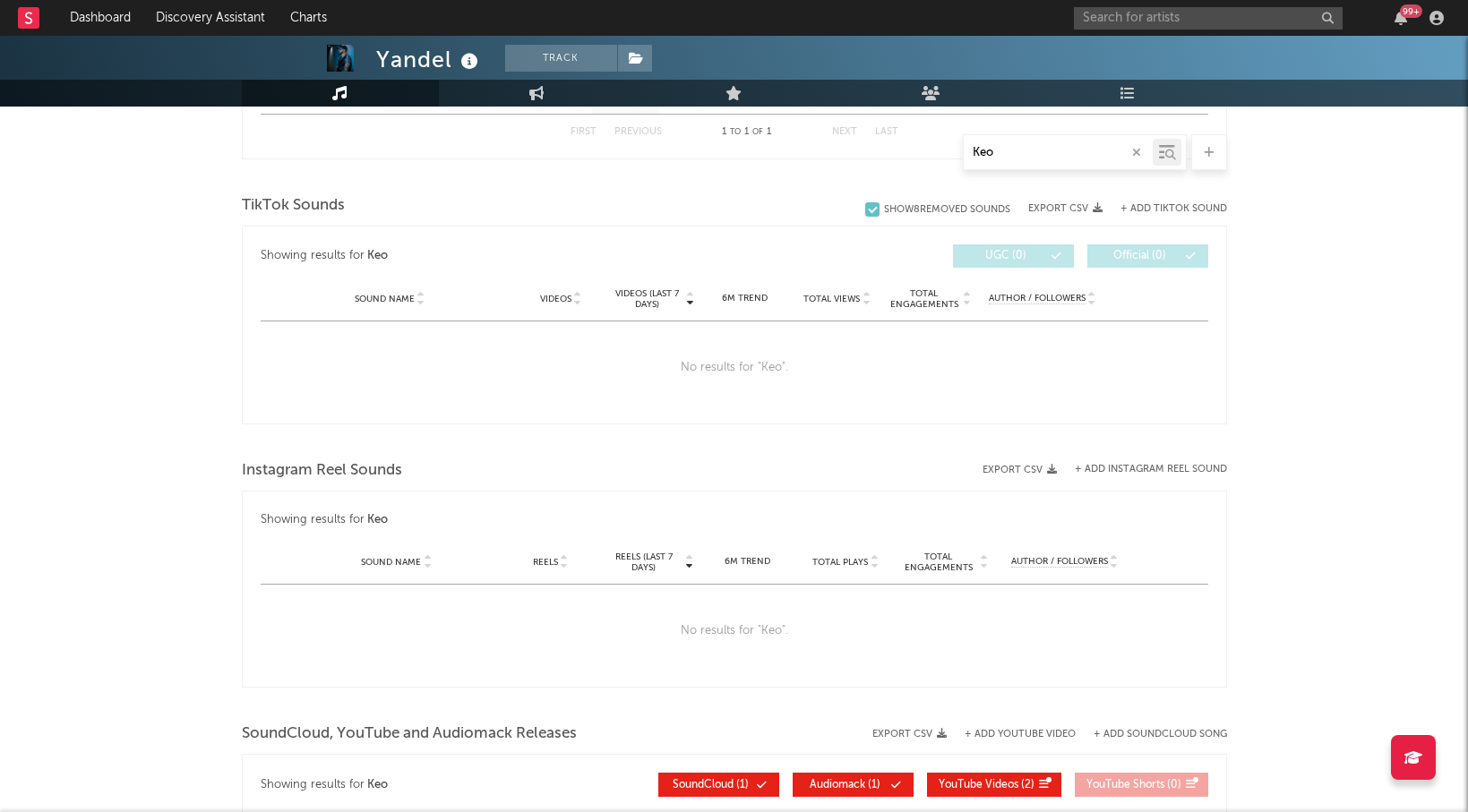
click at [1039, 152] on input "Keo" at bounding box center [1057, 153] width 189 height 14
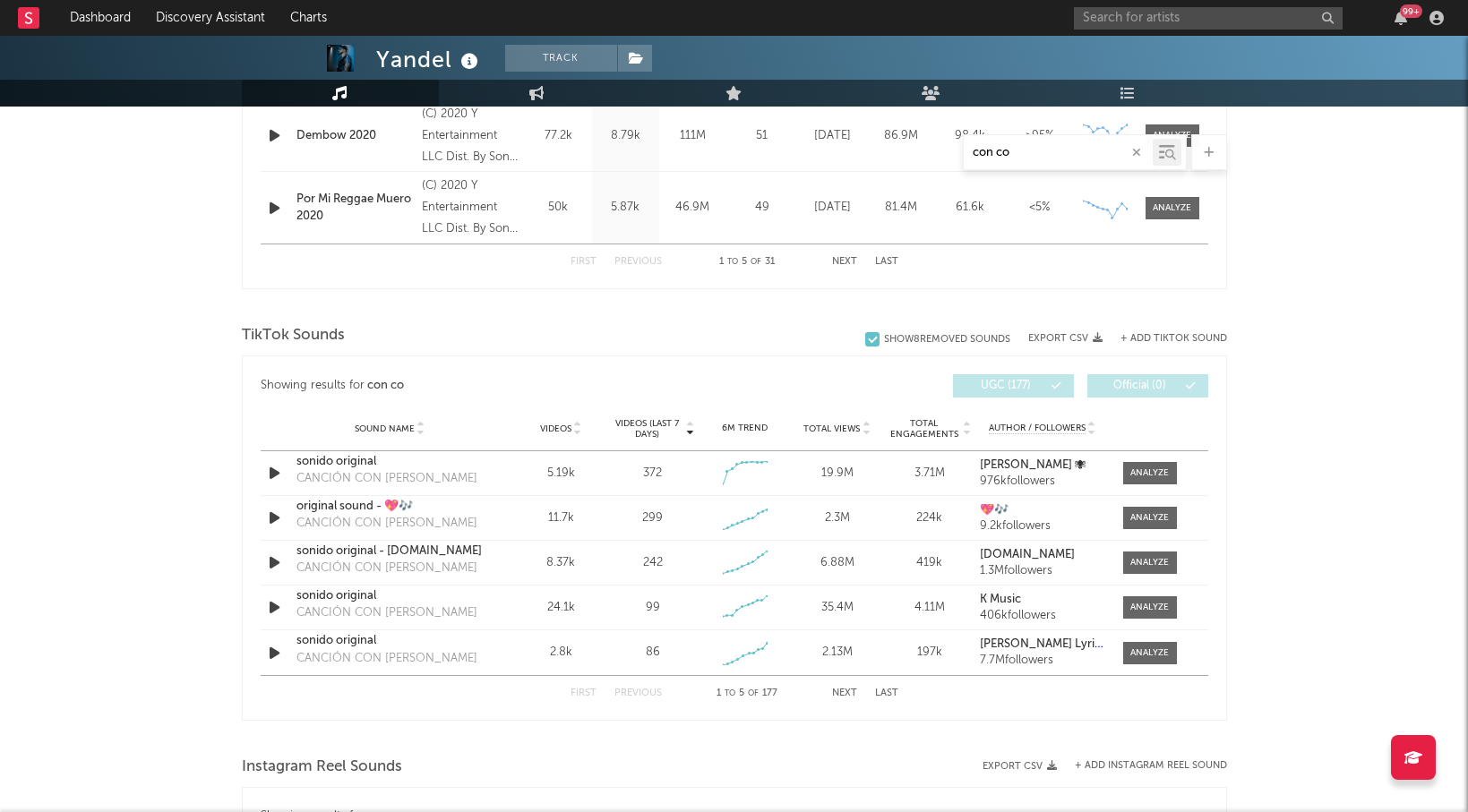
scroll to position [1011, 0]
click at [1020, 146] on input "con co" at bounding box center [1057, 153] width 189 height 14
paste input "Borracho y Lo"
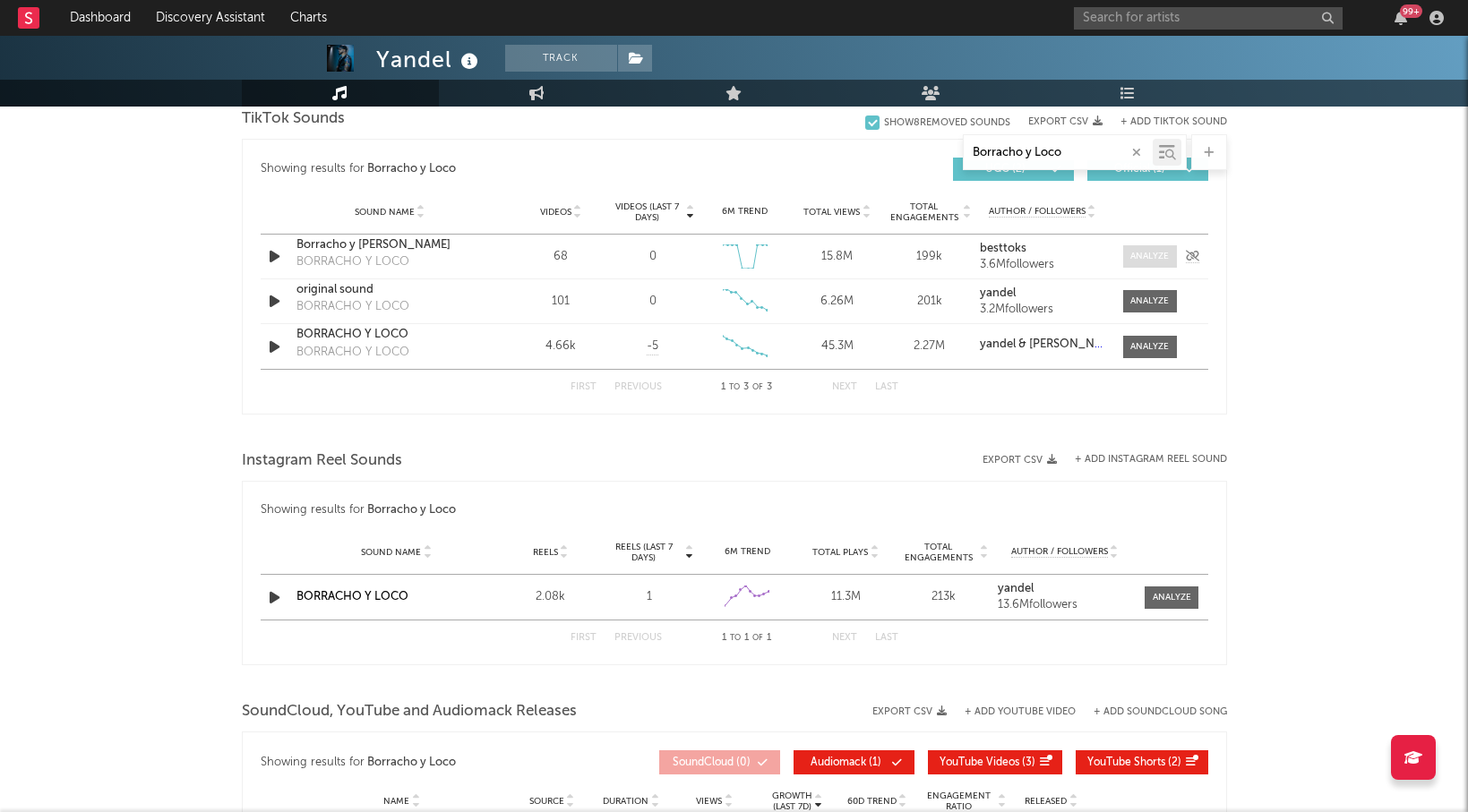
type input "Borracho y Loco"
click at [1165, 262] on div at bounding box center [1149, 256] width 39 height 14
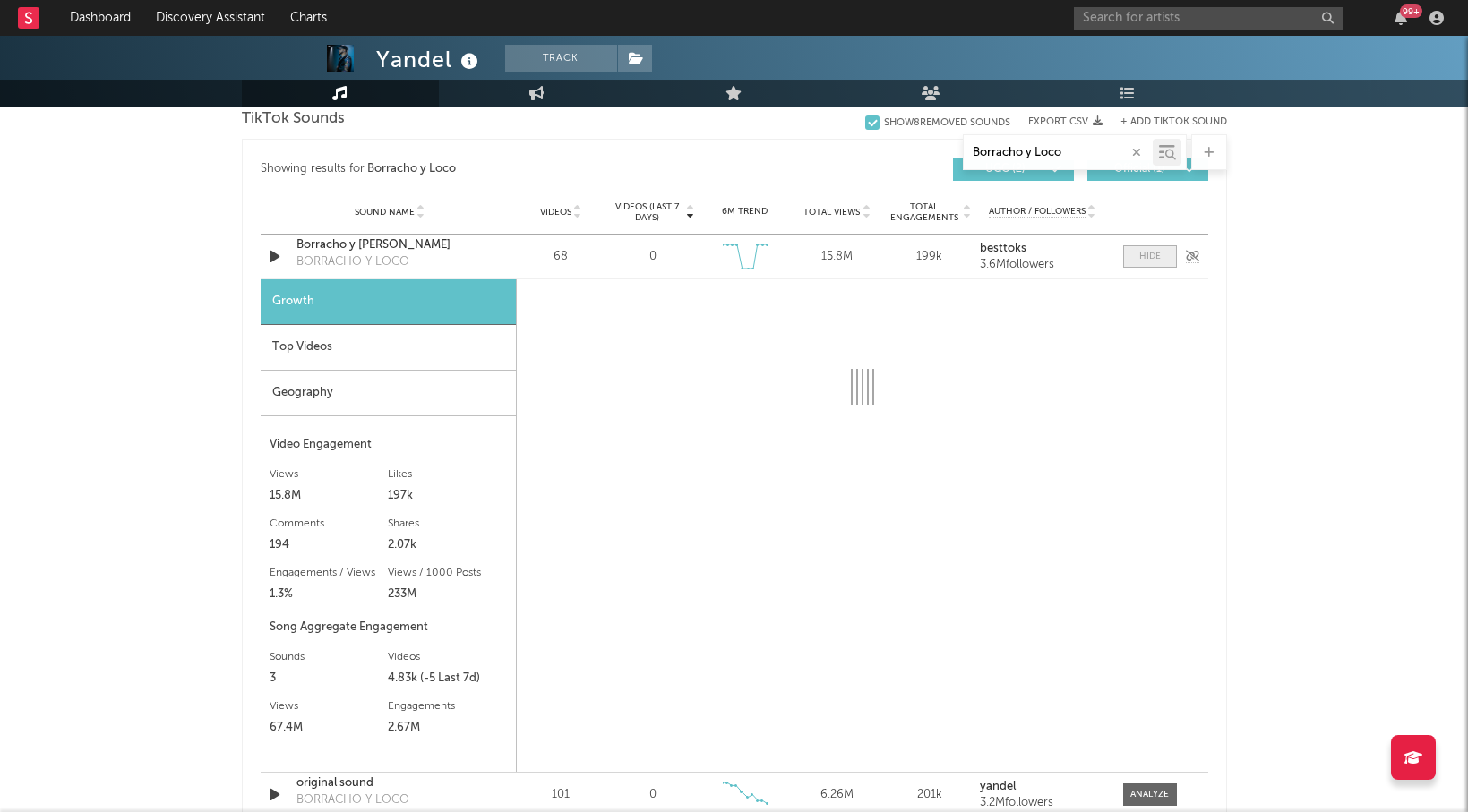
select select "6m"
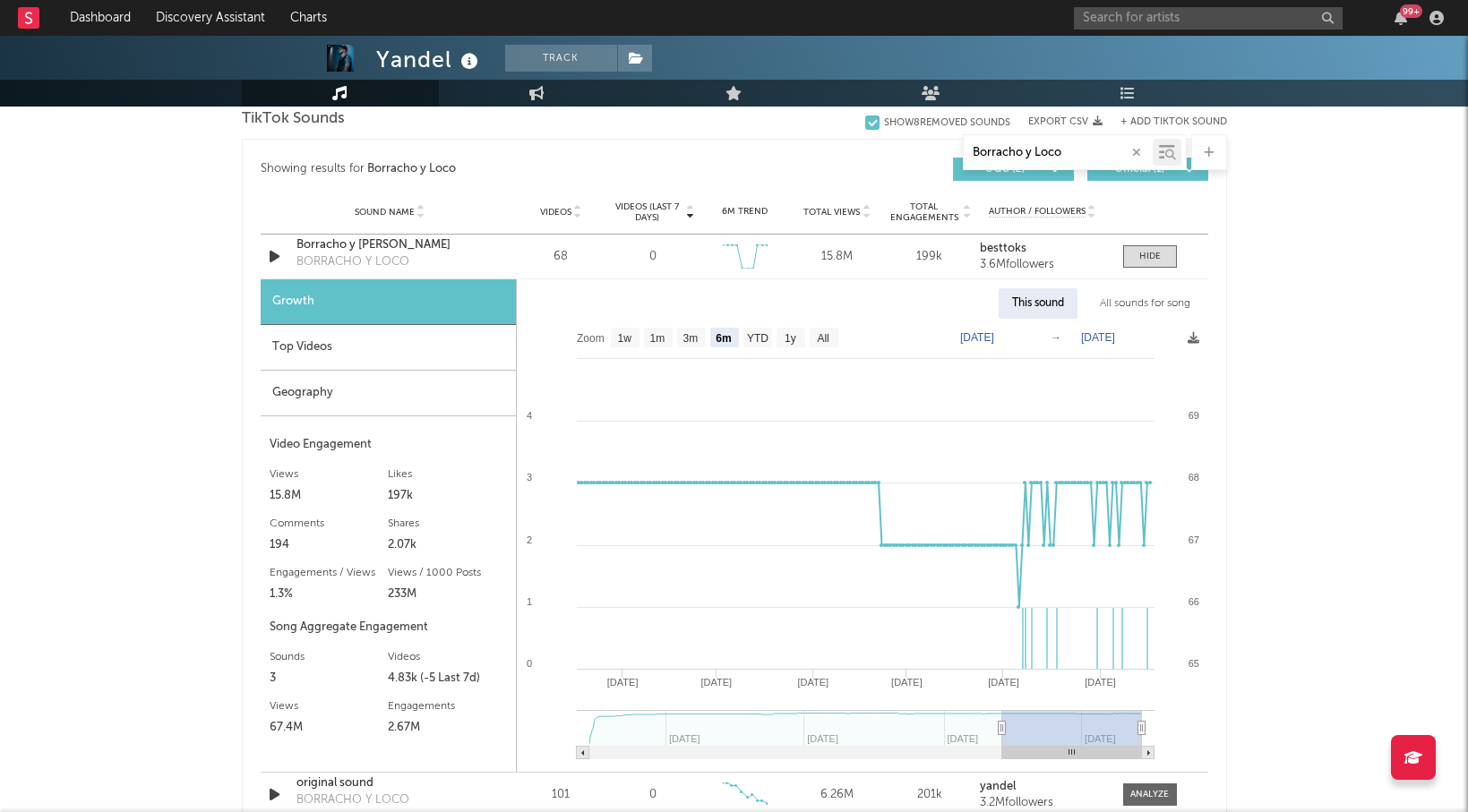
click at [1161, 302] on div "All sounds for song" at bounding box center [1145, 304] width 117 height 31
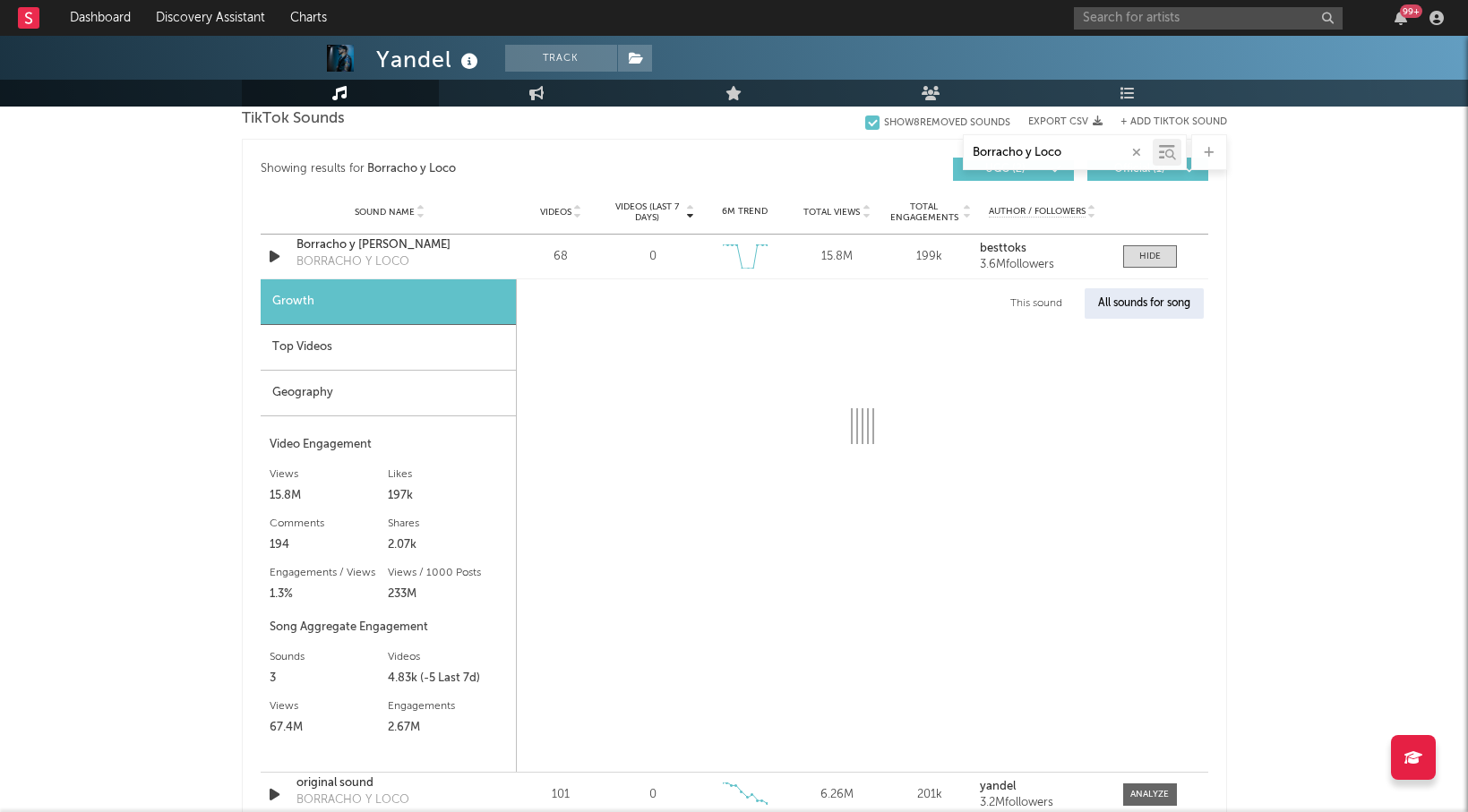
select select "1w"
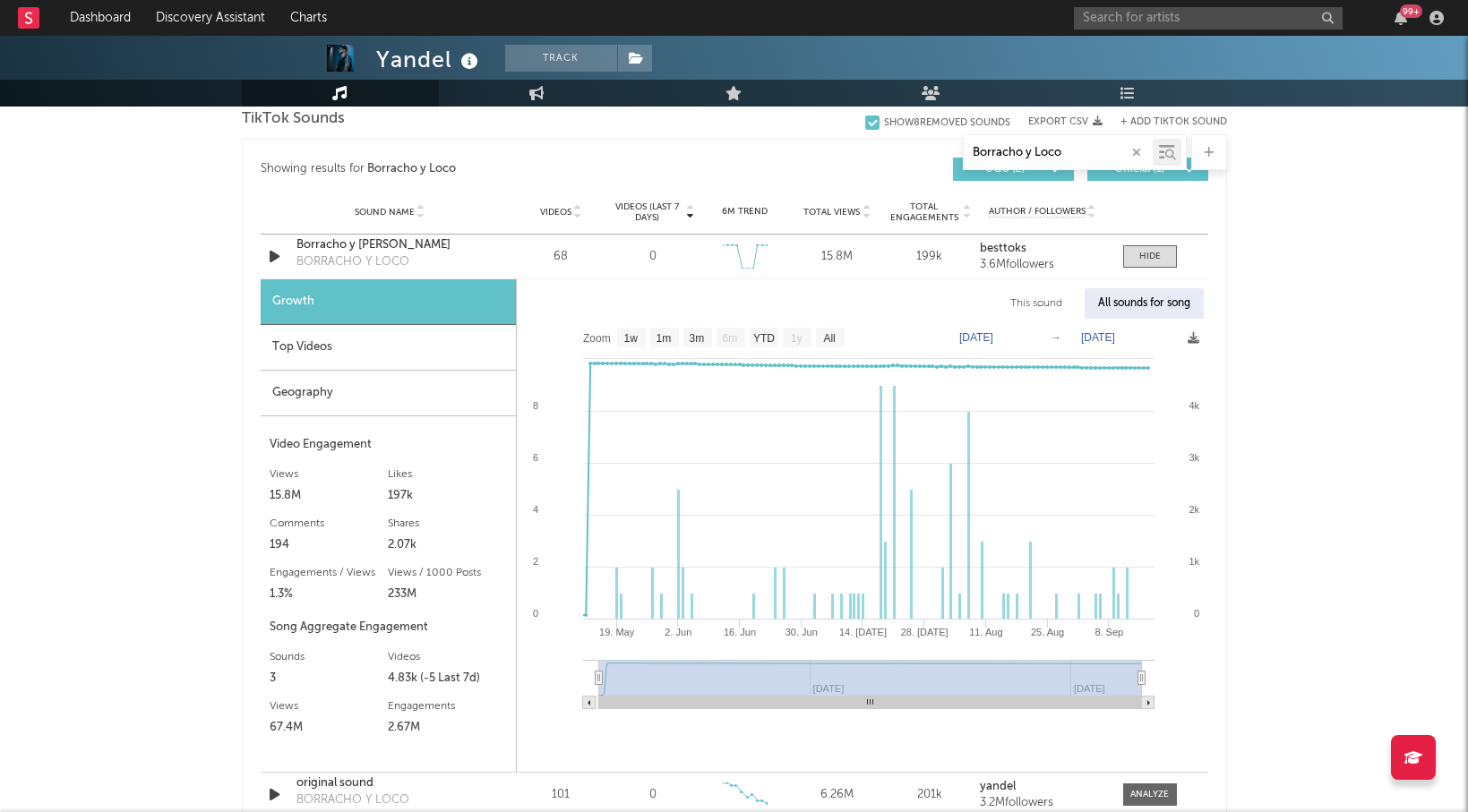
click at [1013, 153] on input "Borracho y Loco" at bounding box center [1057, 153] width 189 height 14
paste input "Afr"
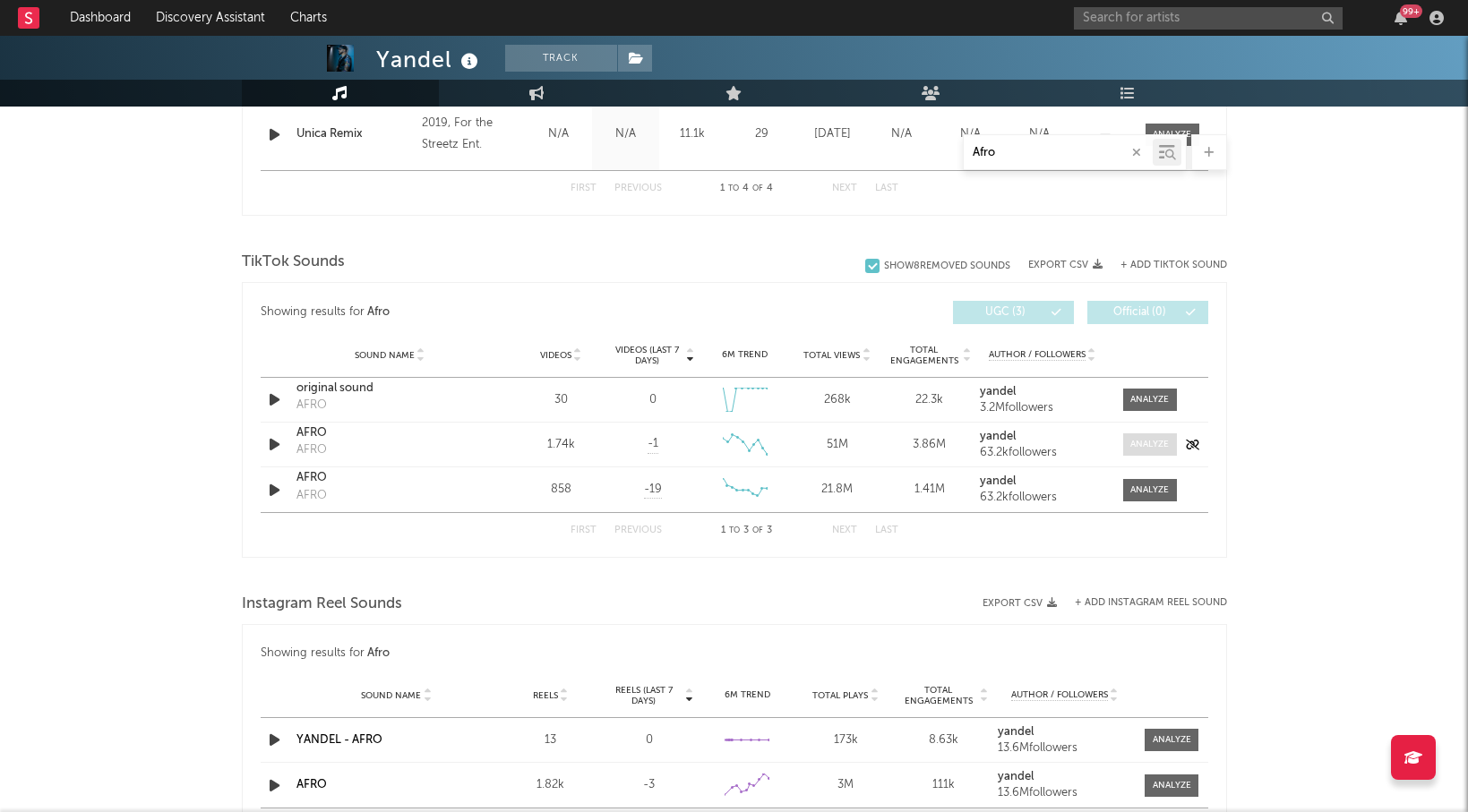
type input "Afro"
click at [1153, 443] on div at bounding box center [1149, 444] width 39 height 14
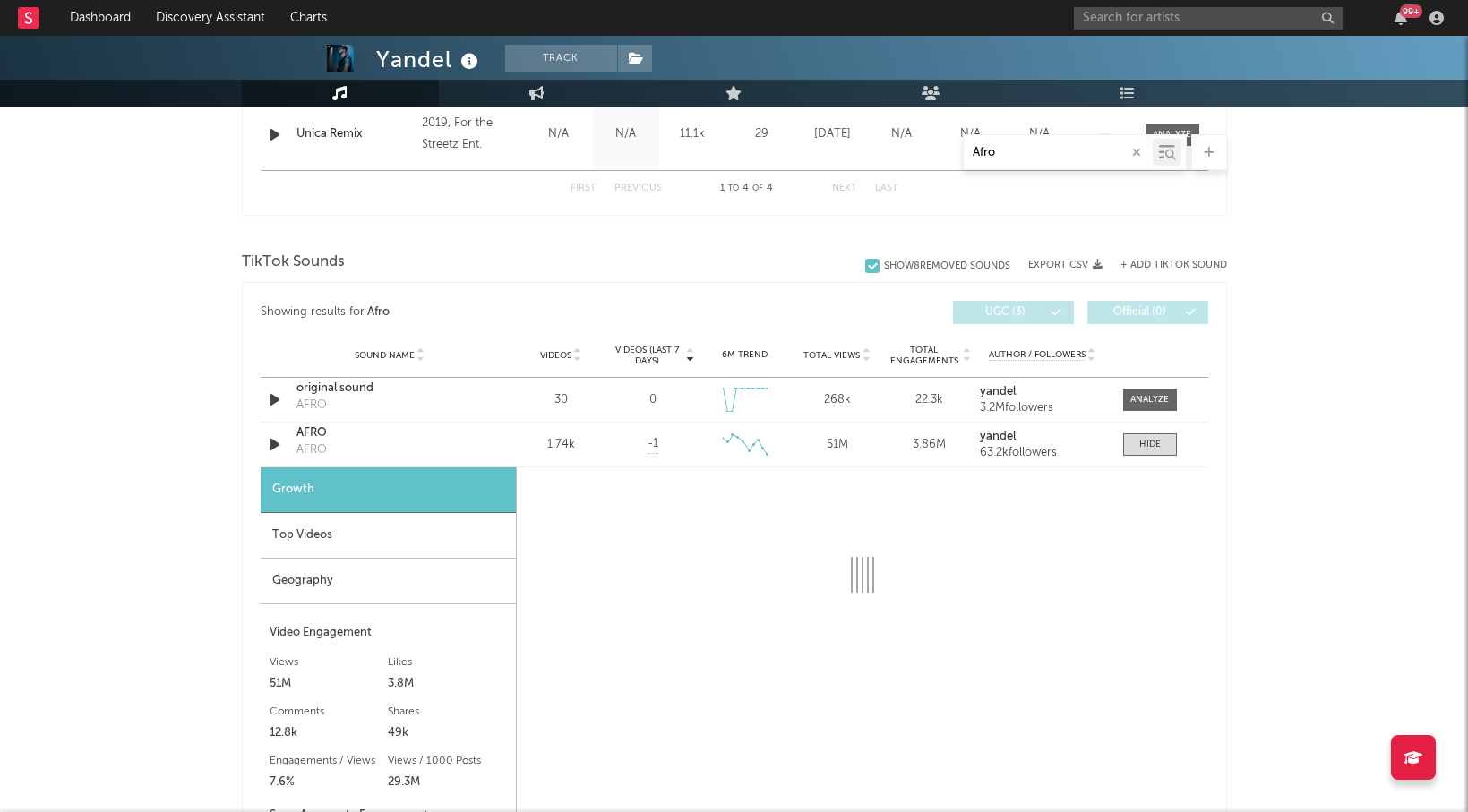
select select "6m"
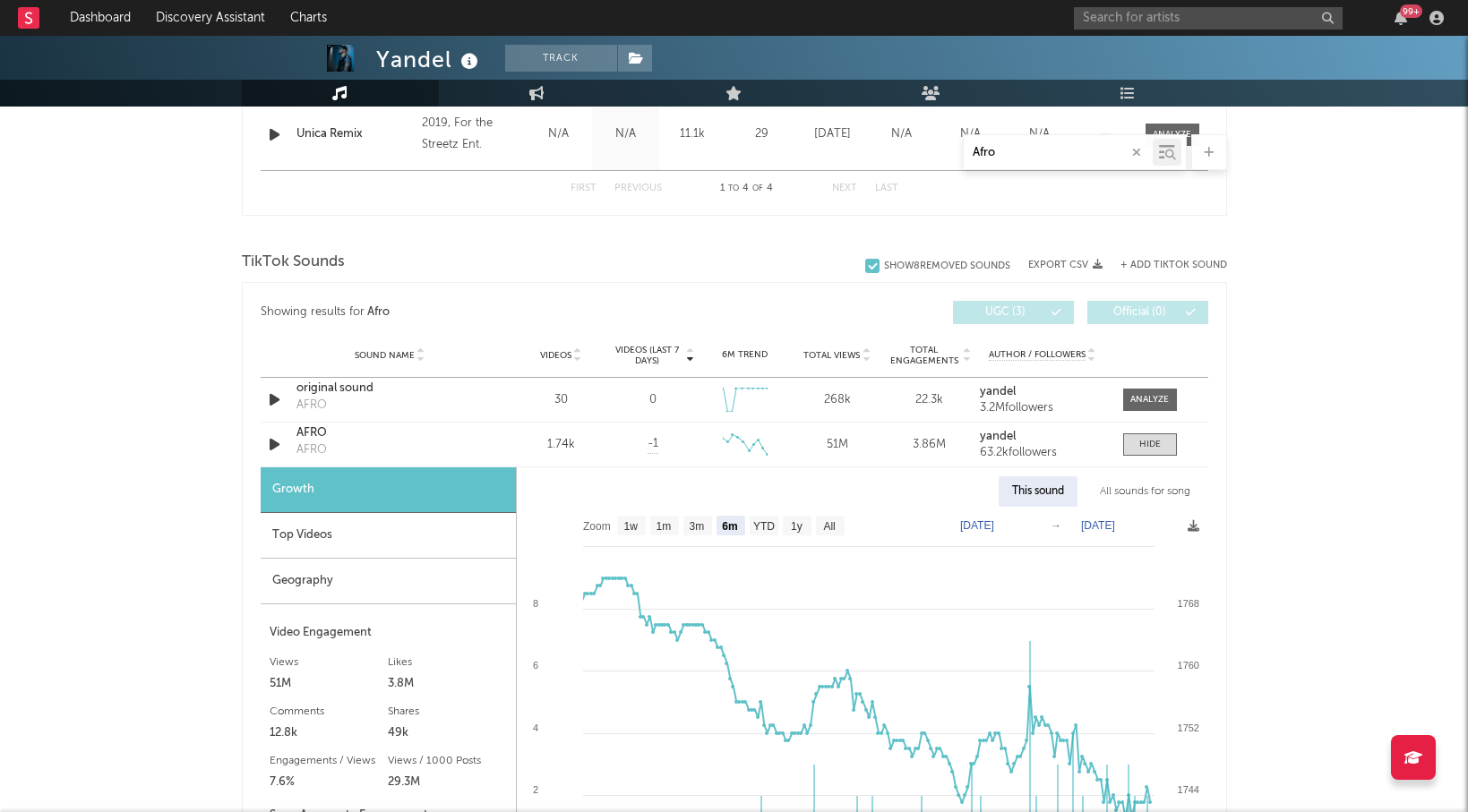
click at [1159, 500] on div "All sounds for song" at bounding box center [1145, 492] width 117 height 31
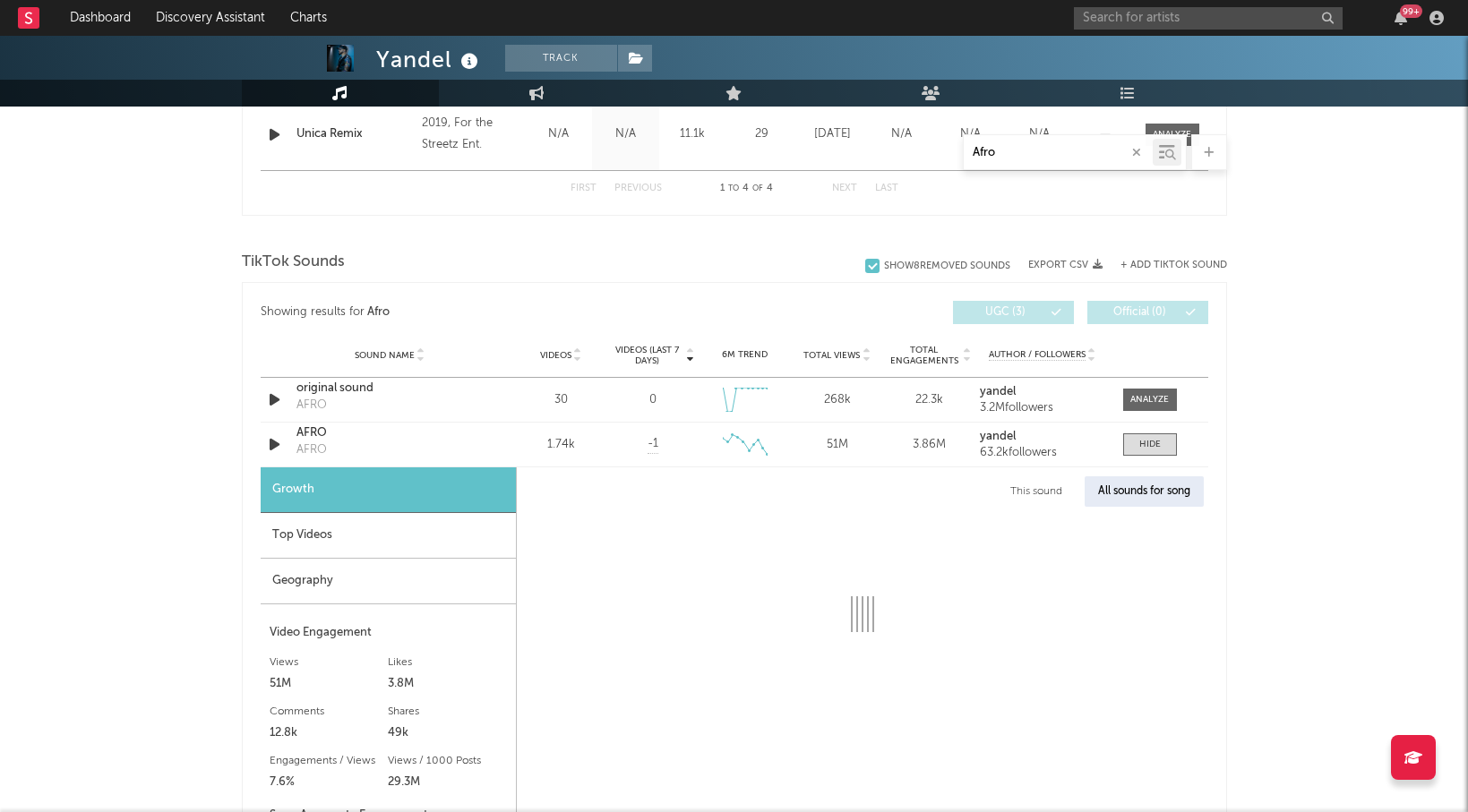
select select "1w"
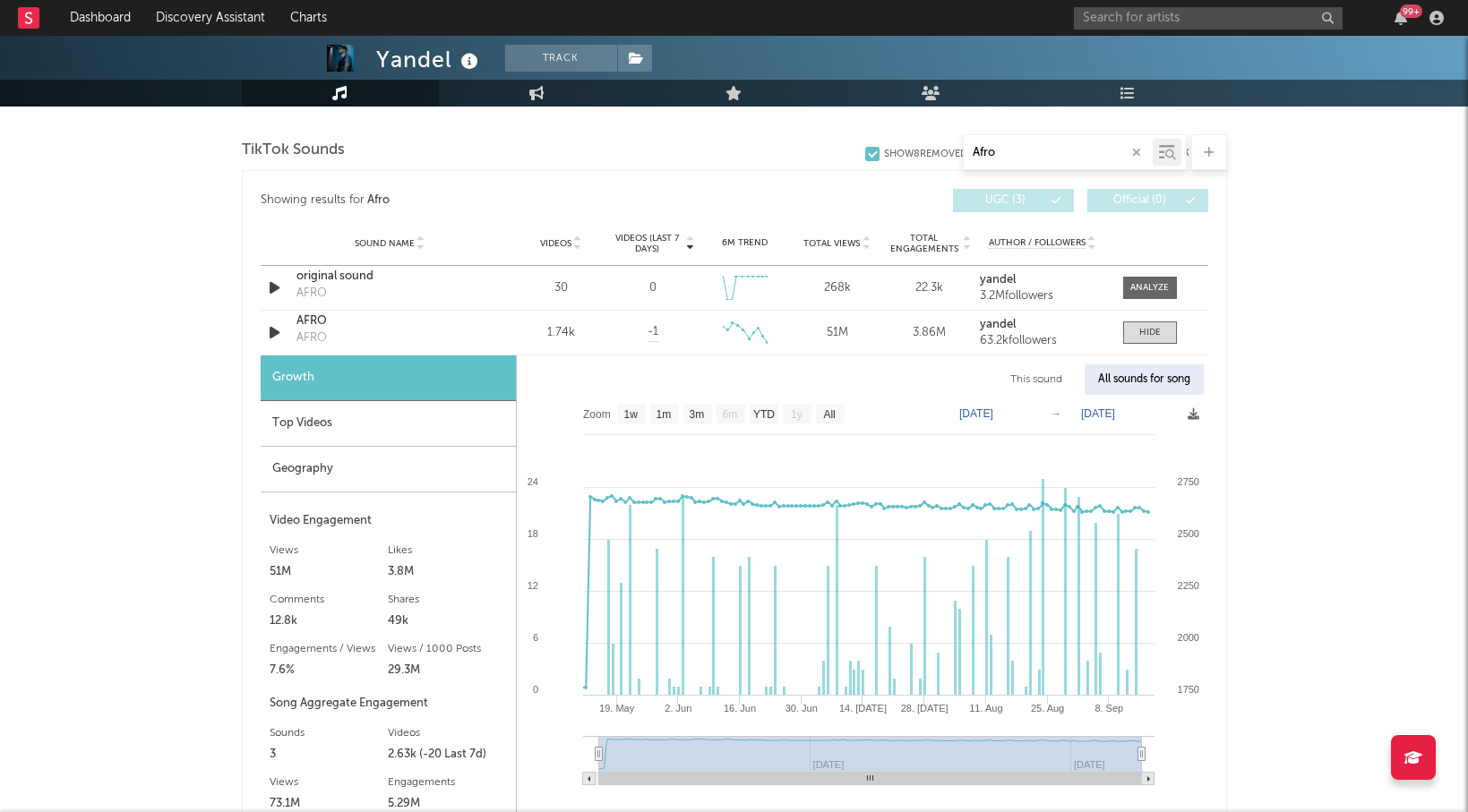
scroll to position [1158, 0]
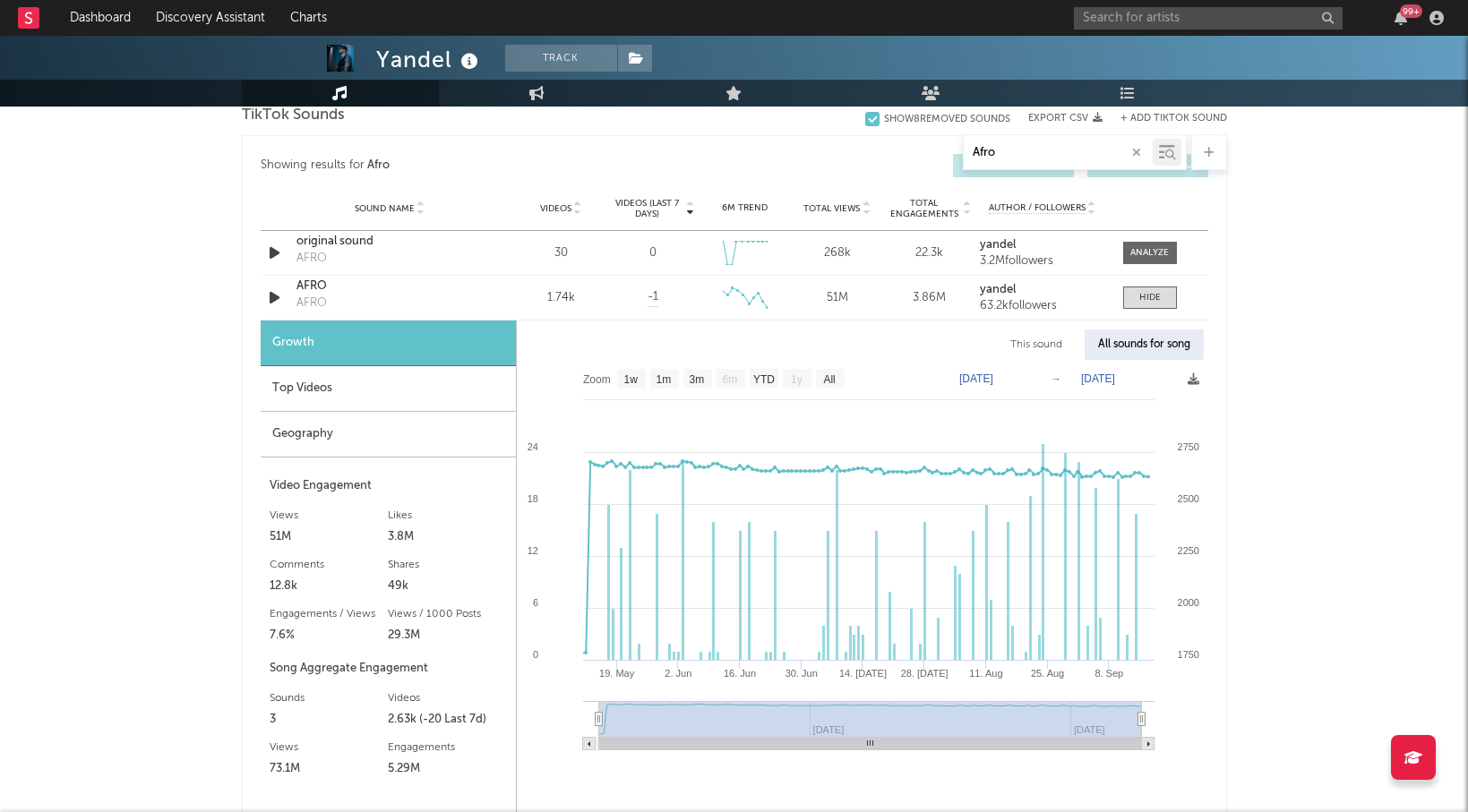
click at [1046, 147] on input "Afro" at bounding box center [1057, 153] width 189 height 14
paste input "Caseri"
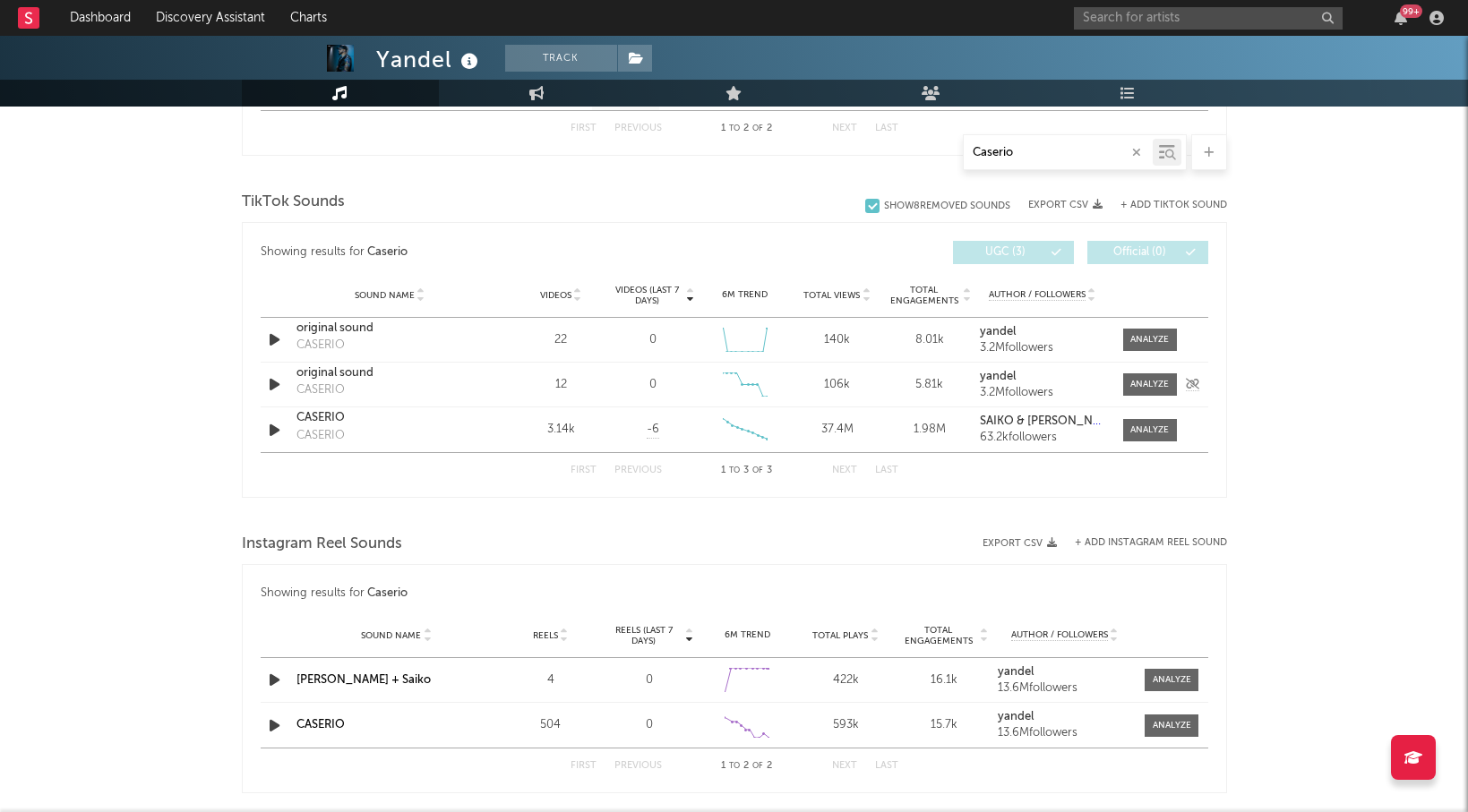
scroll to position [927, 0]
type input "Caserio"
click at [1152, 424] on span at bounding box center [1150, 432] width 54 height 23
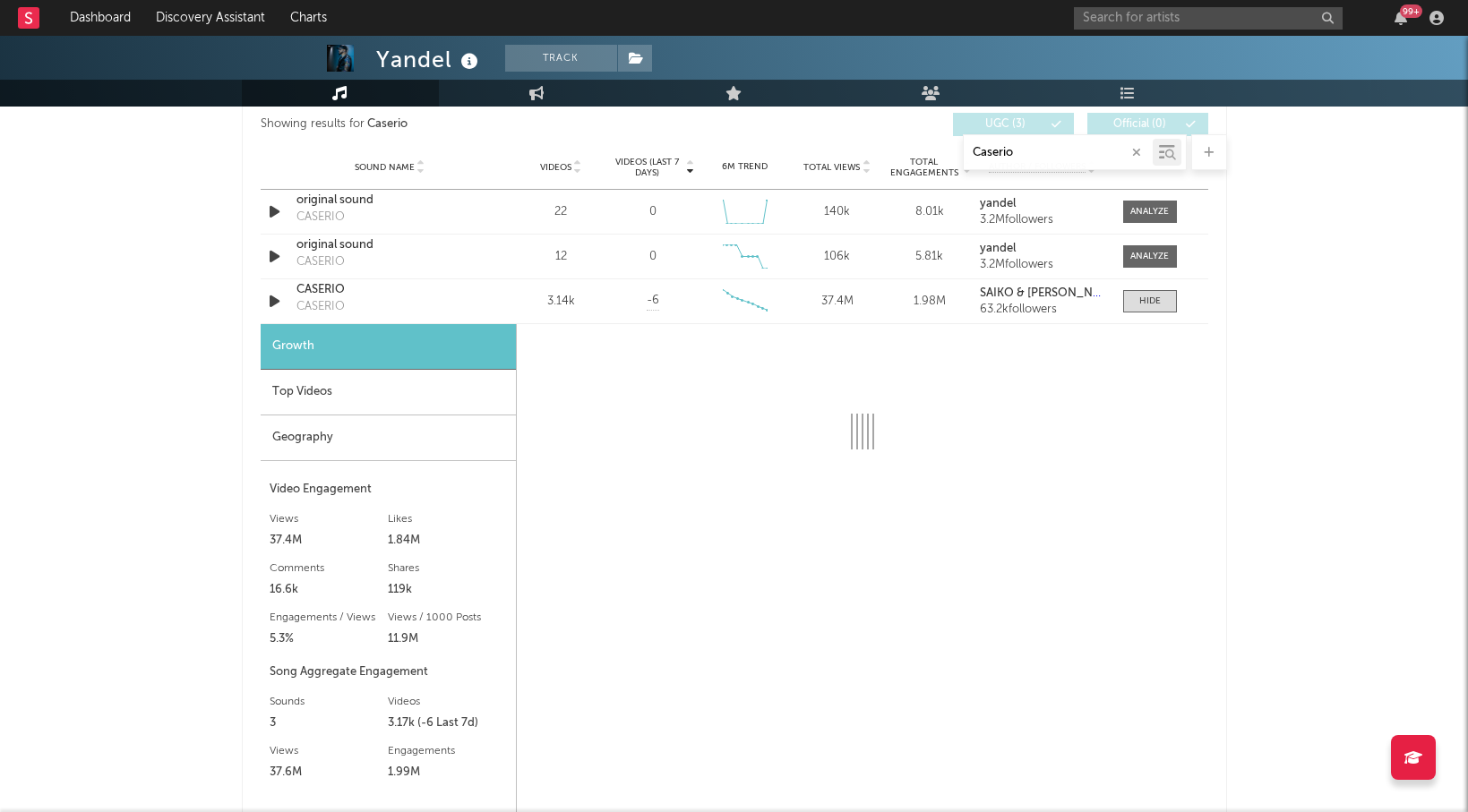
scroll to position [1055, 0]
select select "6m"
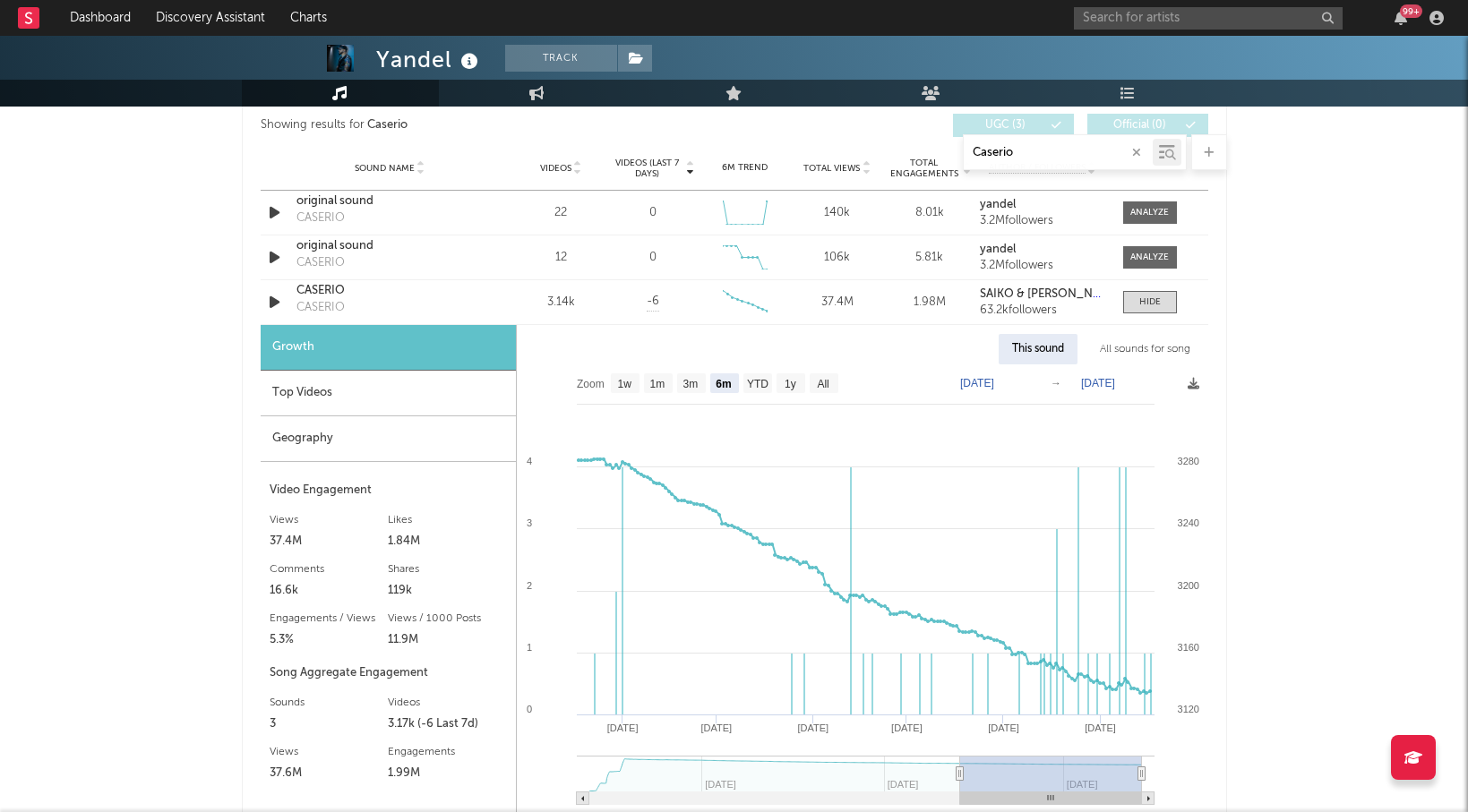
click at [1154, 357] on div "All sounds for song" at bounding box center [1145, 349] width 117 height 31
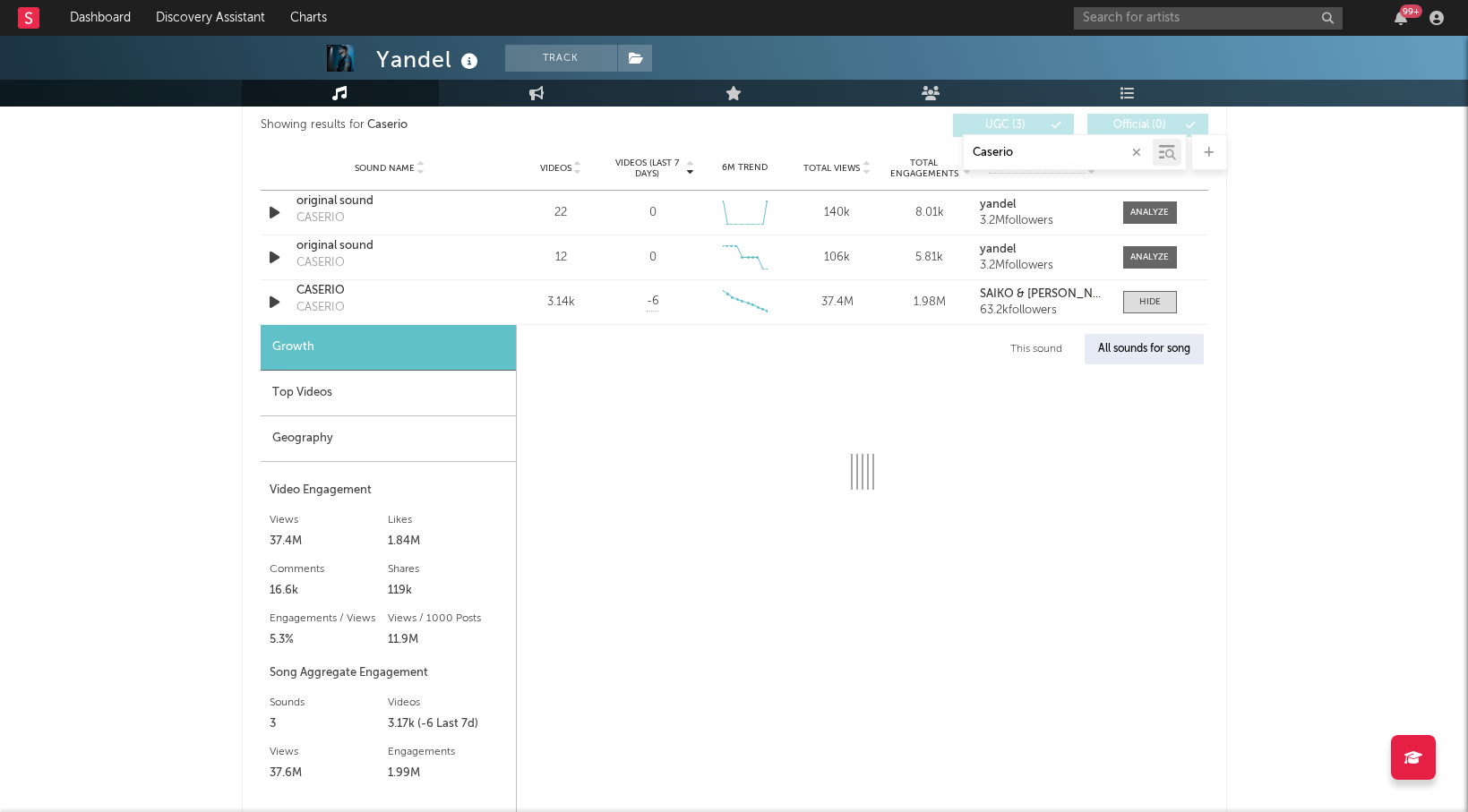
select select "1w"
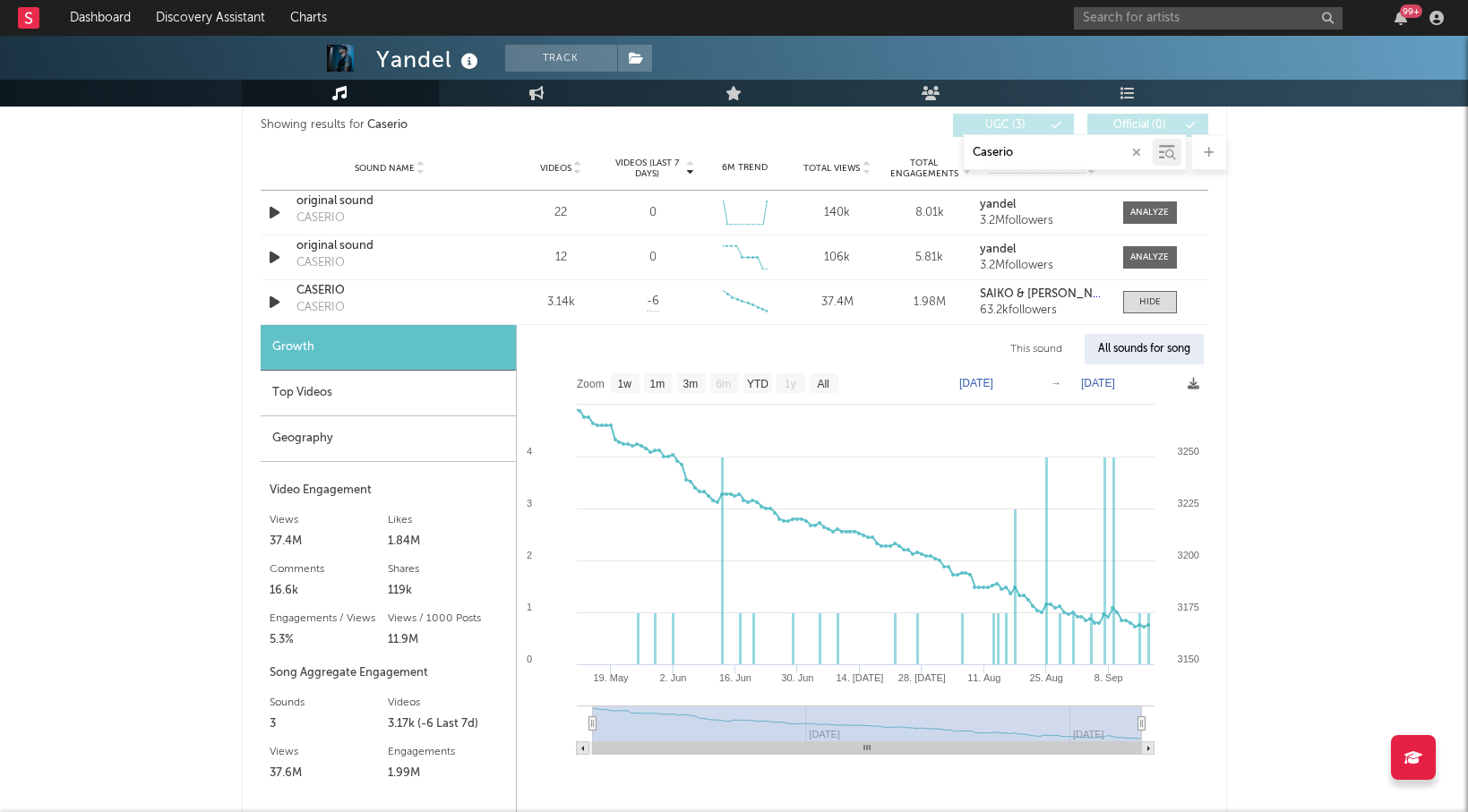
click at [999, 154] on input "Caserio" at bounding box center [1057, 153] width 189 height 14
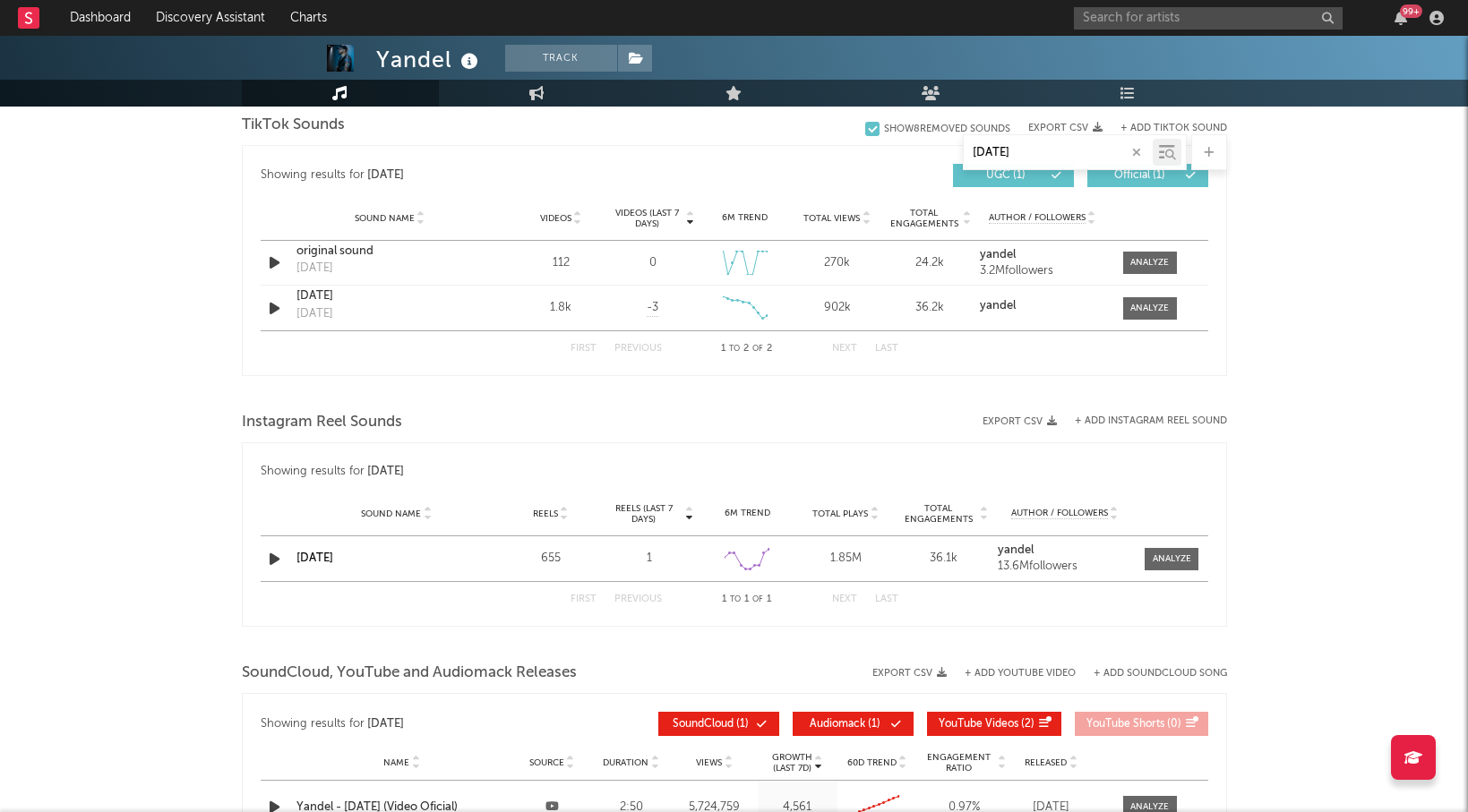
scroll to position [964, 0]
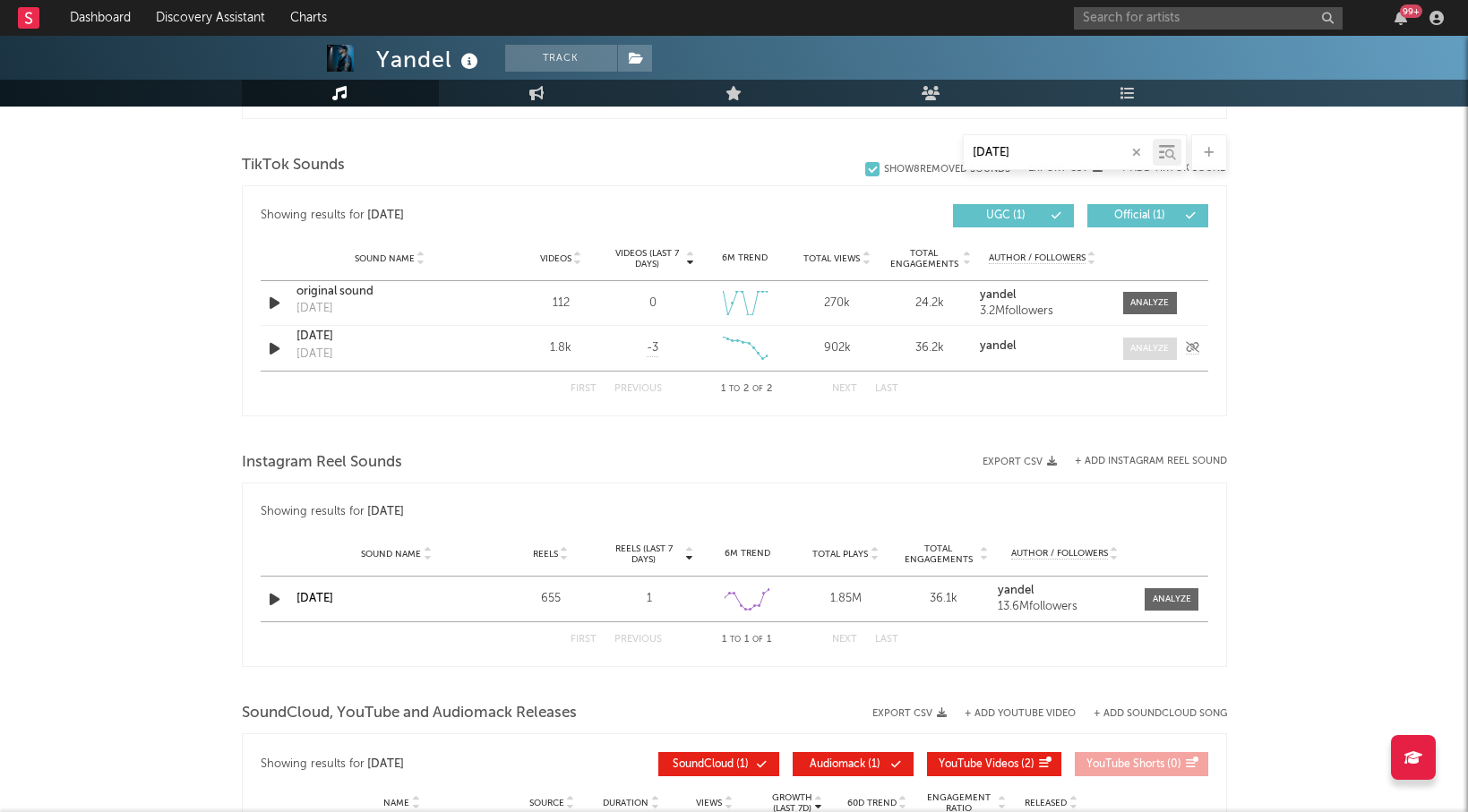
type input "[DATE]"
click at [1149, 344] on div at bounding box center [1149, 348] width 39 height 14
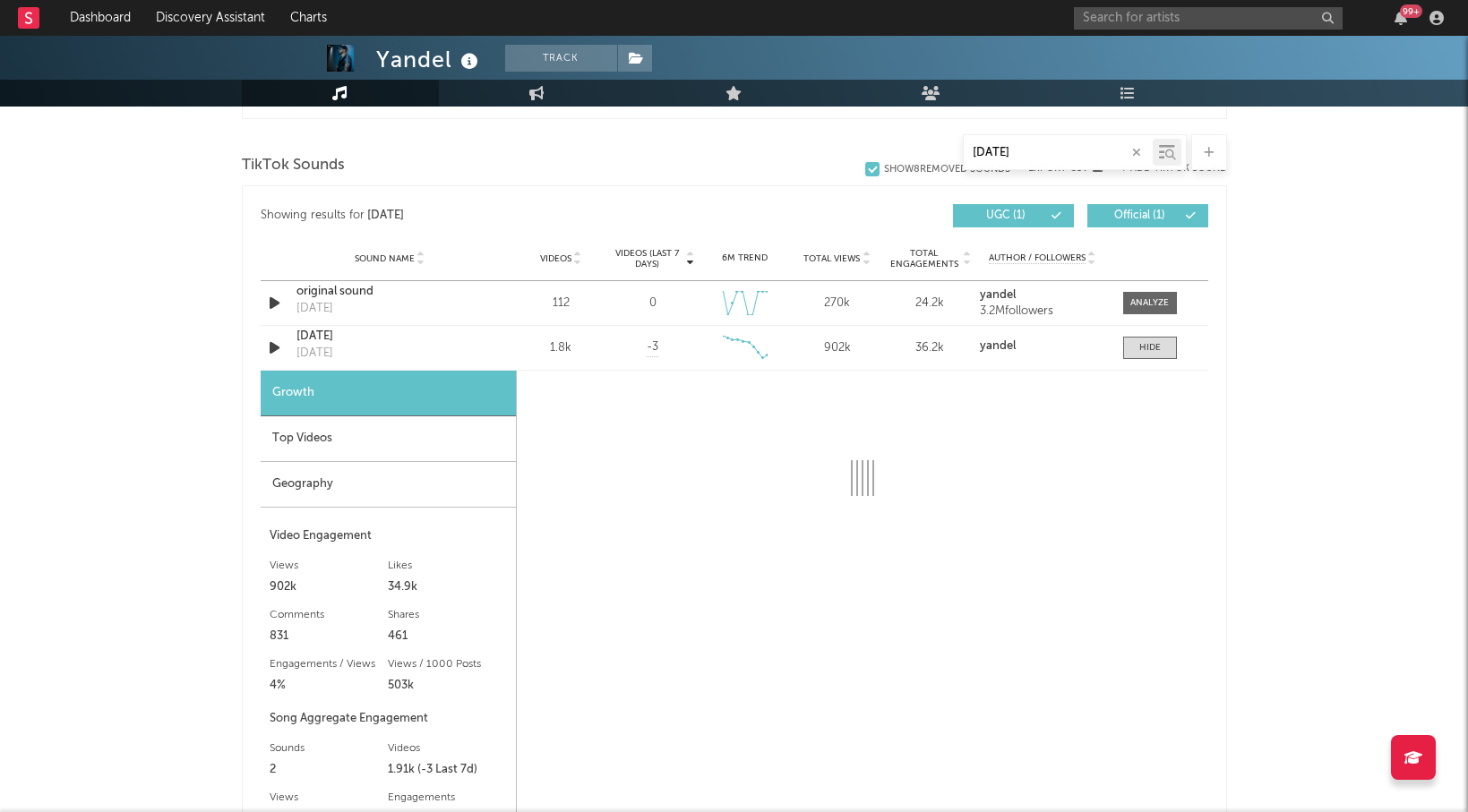
select select "6m"
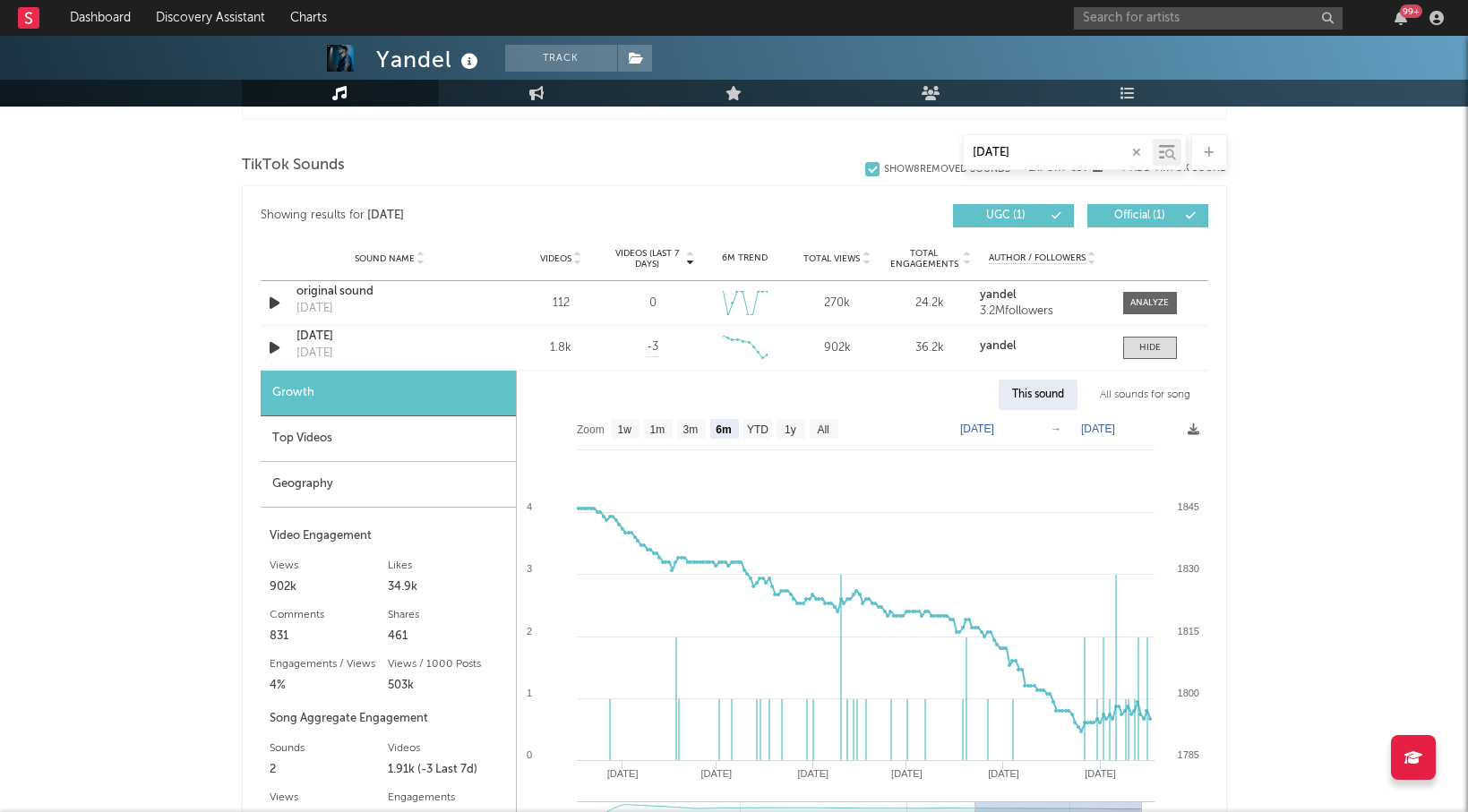
click at [1164, 385] on div "All sounds for song" at bounding box center [1145, 395] width 117 height 31
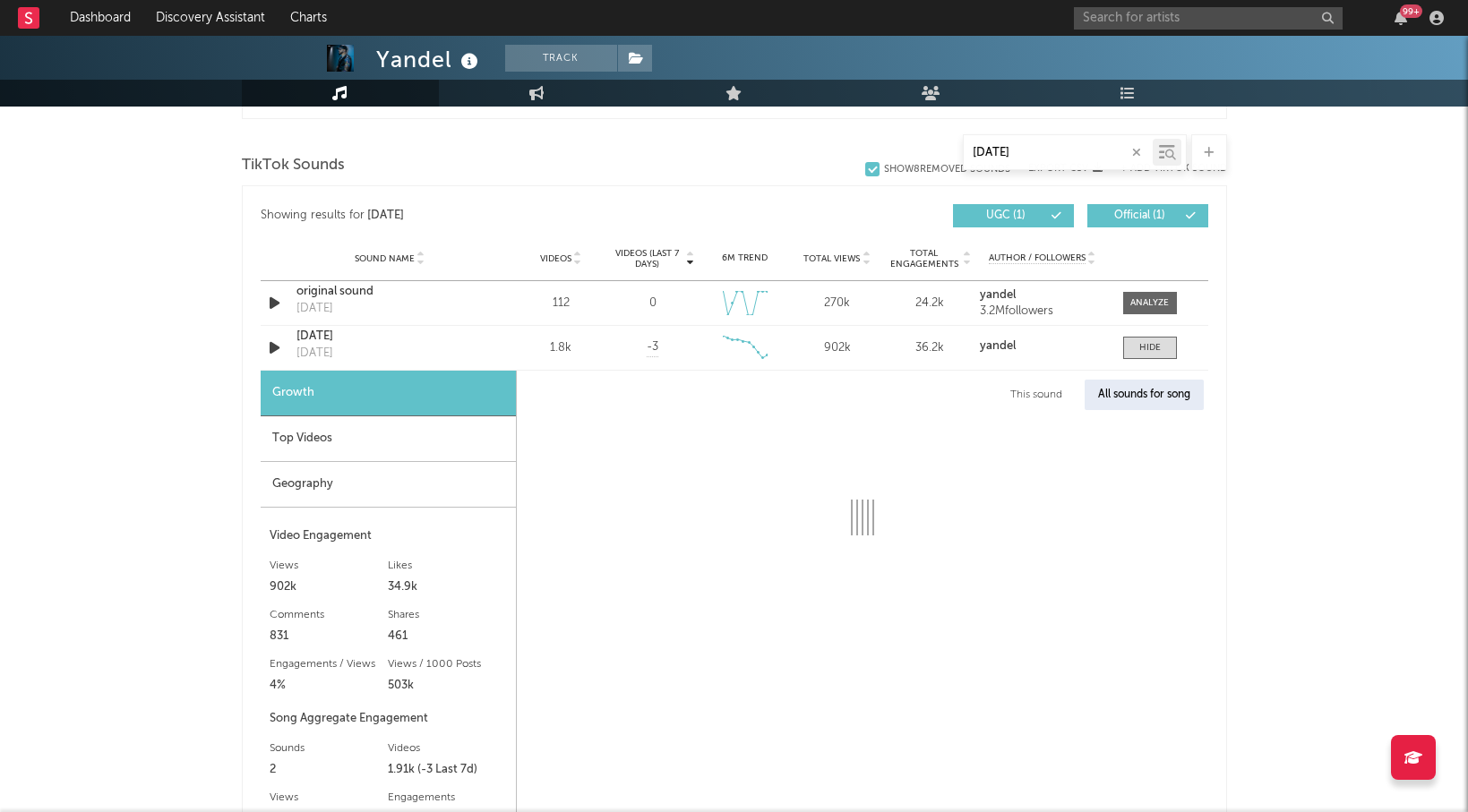
select select "1w"
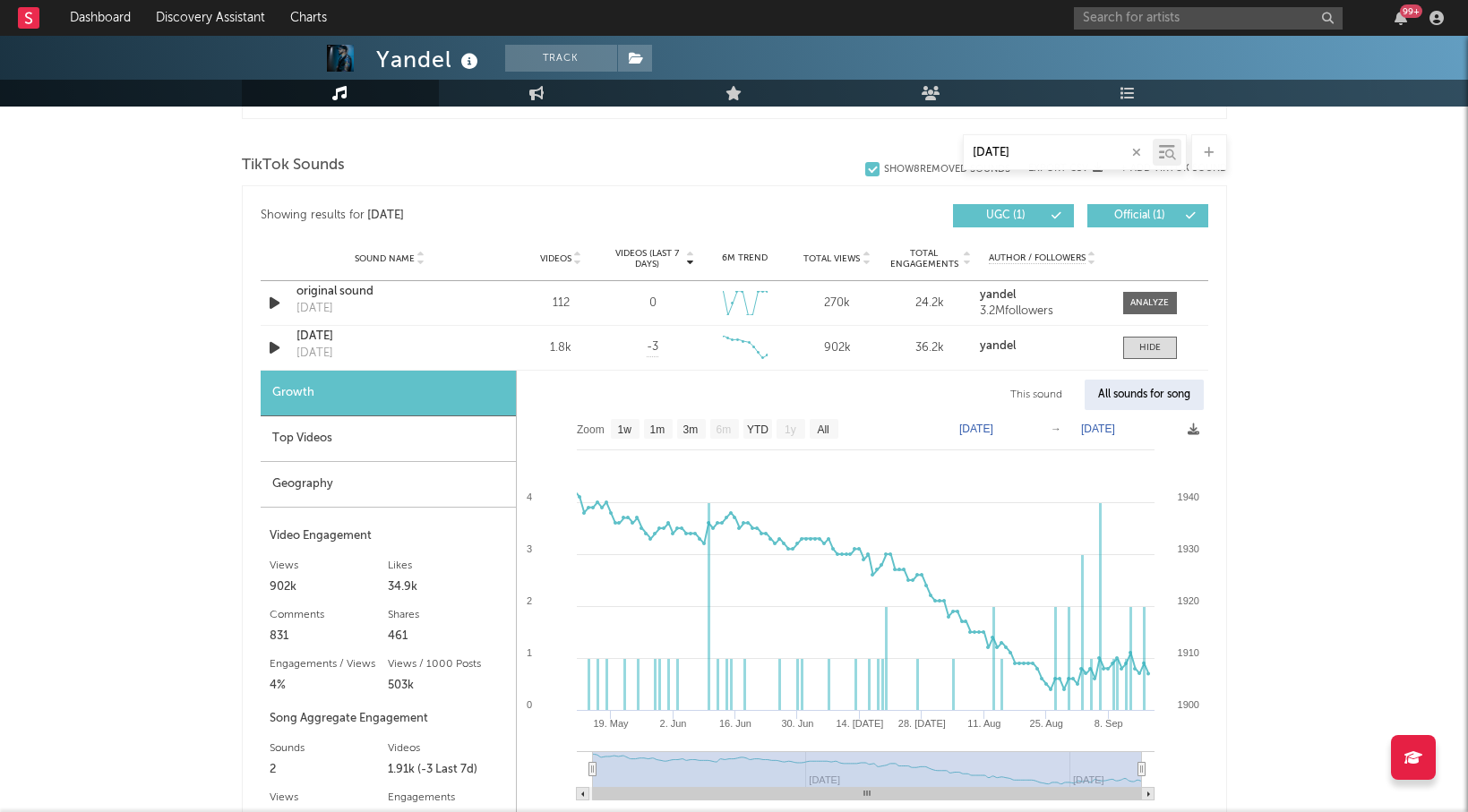
click at [989, 150] on input "[DATE]" at bounding box center [1057, 153] width 189 height 14
paste input "Old School"
type input "Old School"
select select "6m"
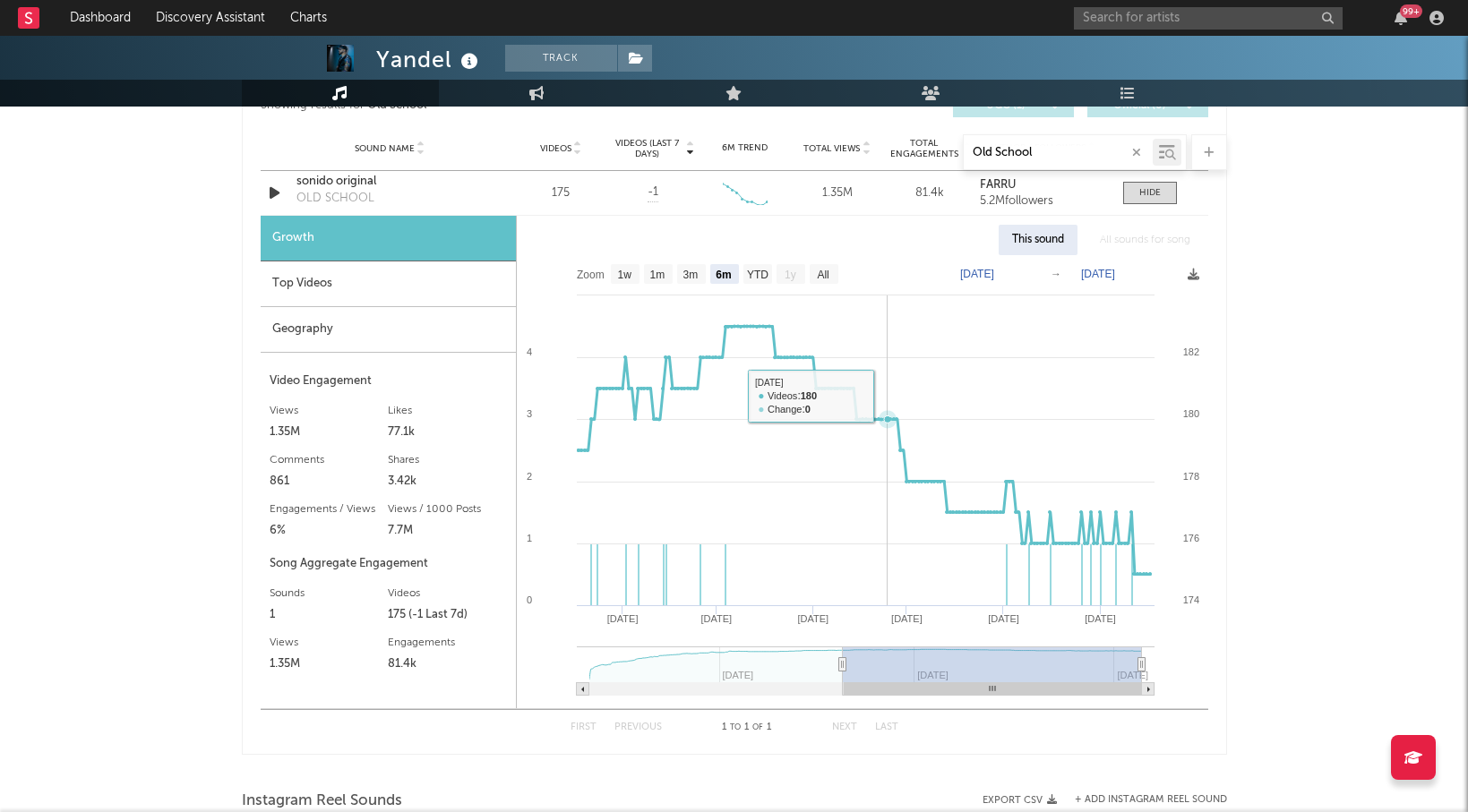
scroll to position [1004, 0]
click at [1036, 152] on input "Old School" at bounding box center [1057, 153] width 189 height 14
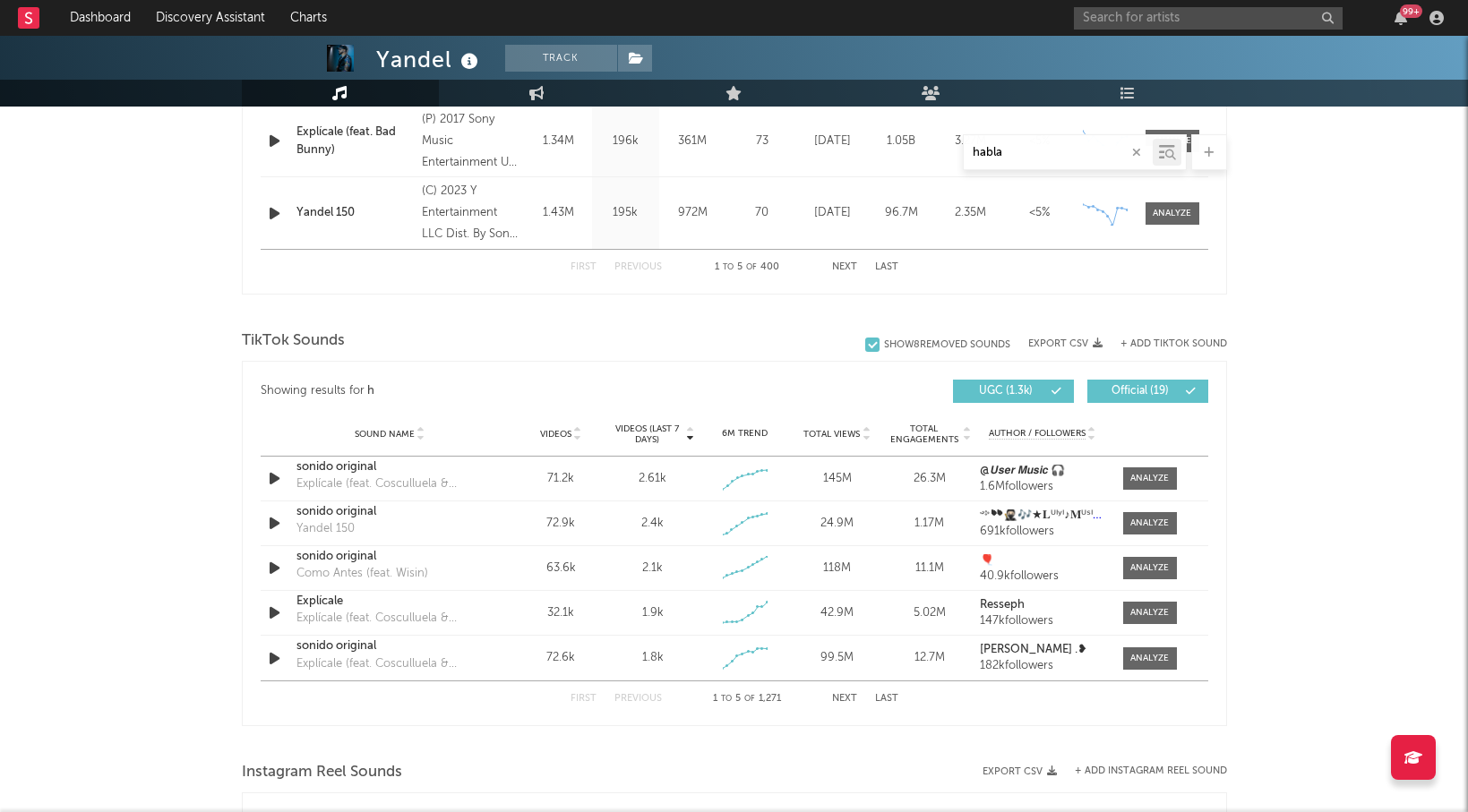
type input "hablam"
select select "6m"
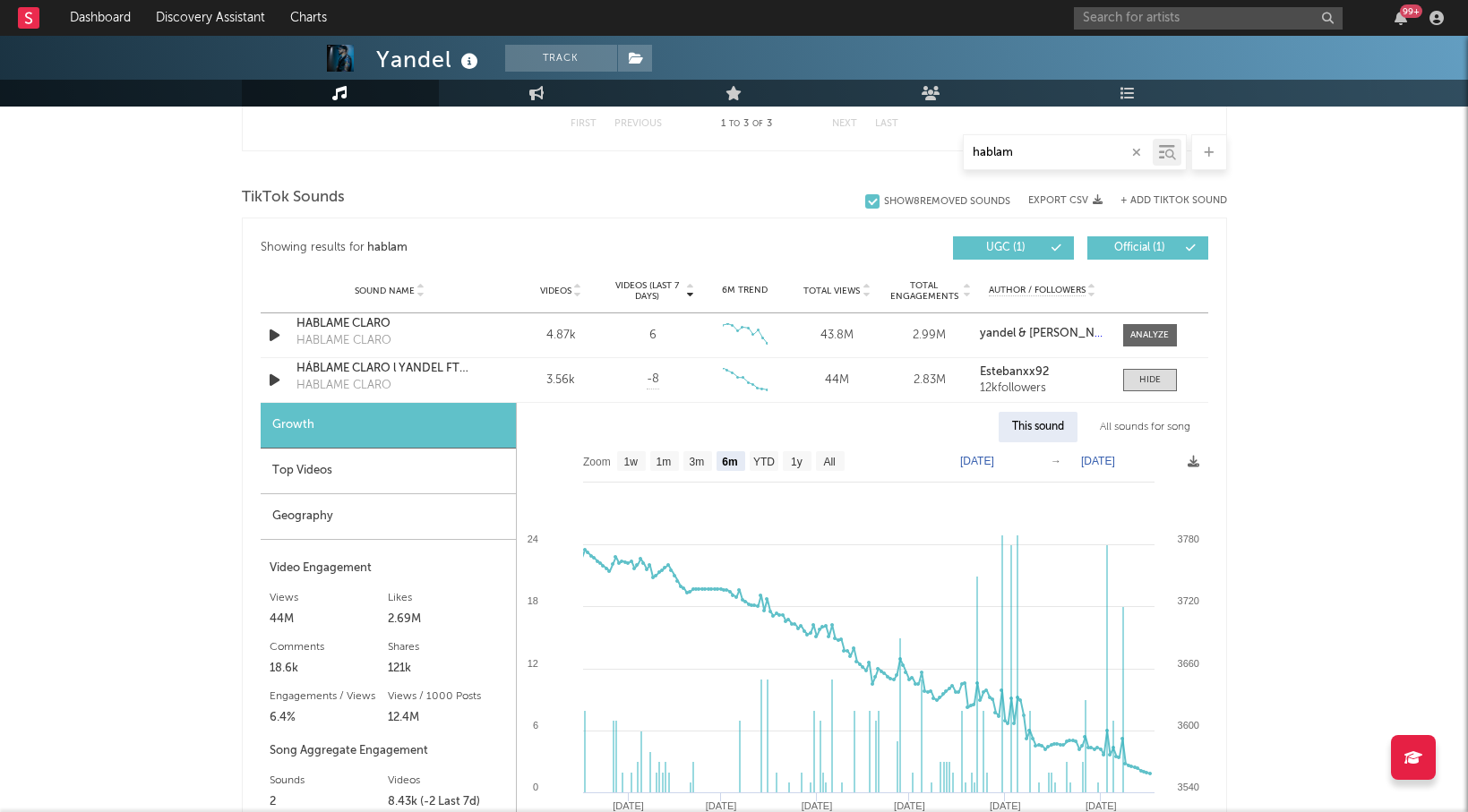
type input "hablam"
click at [1145, 429] on div "All sounds for song" at bounding box center [1145, 428] width 117 height 31
select select "1w"
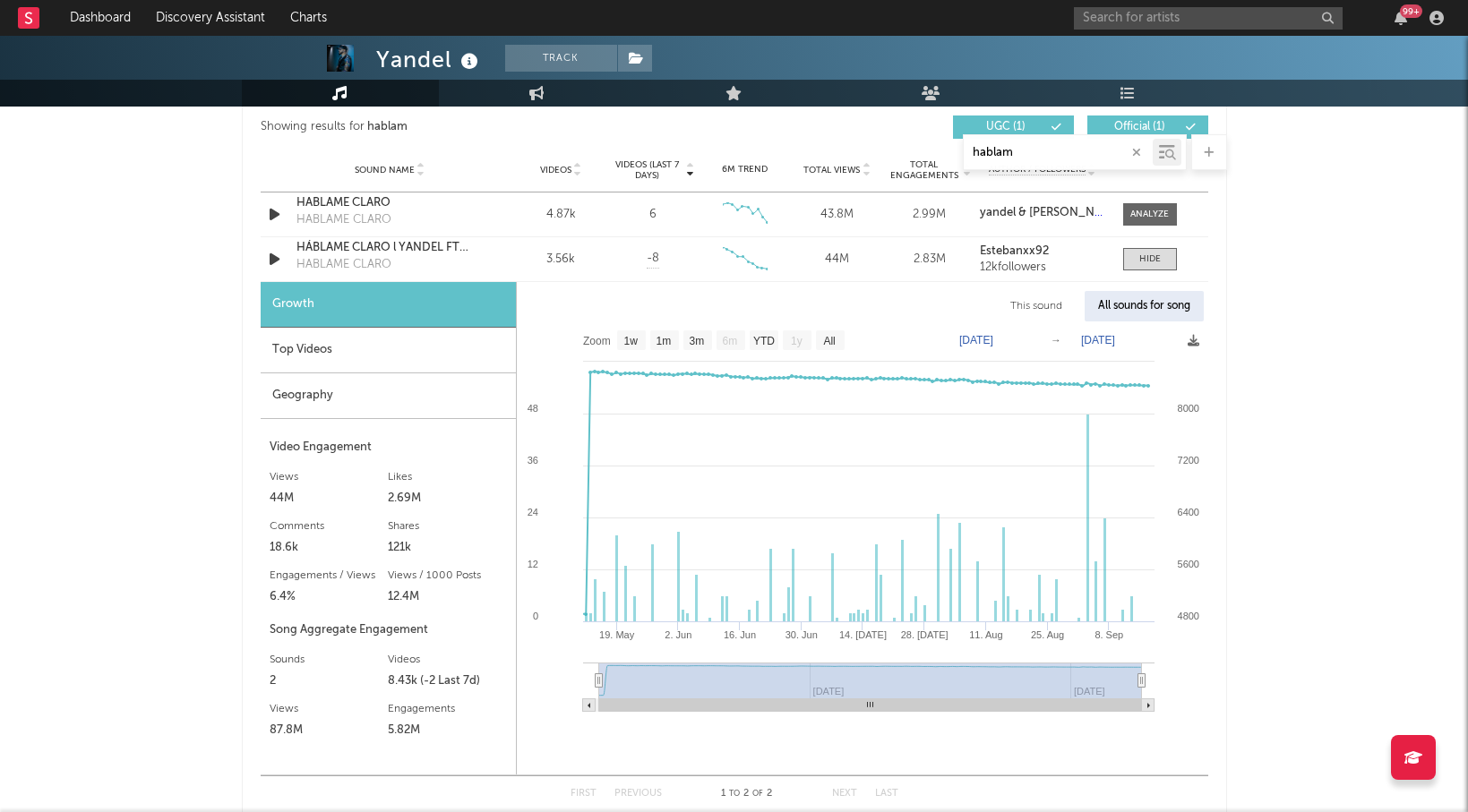
scroll to position [1131, 0]
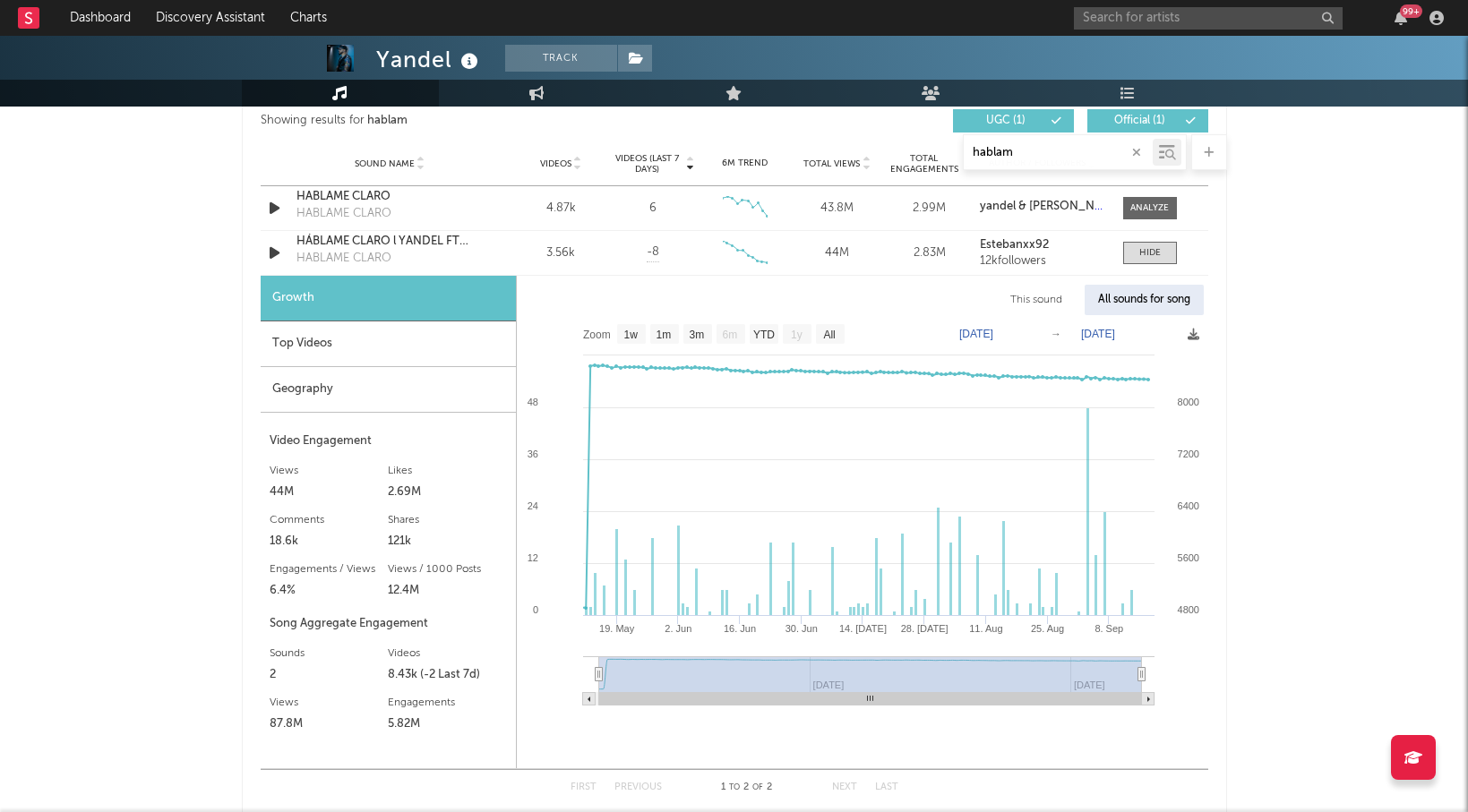
click at [990, 159] on input "hablam" at bounding box center [1057, 153] width 189 height 14
click at [1010, 154] on input "hablam" at bounding box center [1057, 153] width 189 height 14
paste input "Maquina"
type input "Maquina"
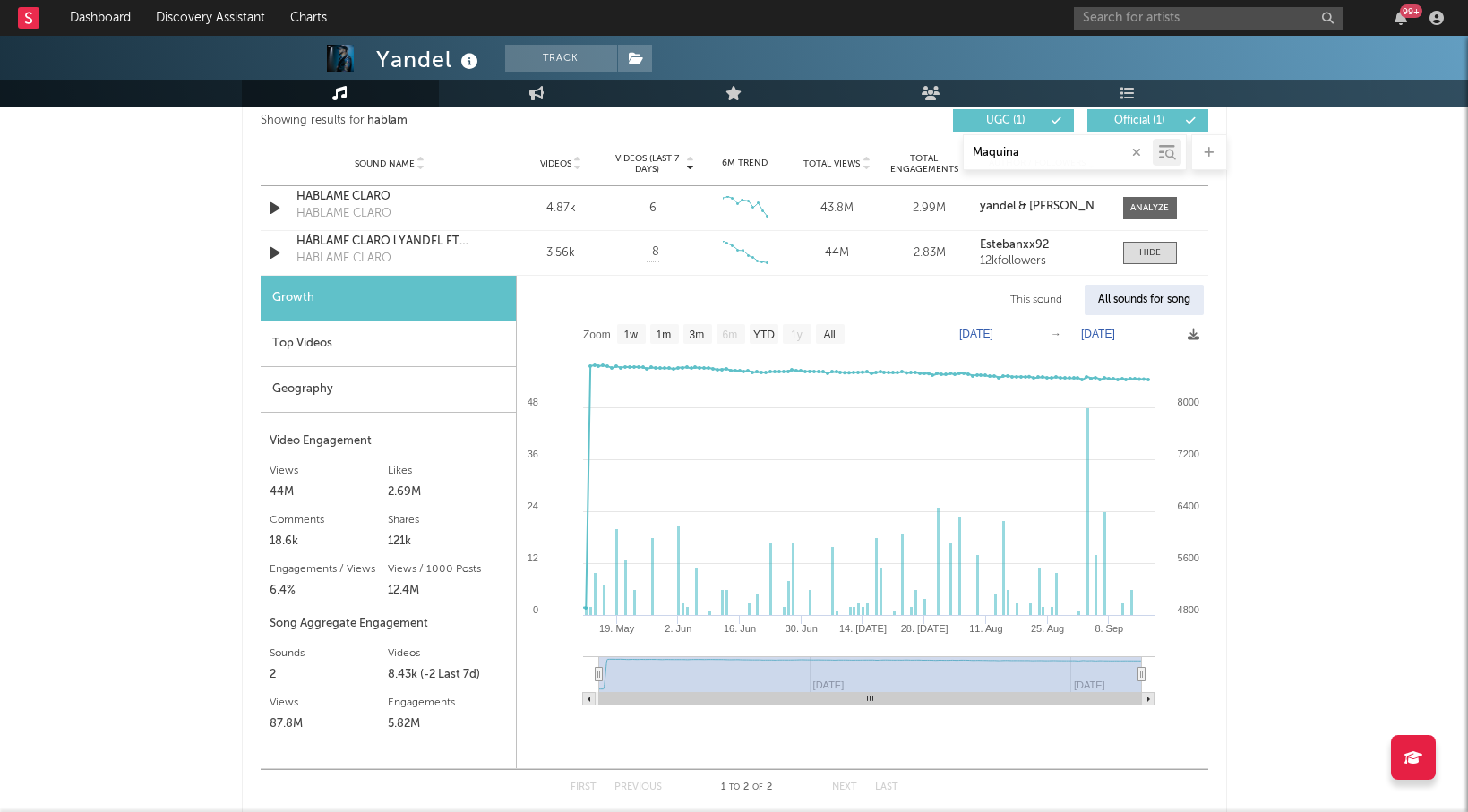
select select "6m"
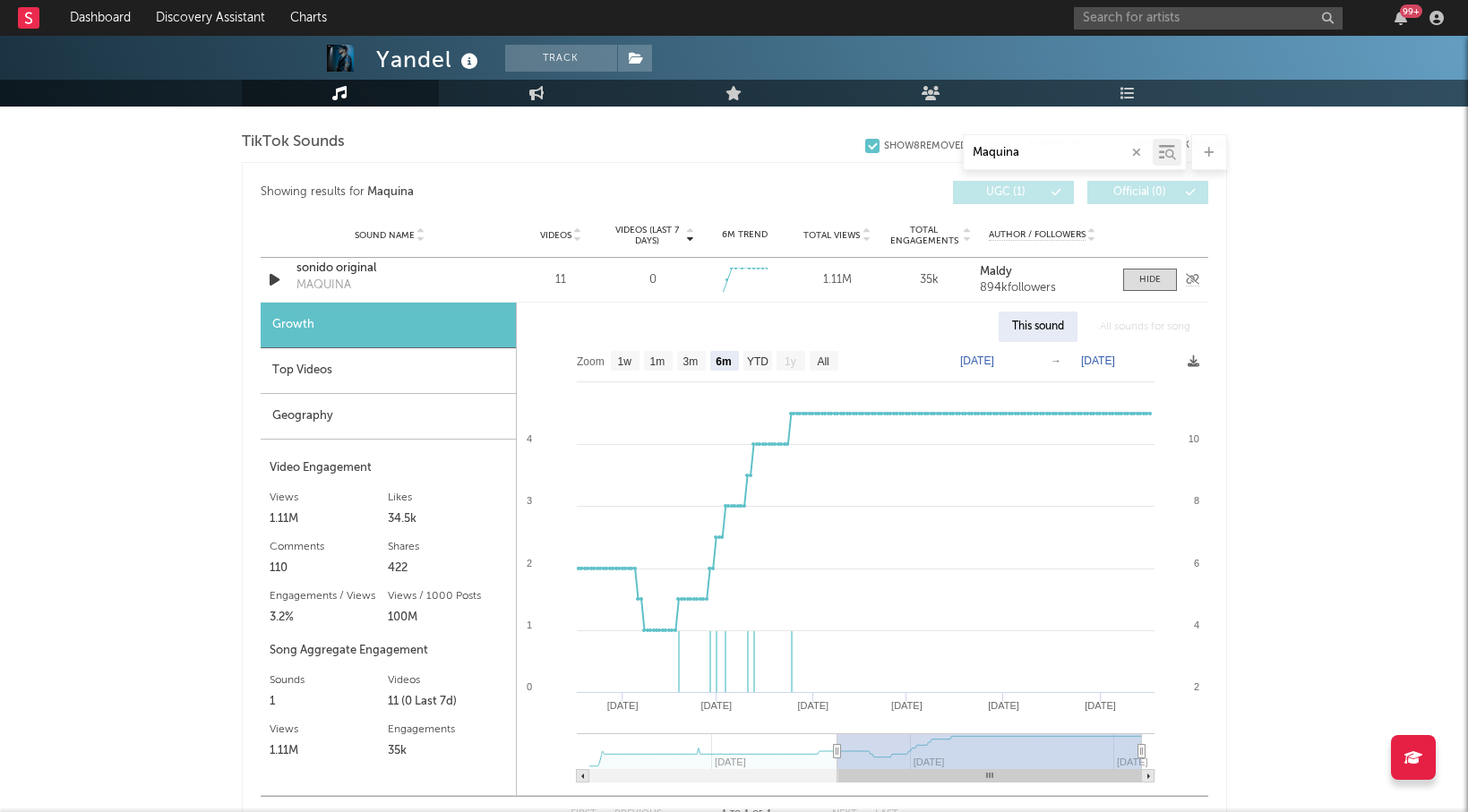
scroll to position [1203, 0]
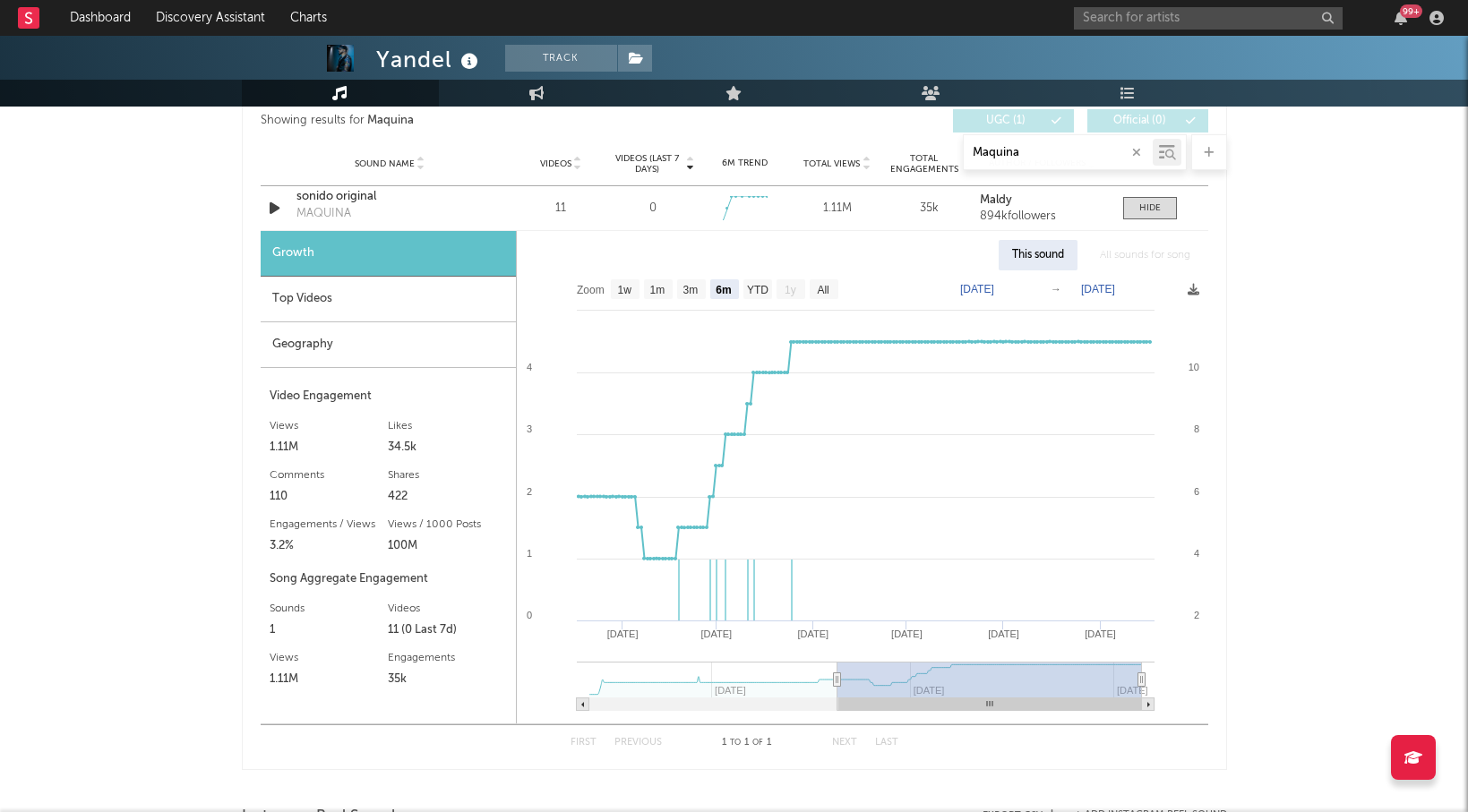
click at [1018, 152] on input "Maquina" at bounding box center [1057, 153] width 189 height 14
paste input "Borracho y Loco"
type input "Borracho y Loco"
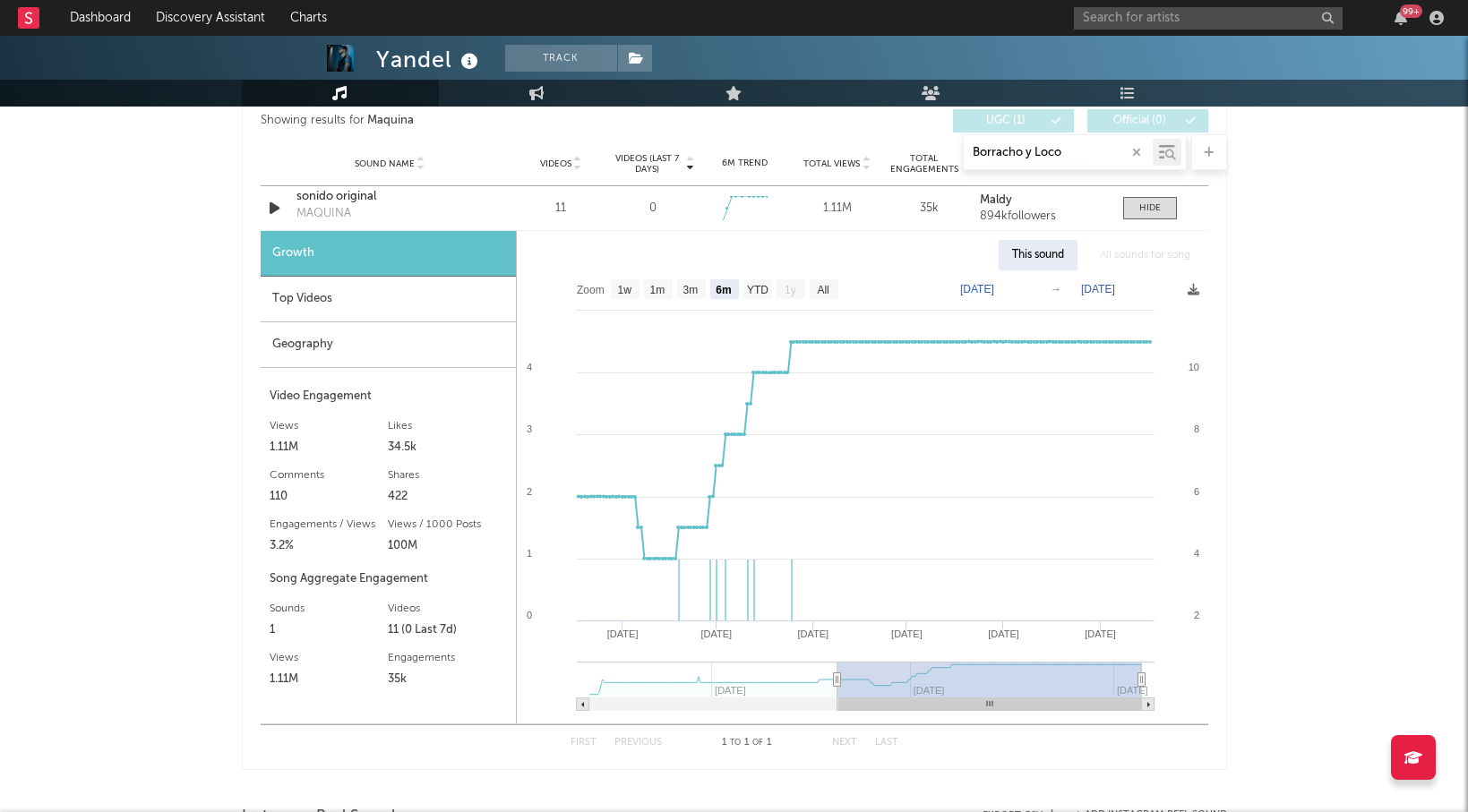
select select "6m"
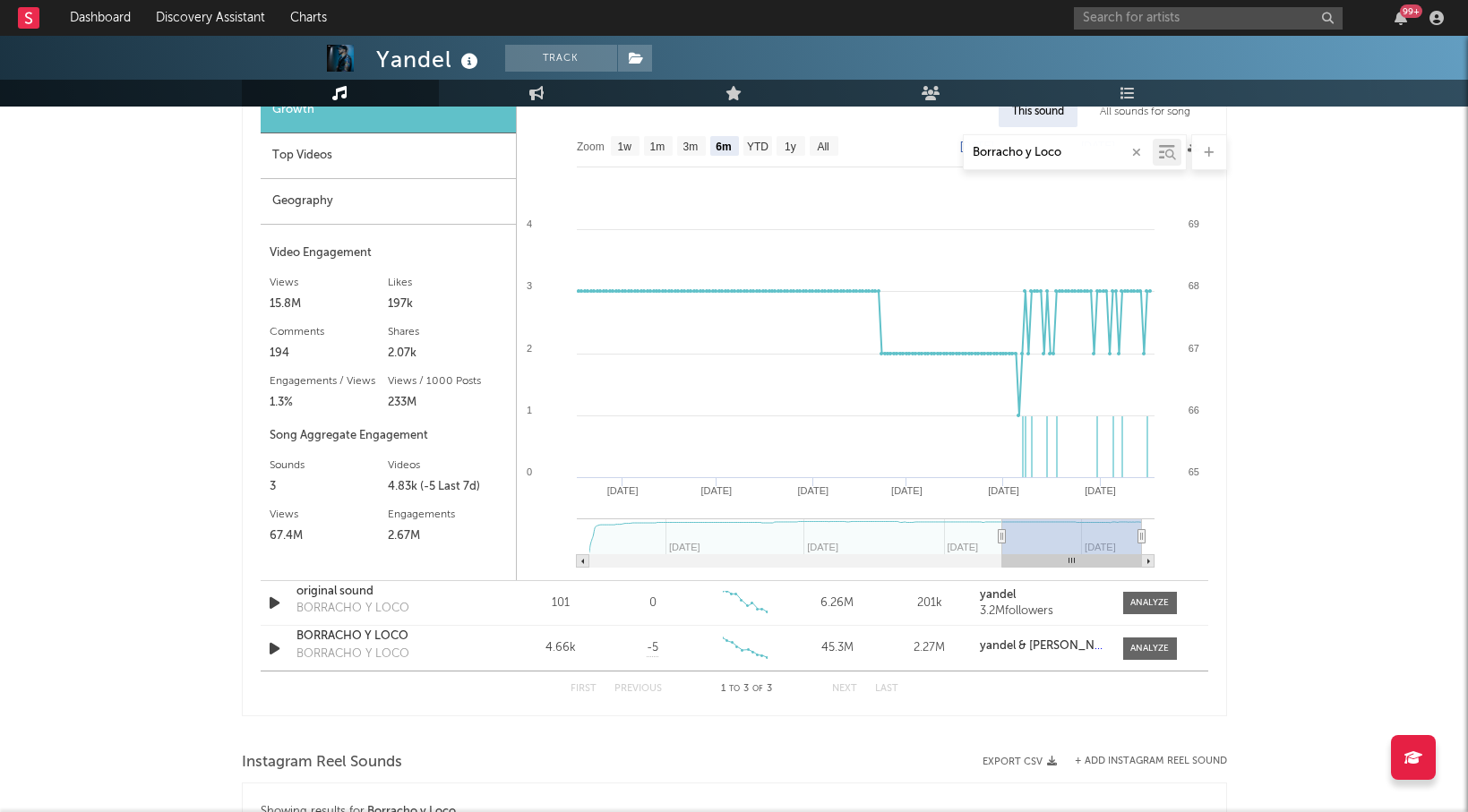
scroll to position [1059, 0]
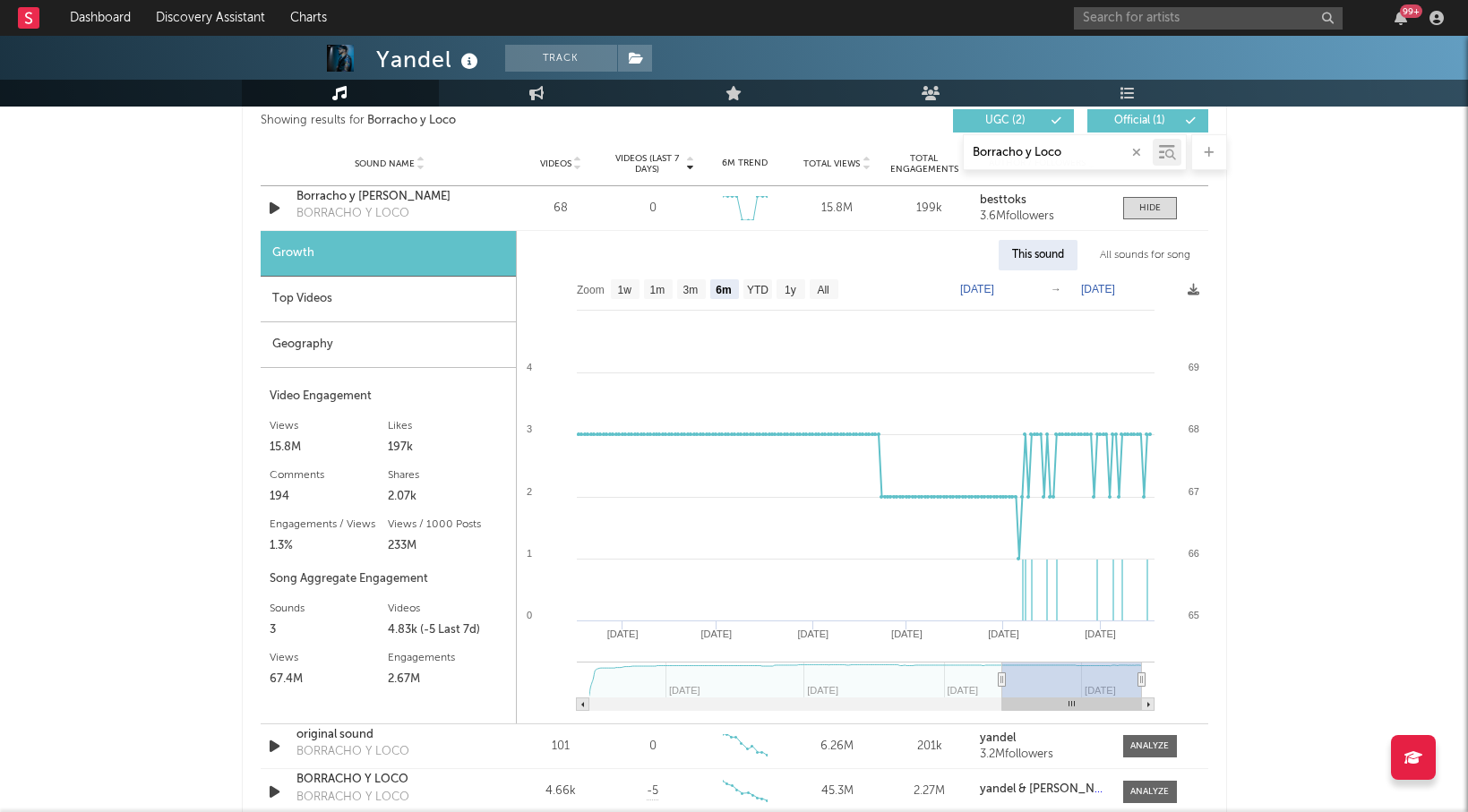
type input "Borracho y Loco"
click at [1141, 251] on div "All sounds for song" at bounding box center [1145, 255] width 117 height 31
select select "1w"
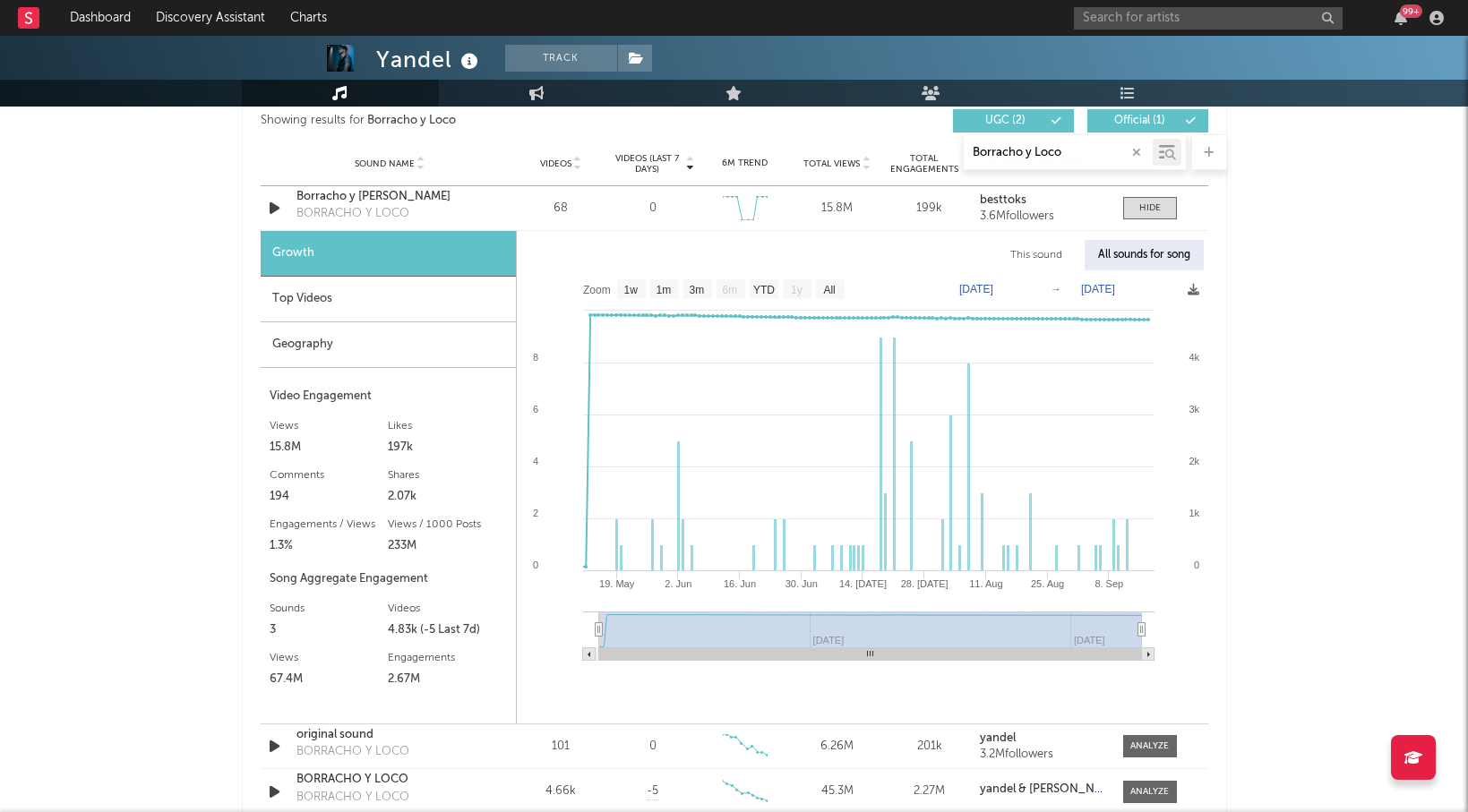
click at [1035, 154] on input "Borracho y Loco" at bounding box center [1057, 153] width 189 height 14
paste input "Afr"
type input "Afro"
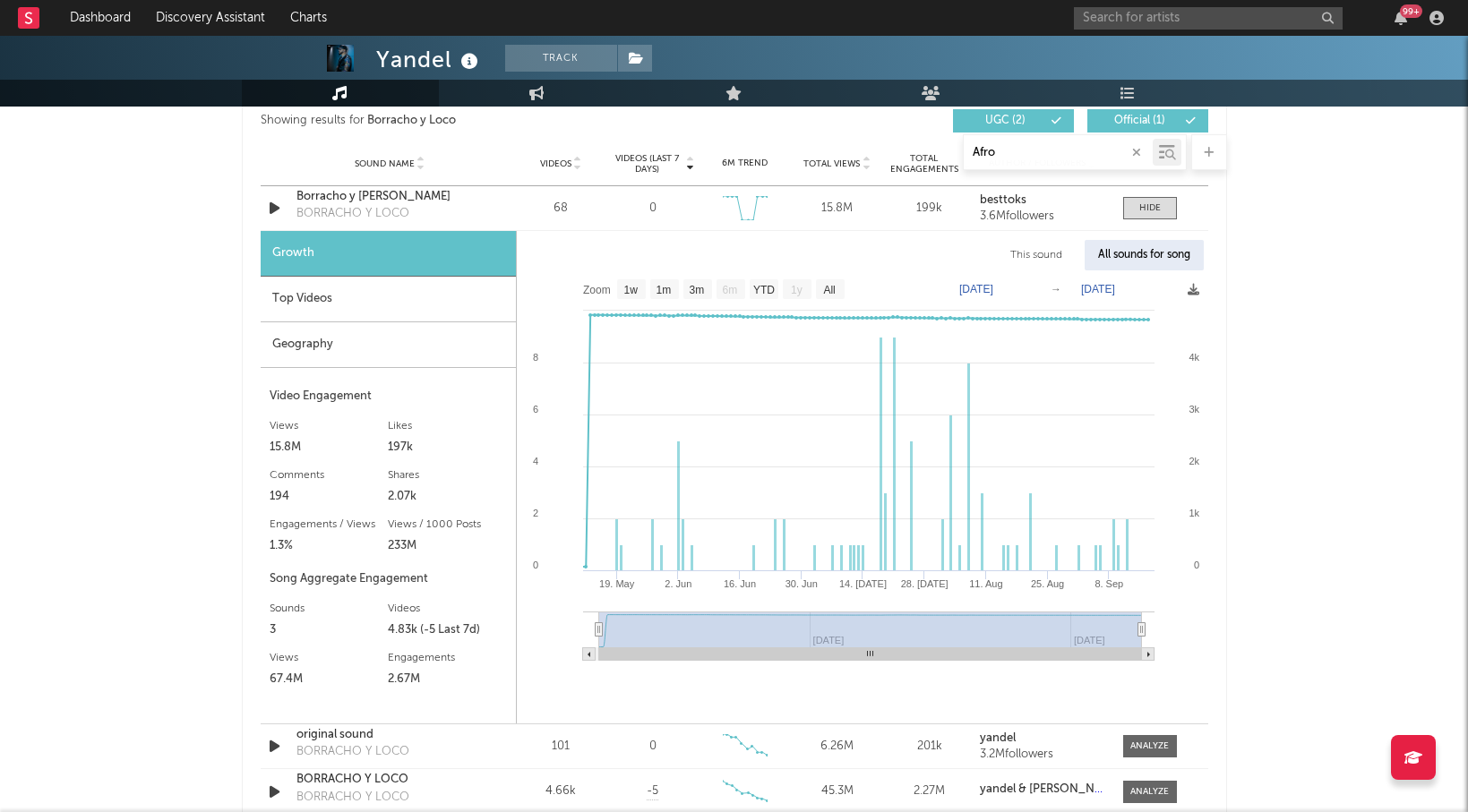
select select "6m"
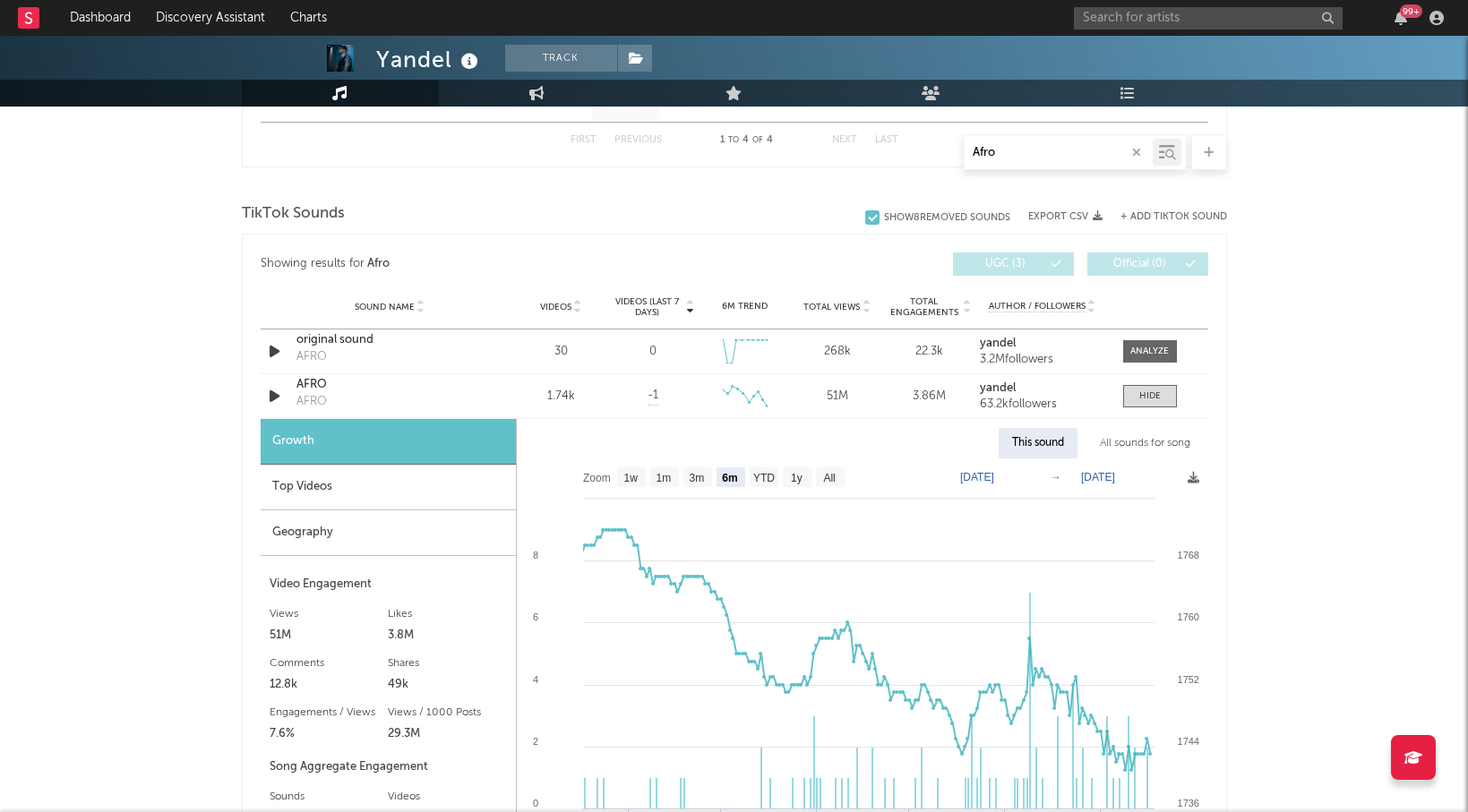
scroll to position [1203, 0]
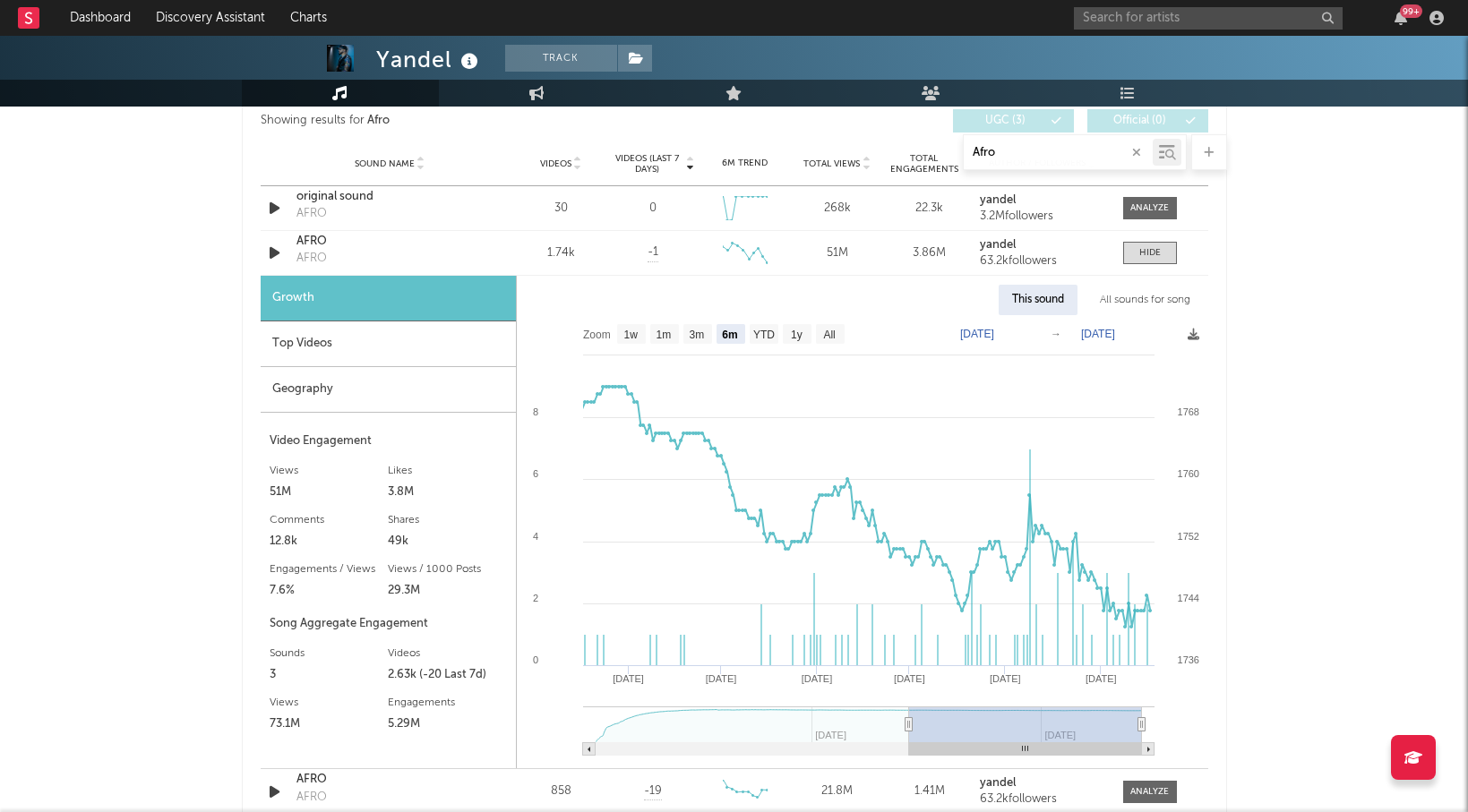
type input "Afro"
click at [1132, 298] on div "All sounds for song" at bounding box center [1145, 300] width 117 height 31
select select "1w"
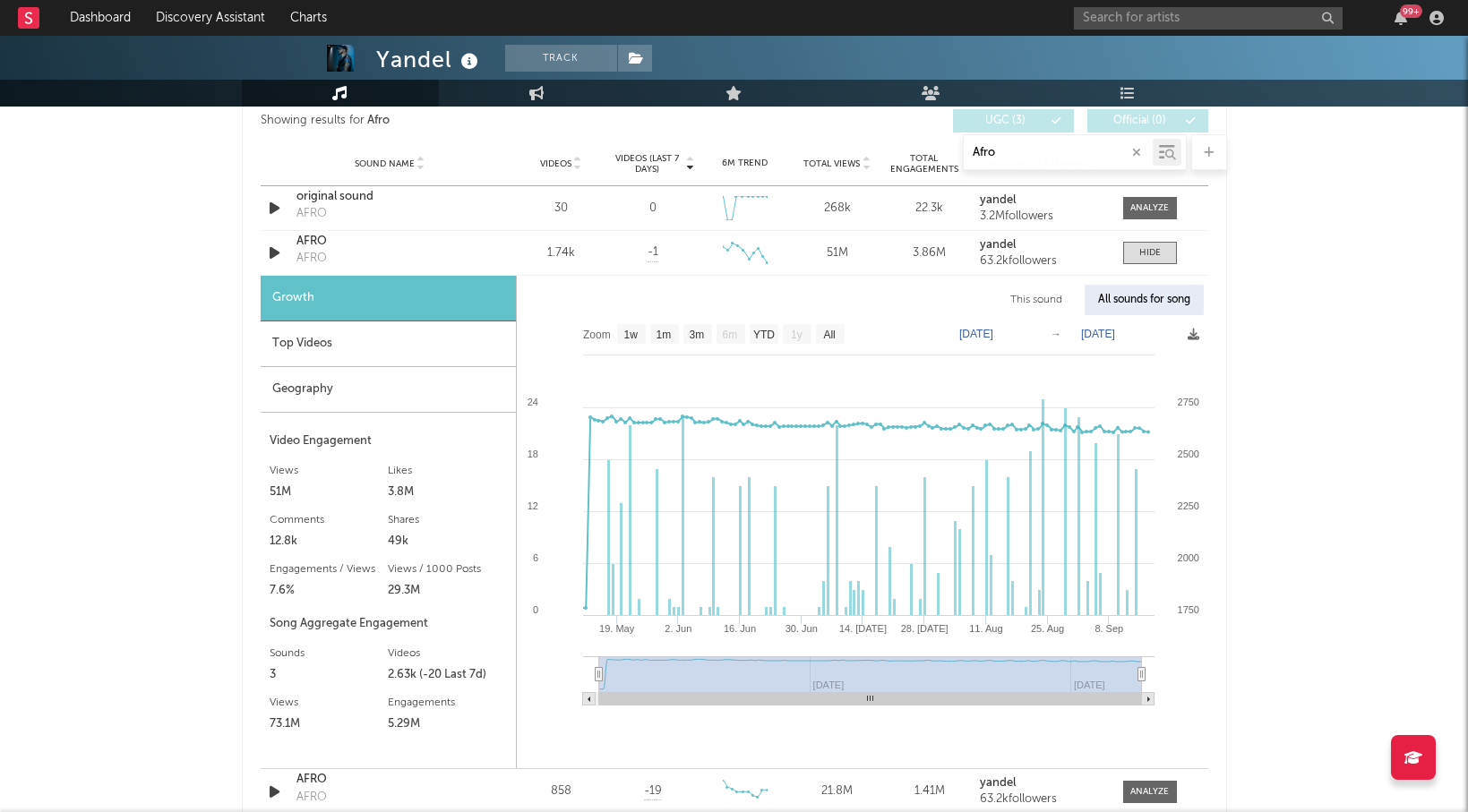
click at [993, 149] on input "Afro" at bounding box center [1057, 153] width 189 height 14
paste input "Caseri"
type input "Caserio"
select select "6m"
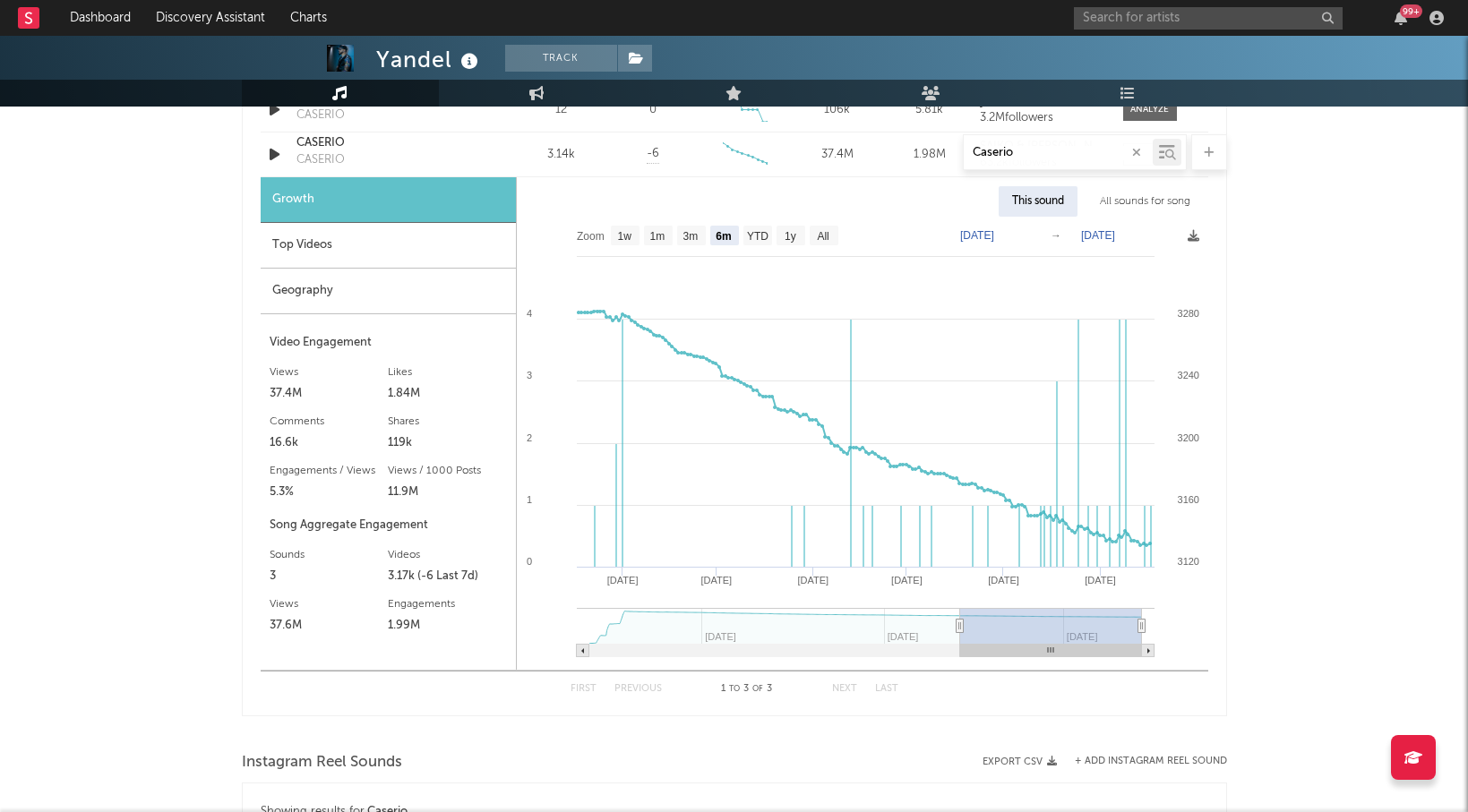
scroll to position [1059, 0]
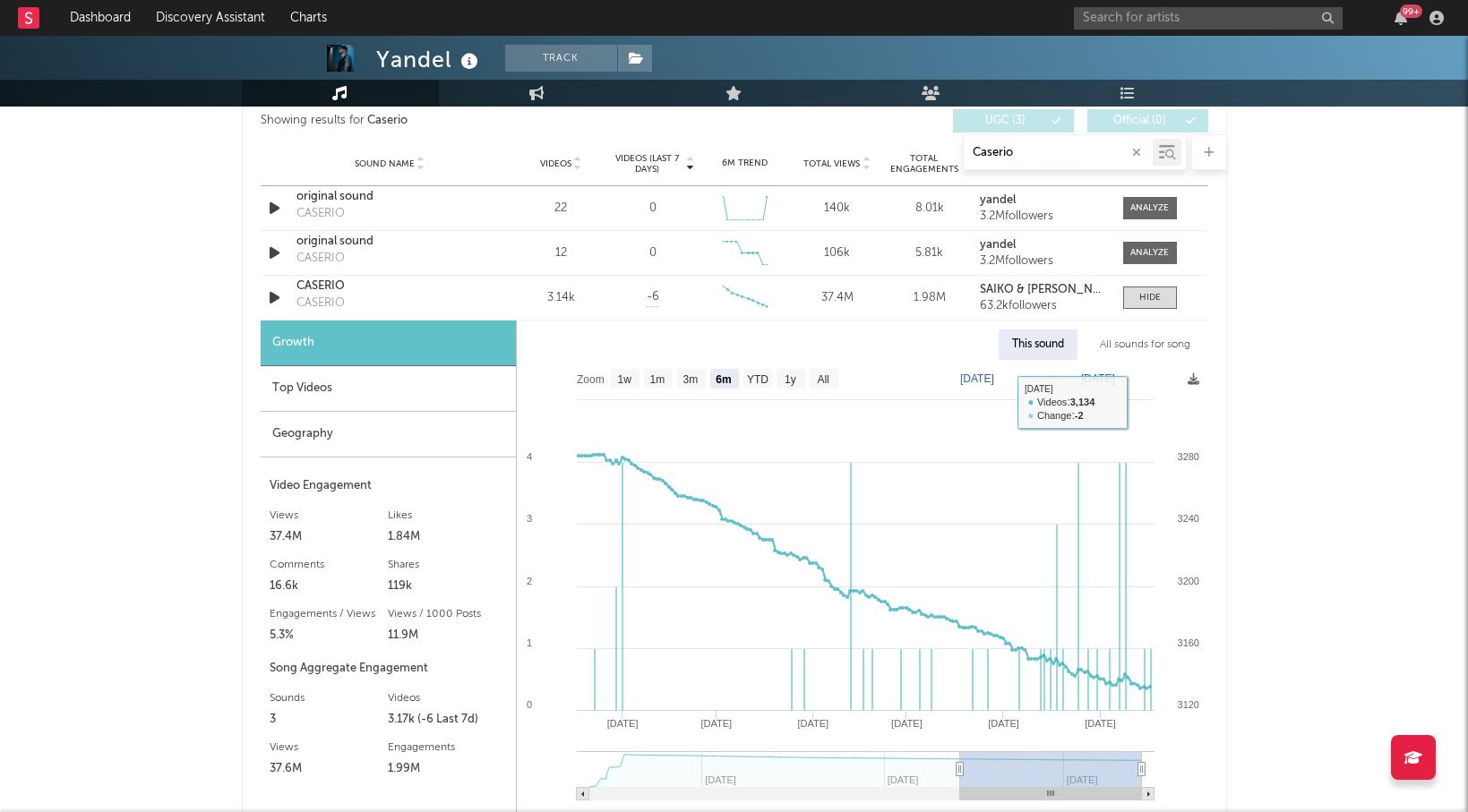
type input "Caserio"
click at [1150, 339] on div "All sounds for song" at bounding box center [1145, 345] width 117 height 31
select select "1w"
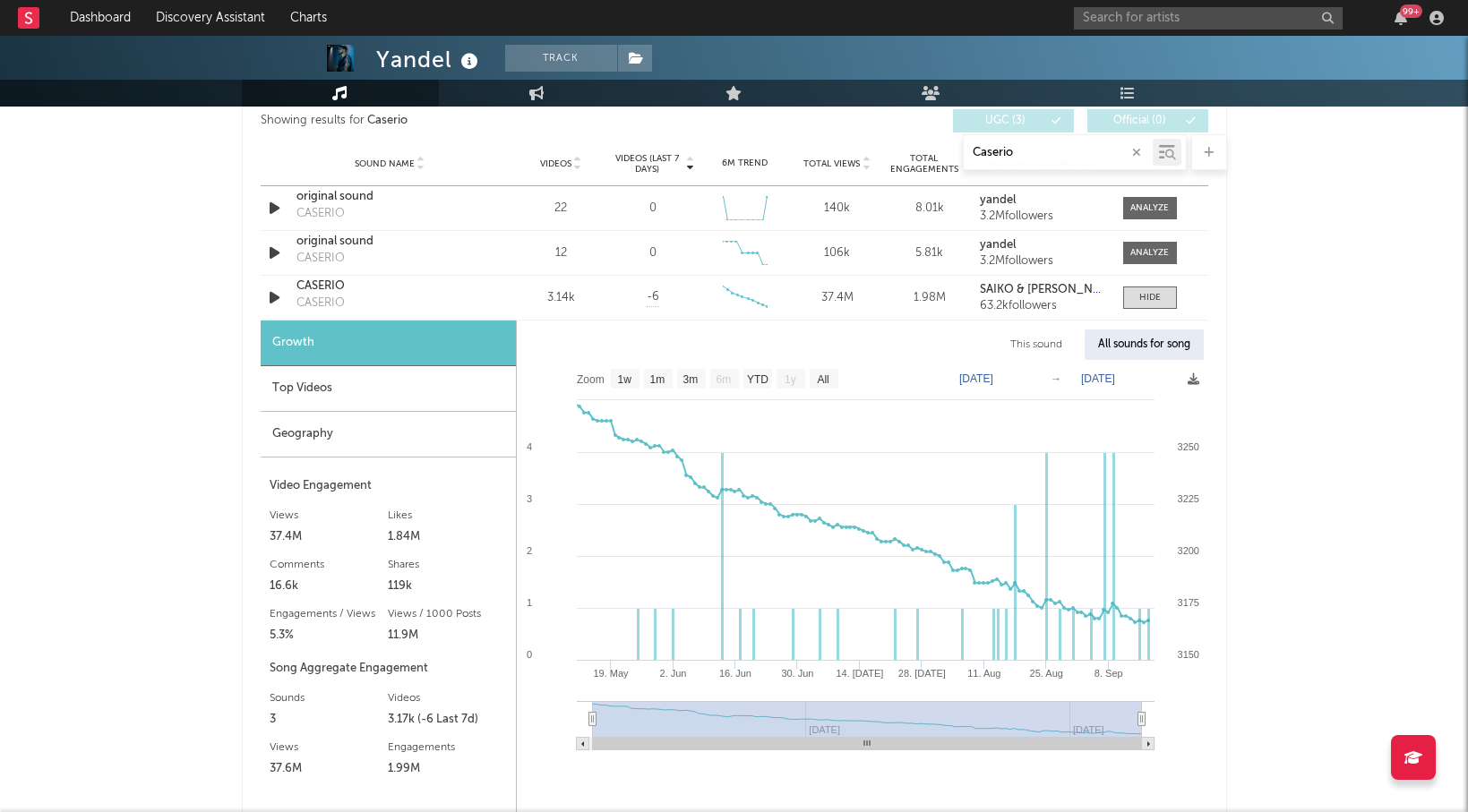
click at [995, 150] on input "Caserio" at bounding box center [1057, 153] width 189 height 14
paste input "[DATE]"
type input "[DATE]"
select select "6m"
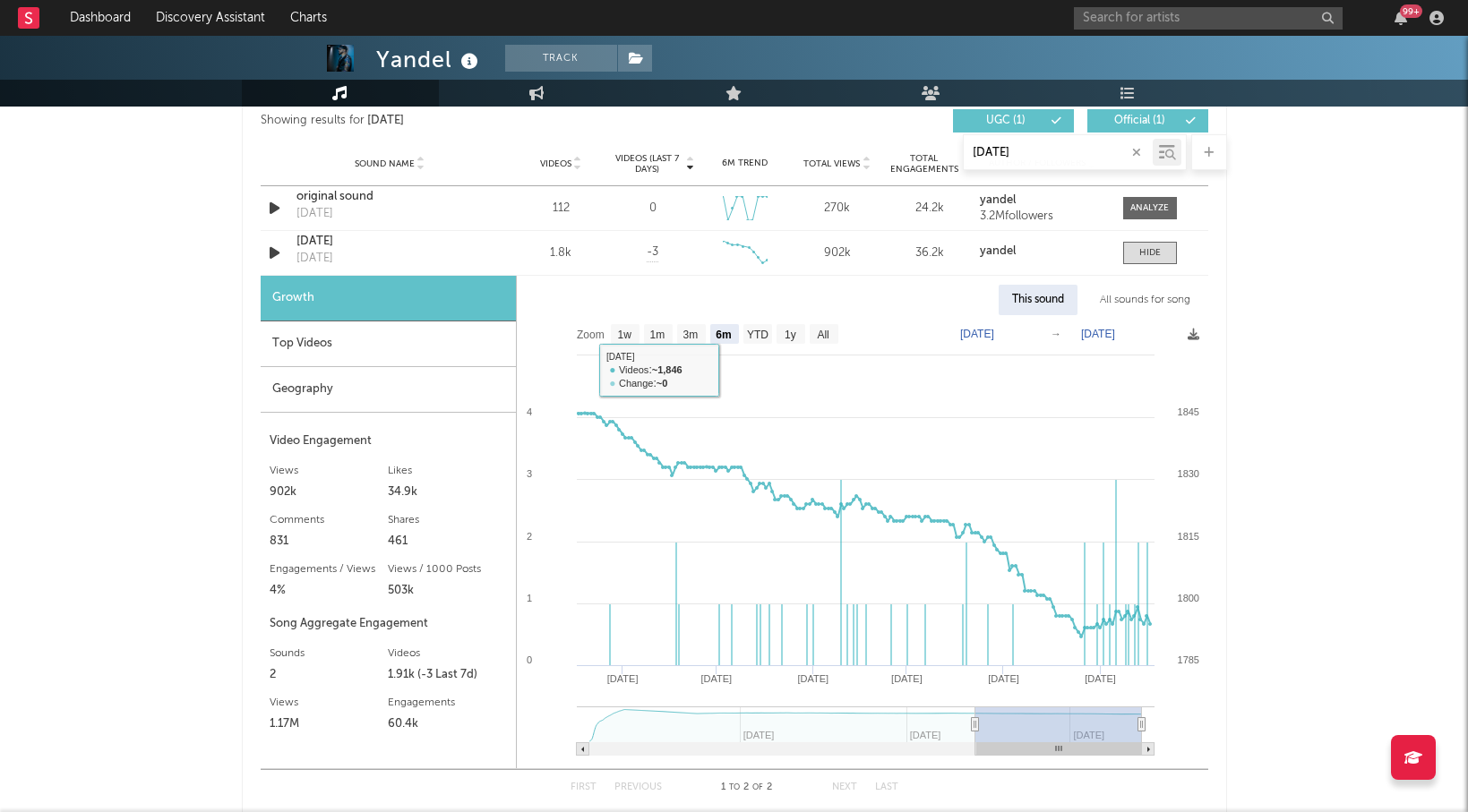
type input "[DATE]"
click at [330, 392] on div "Geography" at bounding box center [388, 390] width 255 height 46
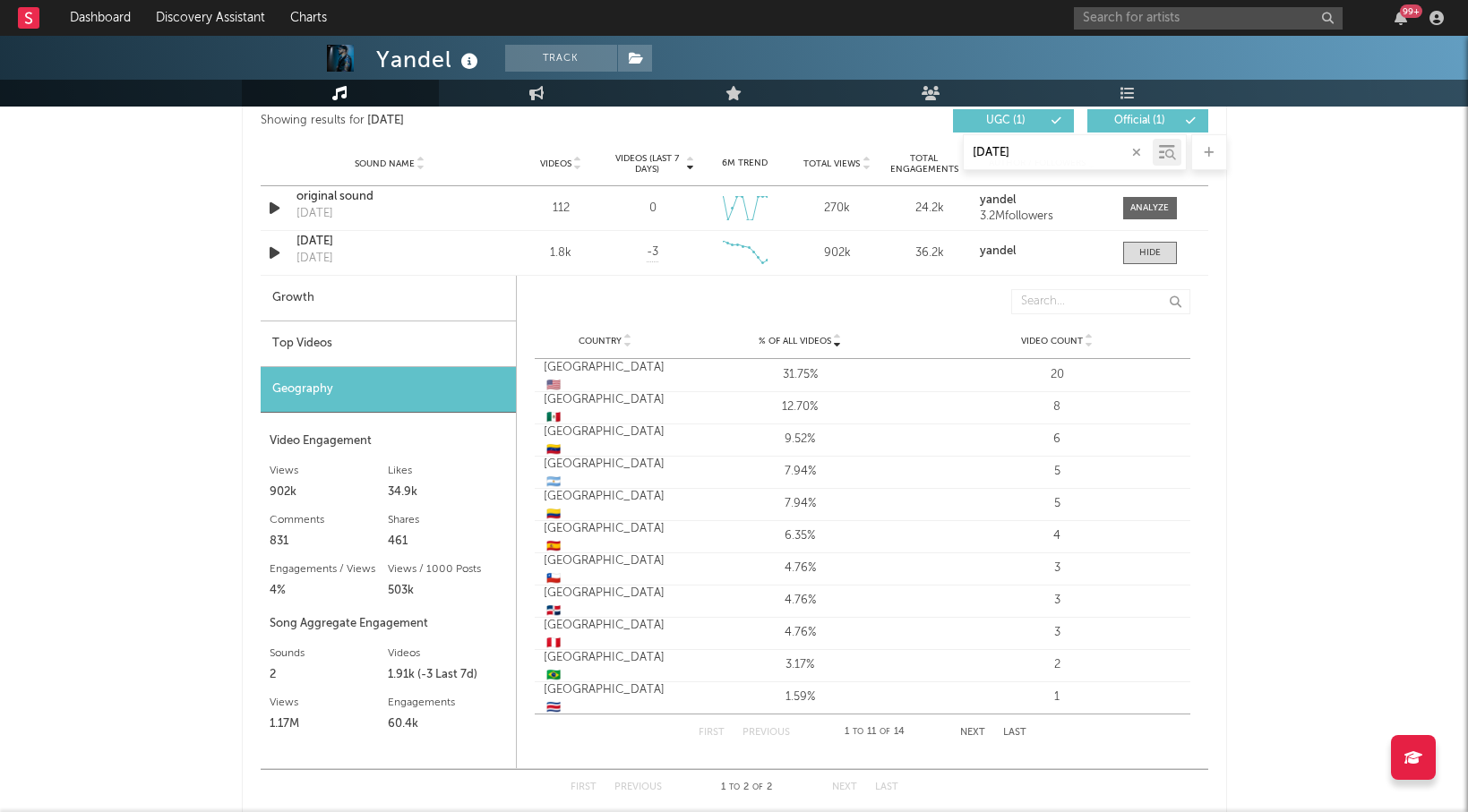
click at [341, 303] on div "Growth" at bounding box center [388, 299] width 255 height 46
select select "6m"
